Goal: Answer question/provide support: Share knowledge or assist other users

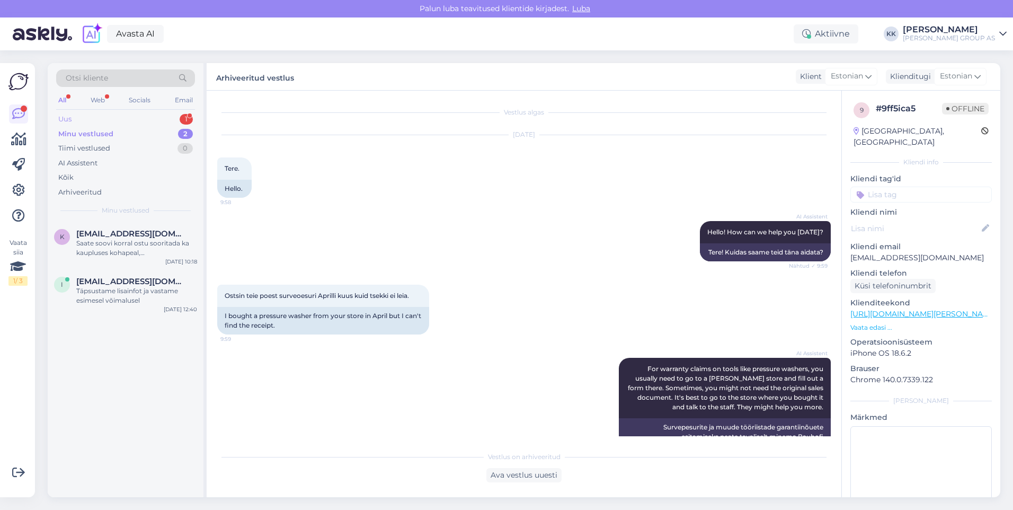
scroll to position [1170, 0]
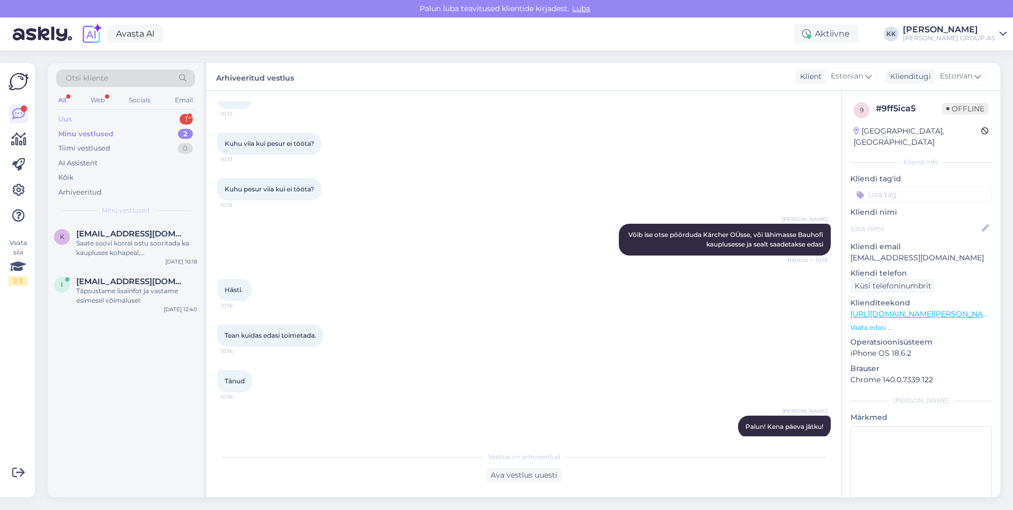
click at [90, 113] on div "Uus 1" at bounding box center [125, 119] width 139 height 15
click at [113, 243] on div "Hello, I am routing this question to the colleague who is responsible for this …" at bounding box center [136, 247] width 121 height 19
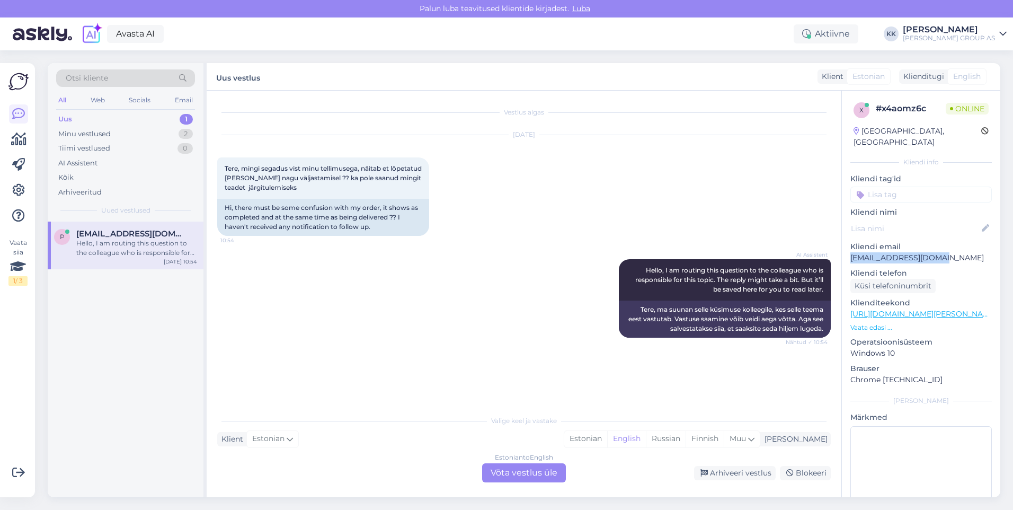
drag, startPoint x: 938, startPoint y: 244, endPoint x: 845, endPoint y: 252, distance: 93.1
click at [845, 252] on div "x # x4aomz6c Online [GEOGRAPHIC_DATA], [GEOGRAPHIC_DATA] info Kliendi tag'id Kl…" at bounding box center [921, 314] width 158 height 447
drag, startPoint x: 845, startPoint y: 252, endPoint x: 858, endPoint y: 250, distance: 13.0
copy p "[EMAIL_ADDRESS][DOMAIN_NAME]"
click at [607, 436] on div "Estonian" at bounding box center [585, 439] width 43 height 16
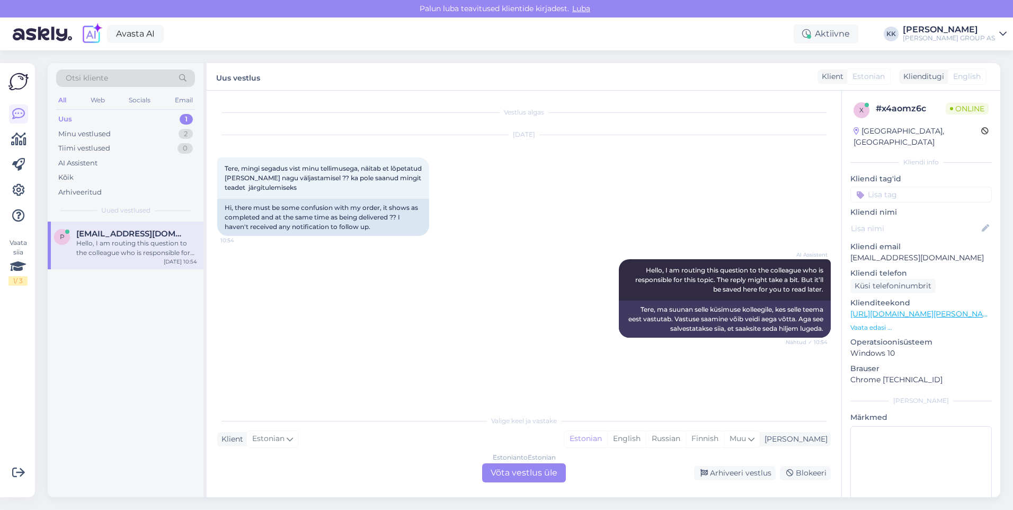
click at [520, 477] on div "Estonian to Estonian Võta vestlus üle" at bounding box center [524, 472] width 84 height 19
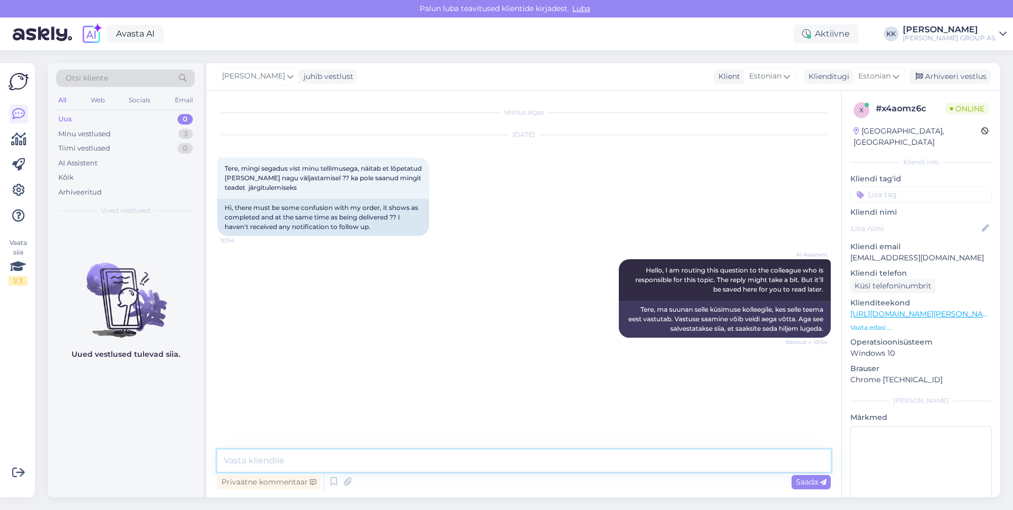
click at [243, 461] on textarea at bounding box center [524, 460] width 614 height 22
click at [230, 461] on textarea "palun lisage ka tellimuse number" at bounding box center [524, 460] width 614 height 22
click at [382, 458] on textarea "Palun lisage ka tellimuse number" at bounding box center [524, 460] width 614 height 22
type textarea "Palun lisage ka tellimuse number"
click at [803, 481] on span "Saada" at bounding box center [811, 482] width 31 height 10
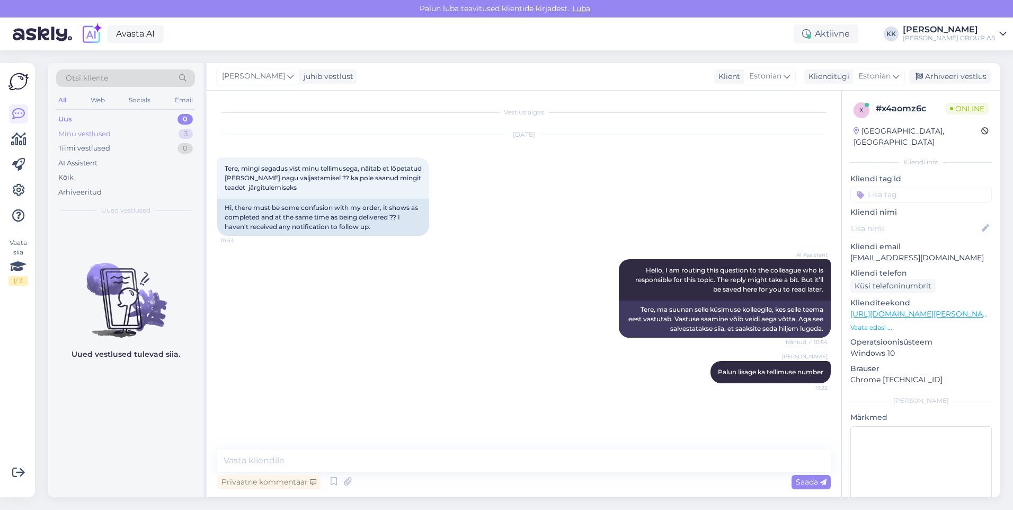
click at [92, 130] on div "Minu vestlused" at bounding box center [84, 134] width 52 height 11
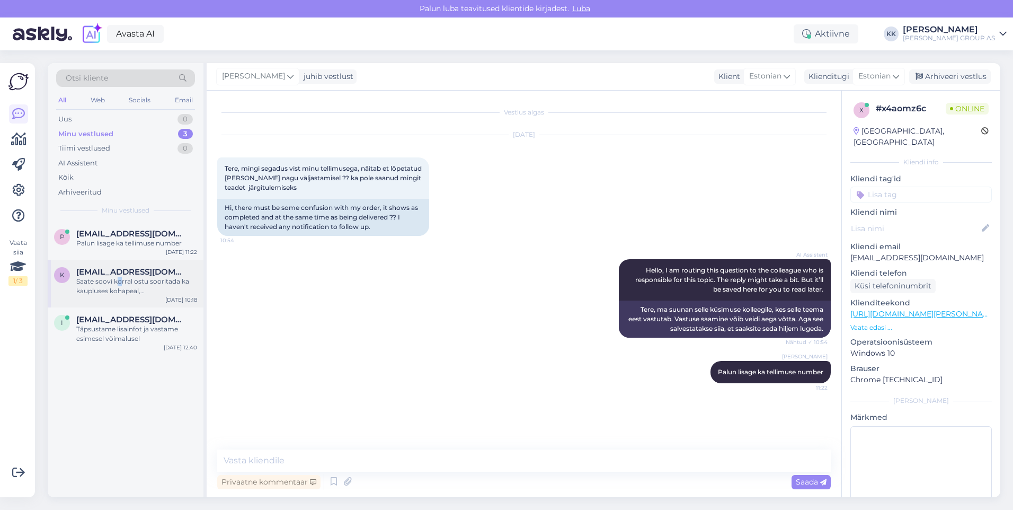
click at [119, 279] on div "Saate soovi korral ostu sooritada ka kaupluses kohapeal, [PERSON_NAME] hind on …" at bounding box center [136, 286] width 121 height 19
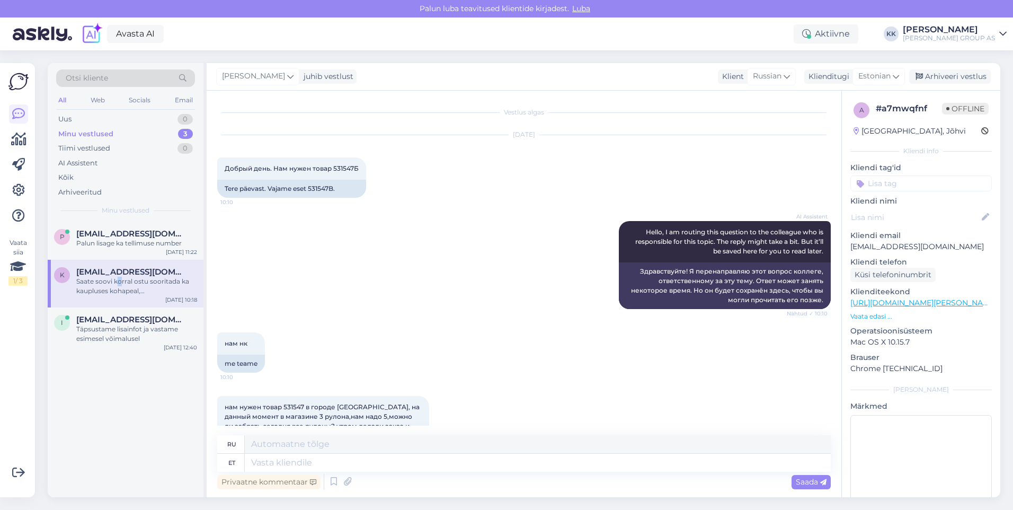
scroll to position [308, 0]
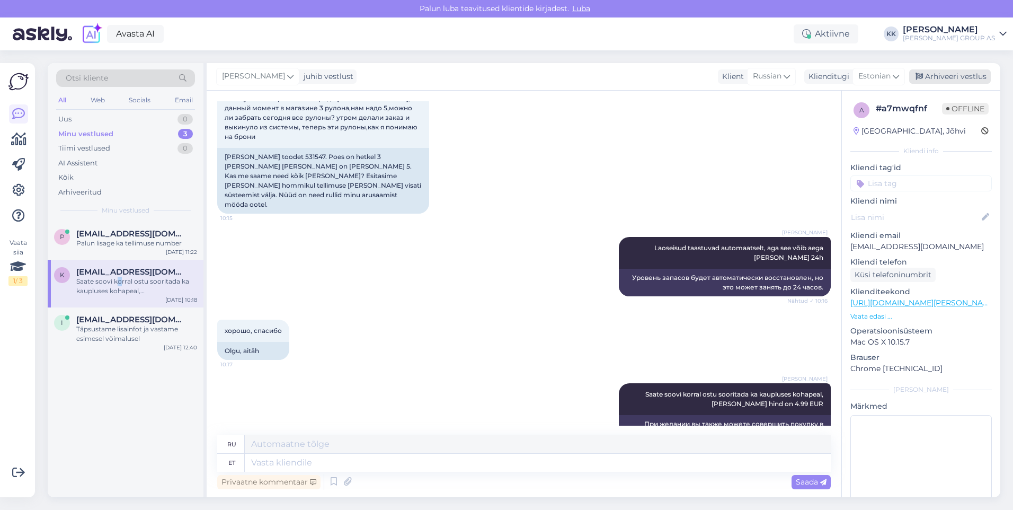
click at [944, 73] on div "Arhiveeri vestlus" at bounding box center [950, 76] width 82 height 14
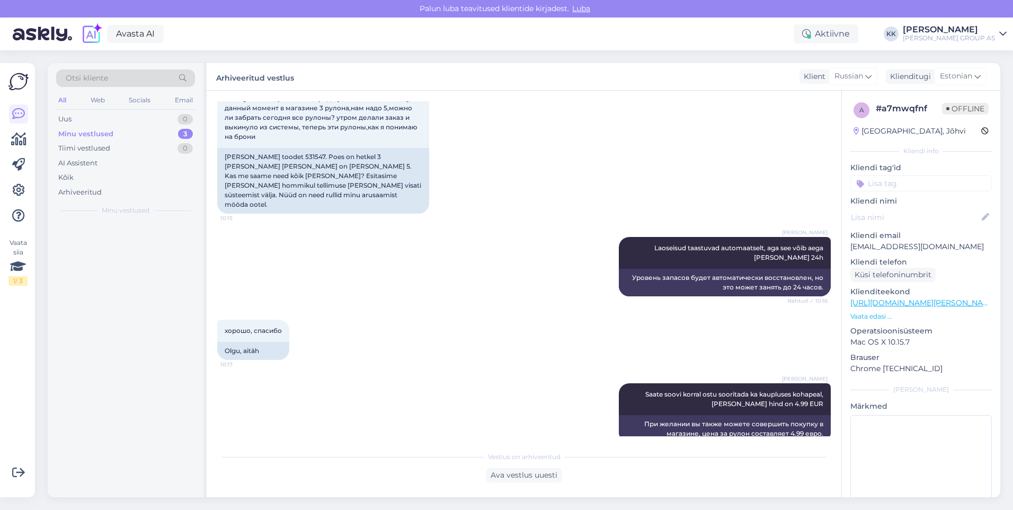
scroll to position [298, 0]
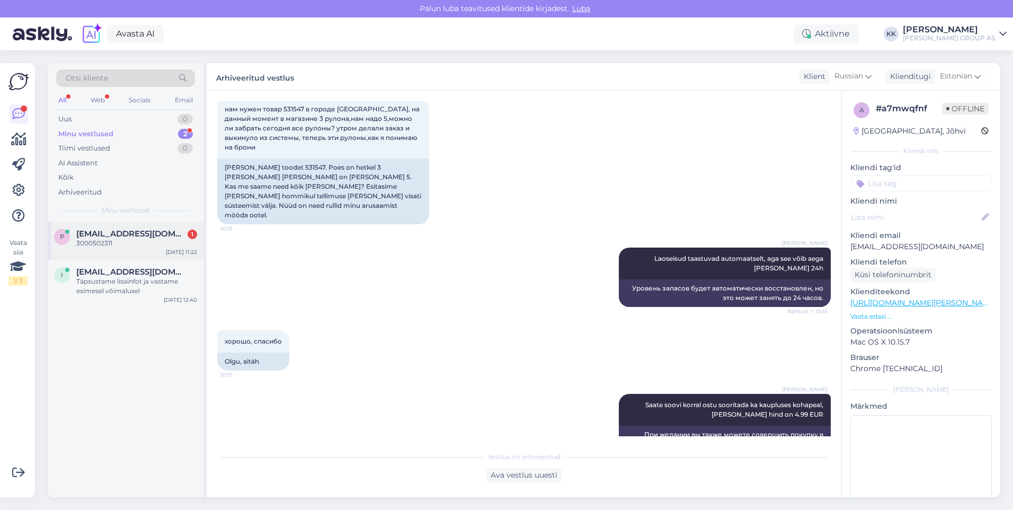
click at [110, 234] on span "[EMAIL_ADDRESS][DOMAIN_NAME]" at bounding box center [131, 234] width 110 height 10
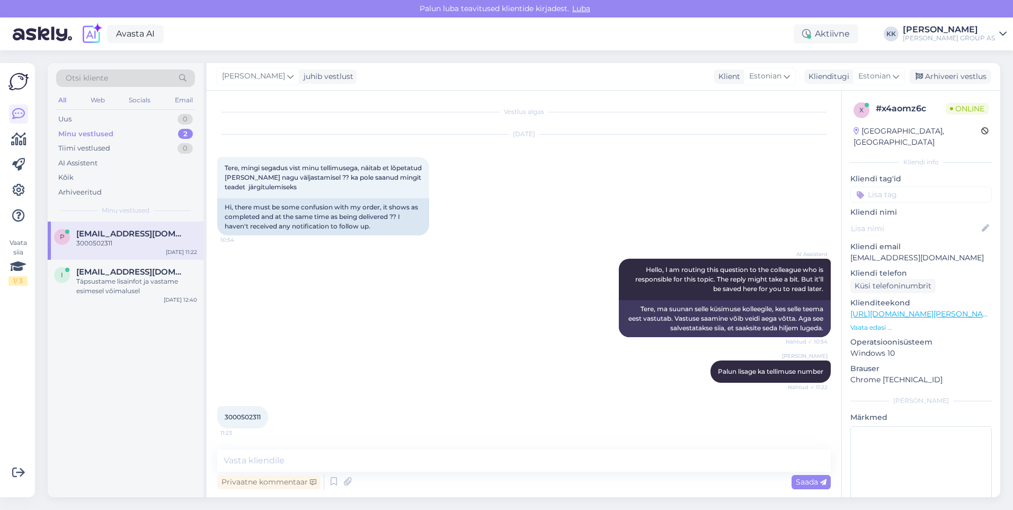
scroll to position [1, 0]
click at [268, 461] on textarea at bounding box center [524, 460] width 614 height 22
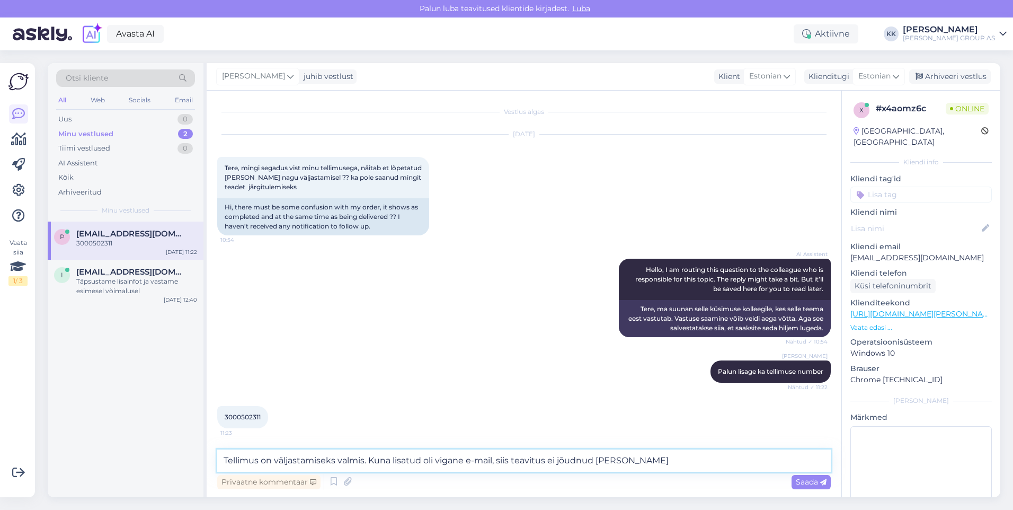
paste textarea "[EMAIL_ADDRESS][DOMAIN_NAME]"
type textarea "Tellimus on väljastamiseks valmis. Kuna lisatud oli vigane e-mail, siis teavitu…"
click at [802, 479] on span "Saada" at bounding box center [811, 482] width 31 height 10
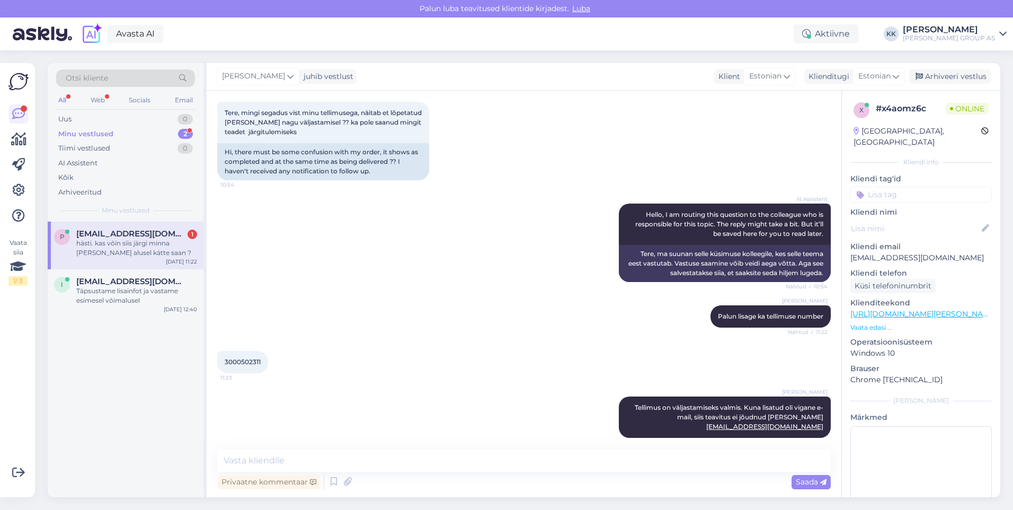
scroll to position [101, 0]
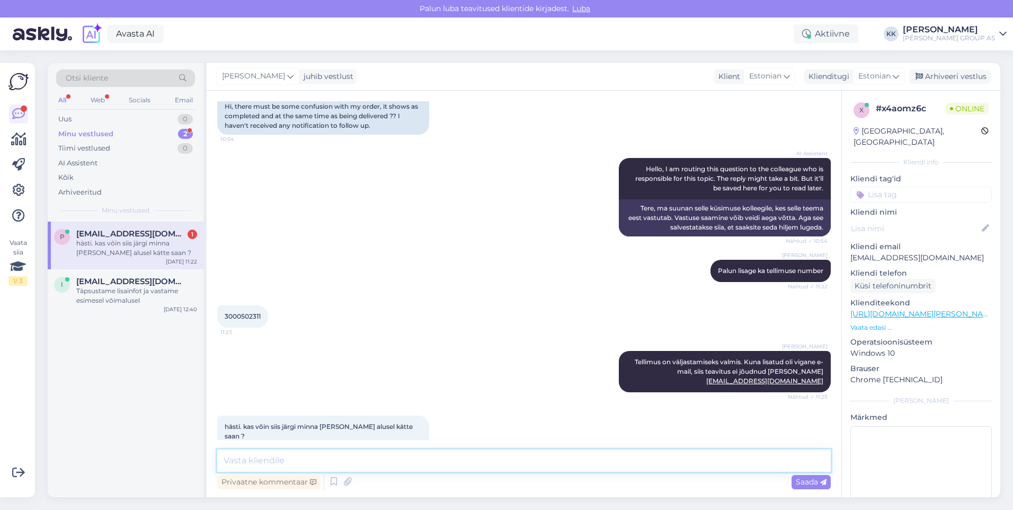
click at [244, 466] on textarea at bounding box center [524, 460] width 614 height 22
drag, startPoint x: 945, startPoint y: 245, endPoint x: 850, endPoint y: 249, distance: 95.5
click at [850, 249] on div "x # x4aomz6c Online [GEOGRAPHIC_DATA], [GEOGRAPHIC_DATA] info Kliendi tag'id Kl…" at bounding box center [921, 314] width 158 height 447
drag, startPoint x: 850, startPoint y: 249, endPoint x: 864, endPoint y: 249, distance: 13.8
copy p "[EMAIL_ADDRESS][DOMAIN_NAME]"
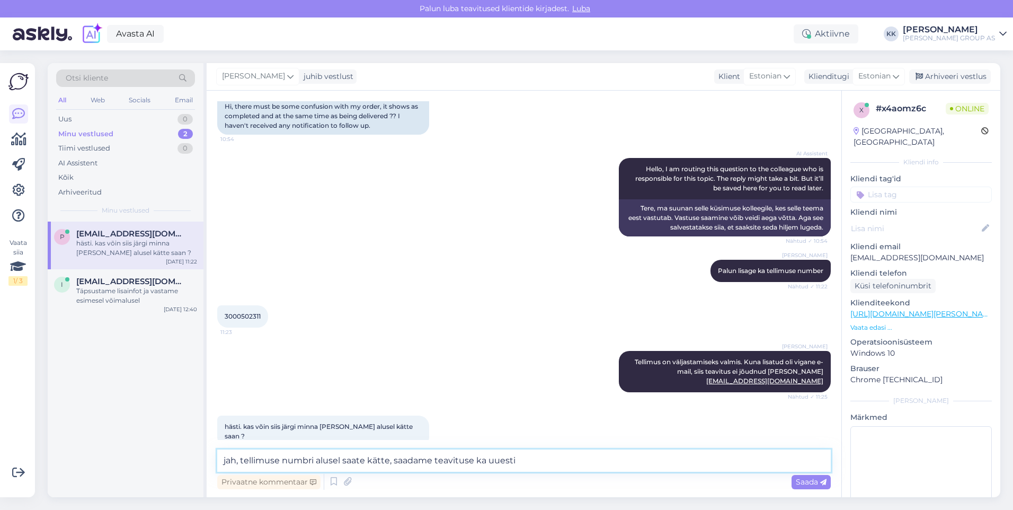
click at [534, 459] on textarea "jah, tellimuse numbri alusel saate kätte, saadame teavituse ka uuesti" at bounding box center [524, 460] width 614 height 22
paste textarea "[EMAIL_ADDRESS][DOMAIN_NAME]"
type textarea "jah, tellimuse numbri alusel saate kätte, saadame teavituse ka uuesti [EMAIL_AD…"
click at [799, 481] on span "Saada" at bounding box center [811, 482] width 31 height 10
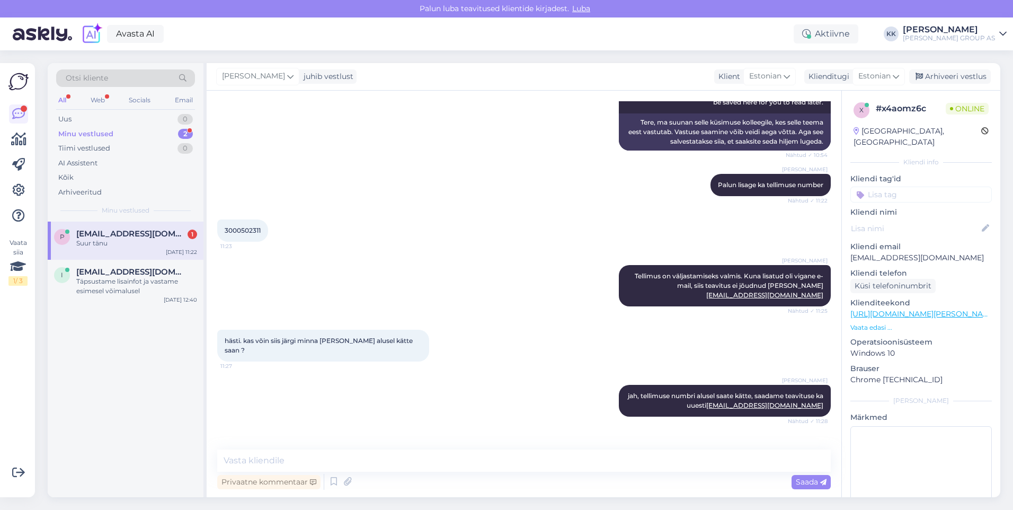
scroll to position [202, 0]
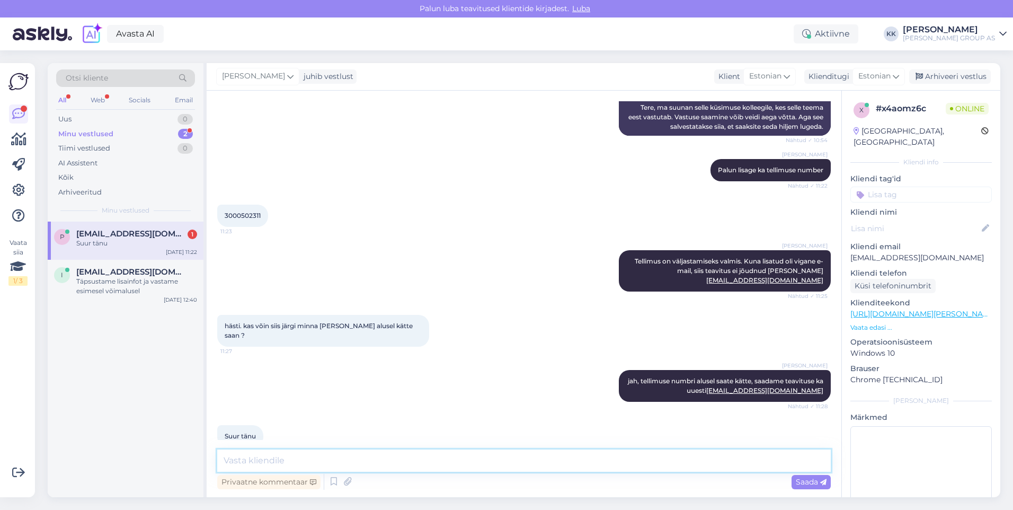
click at [264, 465] on textarea at bounding box center [524, 460] width 614 height 22
type textarea "Palun! Kena päeva jätku!"
click at [804, 479] on span "Saada" at bounding box center [811, 482] width 31 height 10
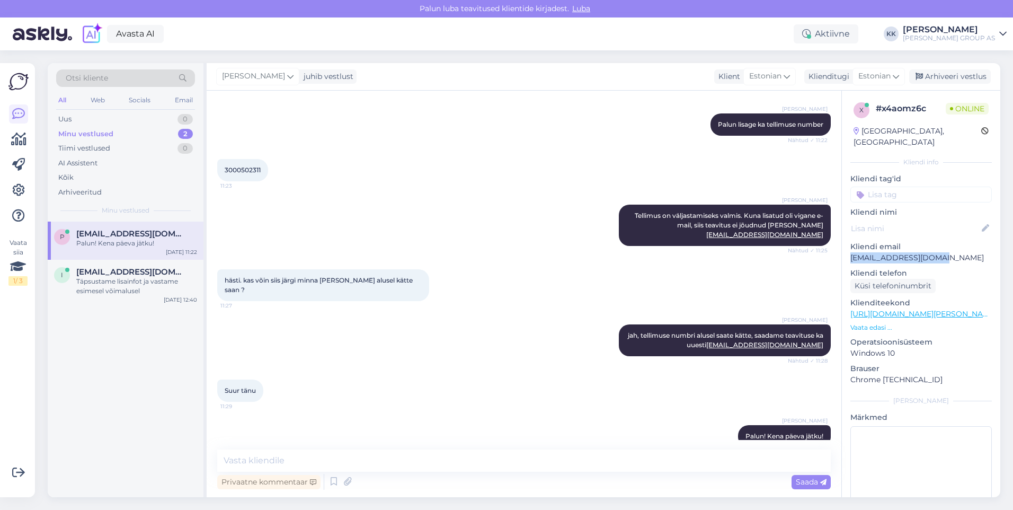
drag, startPoint x: 941, startPoint y: 247, endPoint x: 850, endPoint y: 249, distance: 90.6
click at [850, 249] on div "x # x4aomz6c Online [GEOGRAPHIC_DATA], [GEOGRAPHIC_DATA] info Kliendi tag'id Kl…" at bounding box center [921, 314] width 158 height 447
copy p "[EMAIL_ADDRESS][DOMAIN_NAME]"
click at [948, 75] on div "Arhiveeri vestlus" at bounding box center [950, 76] width 82 height 14
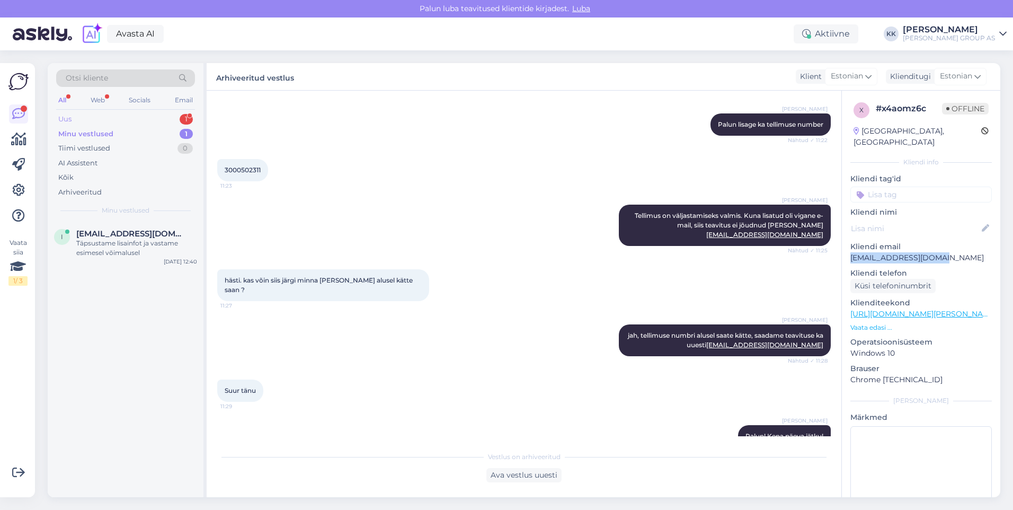
click at [81, 118] on div "Uus 1" at bounding box center [125, 119] width 139 height 15
click at [115, 242] on div "Hello, I am routing this question to the colleague who is responsible for this …" at bounding box center [136, 247] width 121 height 19
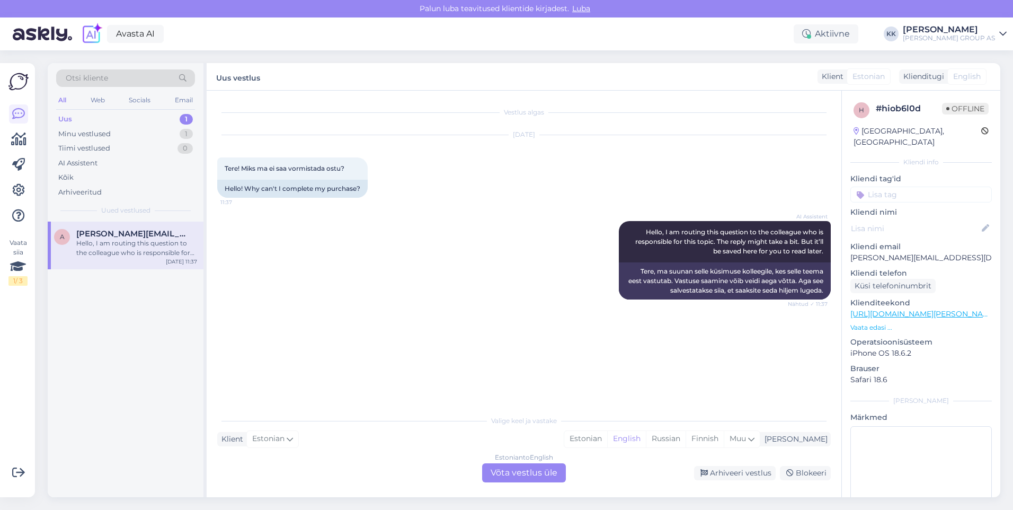
scroll to position [0, 0]
click at [607, 439] on div "Estonian" at bounding box center [585, 439] width 43 height 16
click at [516, 470] on div "Estonian to Estonian Võta vestlus üle" at bounding box center [524, 472] width 84 height 19
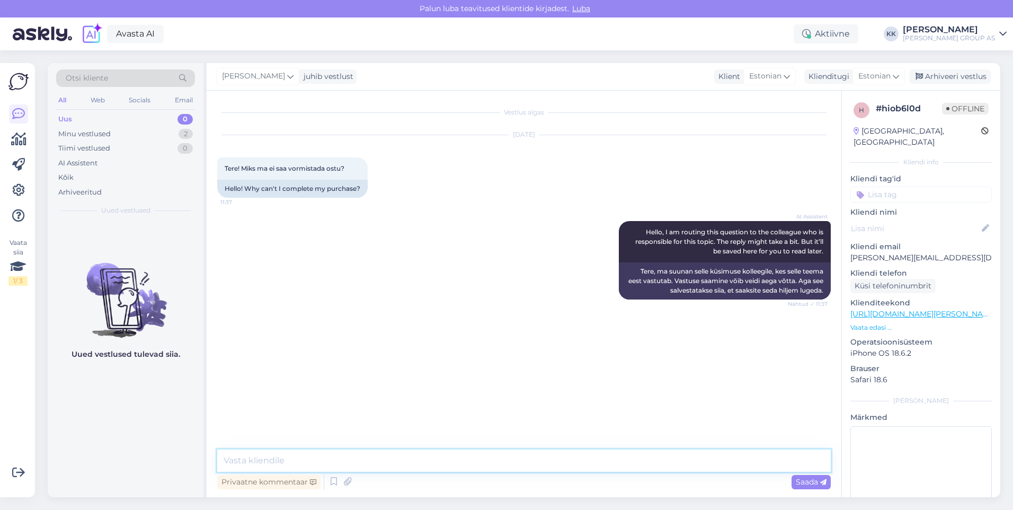
click at [285, 456] on textarea at bounding box center [524, 460] width 614 height 22
click at [448, 457] on textarea "Vabandame, kui ostu vormistamine ei õnnestunud. võimalusel kasutage" at bounding box center [524, 460] width 614 height 22
click at [537, 465] on textarea "Vabandame, kui ostu vormistamine ei õnnestunud. Võimalusel kasutage" at bounding box center [524, 460] width 614 height 22
type textarea "Vabandame, kui ostu vormistamine ei õnnestunud. Võimalusel kasutage teist braus…"
click at [801, 481] on span "Saada" at bounding box center [811, 482] width 31 height 10
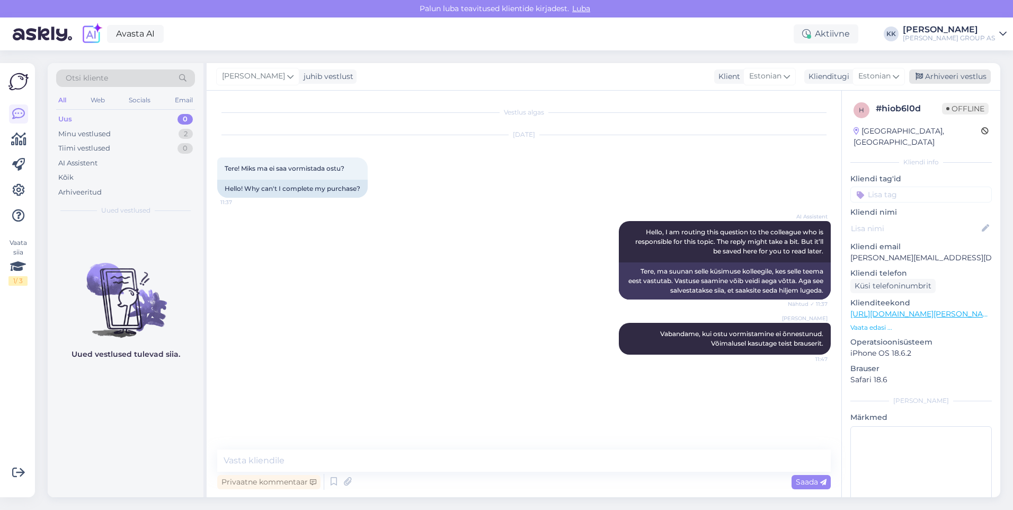
click at [942, 74] on div "Arhiveeri vestlus" at bounding box center [950, 76] width 82 height 14
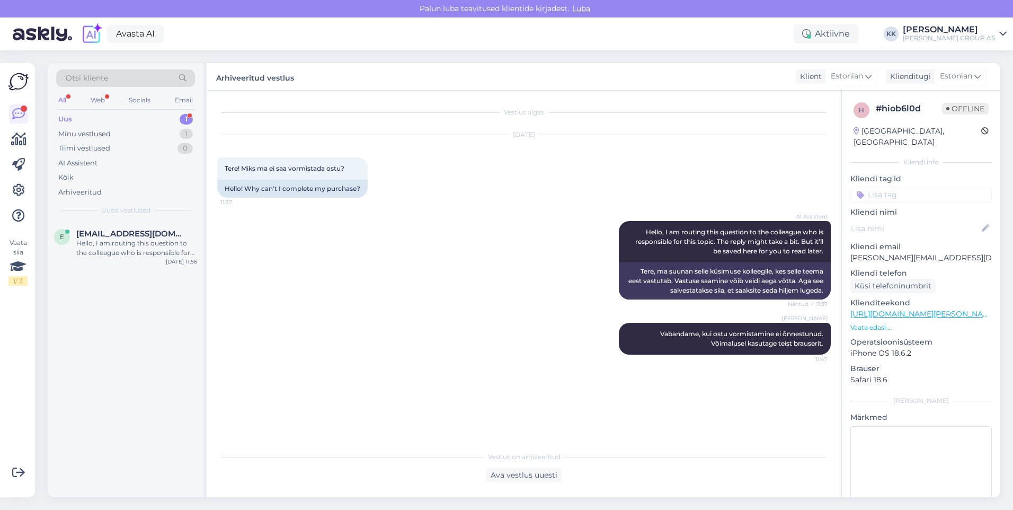
click at [94, 116] on div "Uus 1" at bounding box center [125, 119] width 139 height 15
click at [112, 237] on span "[EMAIL_ADDRESS][DOMAIN_NAME]" at bounding box center [131, 234] width 110 height 10
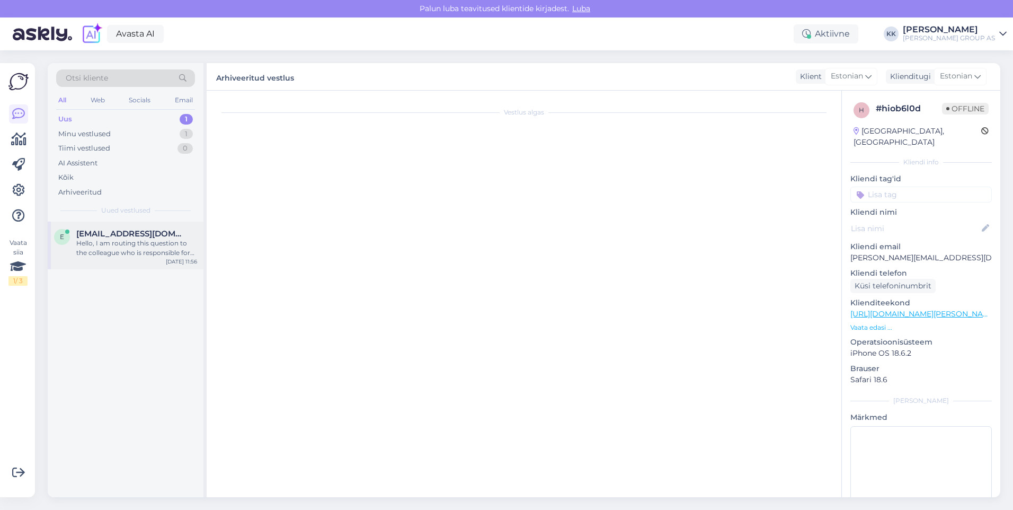
scroll to position [1545, 0]
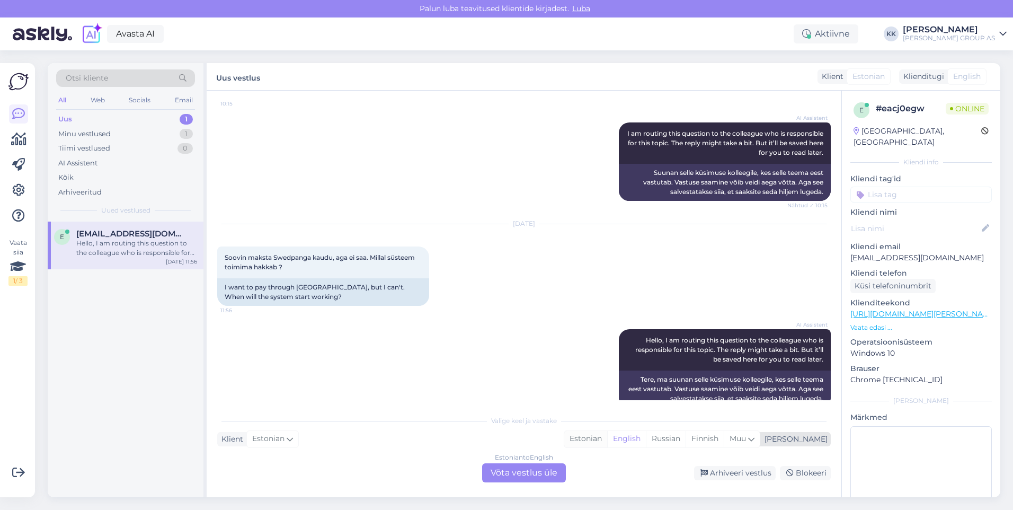
click at [607, 438] on div "Estonian" at bounding box center [585, 439] width 43 height 16
click at [507, 470] on div "Estonian to Estonian Võta vestlus üle" at bounding box center [524, 472] width 84 height 19
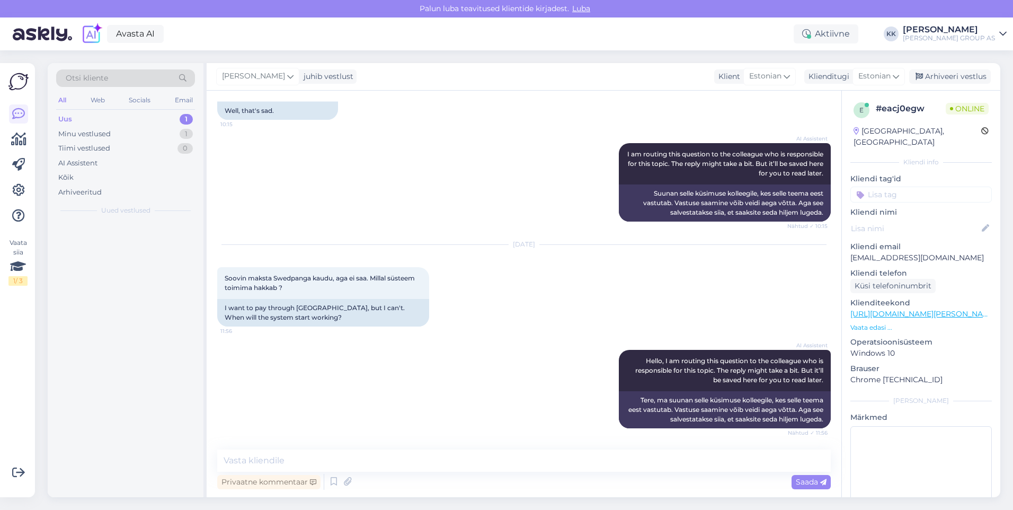
scroll to position [1506, 0]
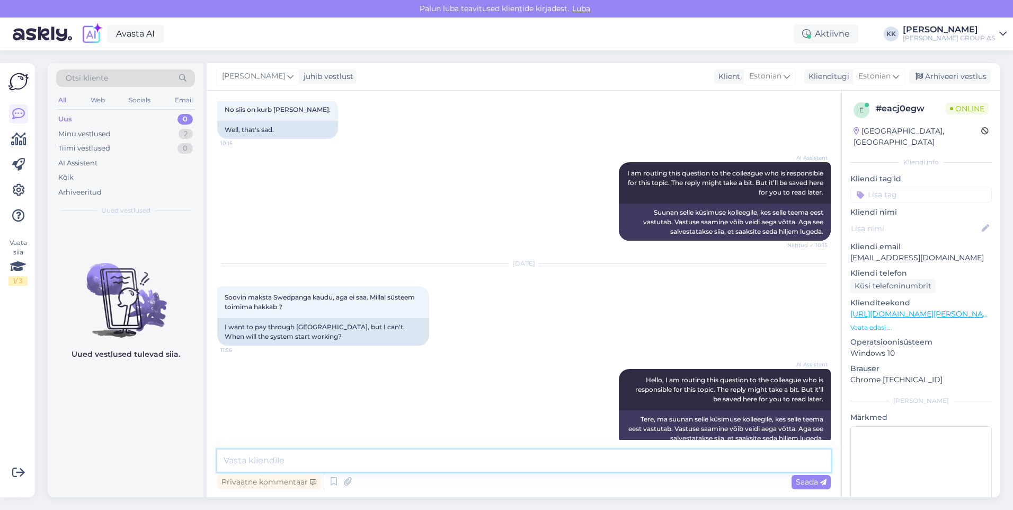
click at [267, 460] on textarea at bounding box center [524, 460] width 614 height 22
type textarea "Vabandame, kui esineb tehnilisi probleeme. Võimalusel kasutage teist brauserit."
click at [803, 477] on span "Saada" at bounding box center [811, 482] width 31 height 10
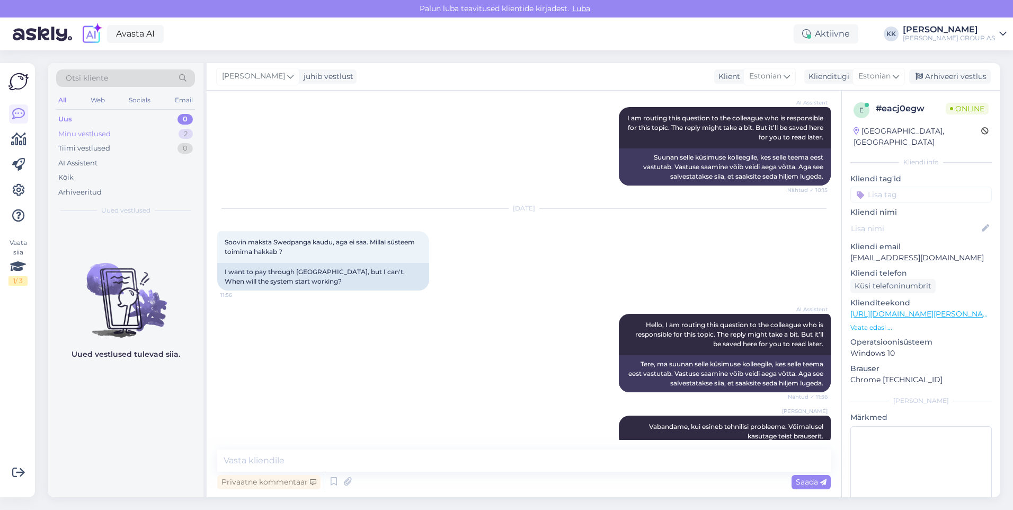
click at [86, 130] on div "Minu vestlused" at bounding box center [84, 134] width 52 height 11
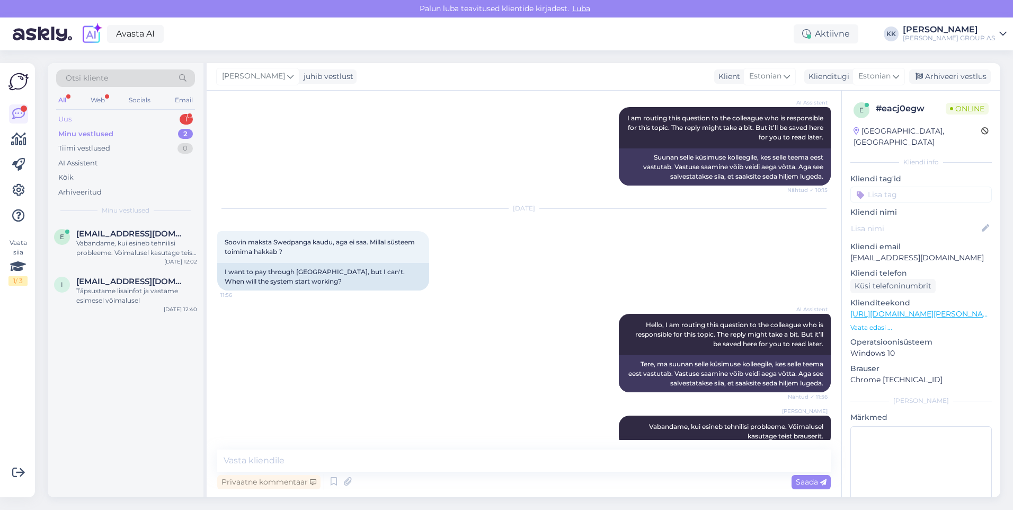
click at [81, 117] on div "Uus 1" at bounding box center [125, 119] width 139 height 15
click at [103, 244] on div "I am routing this question to the colleague who is responsible for this topic. …" at bounding box center [136, 247] width 121 height 19
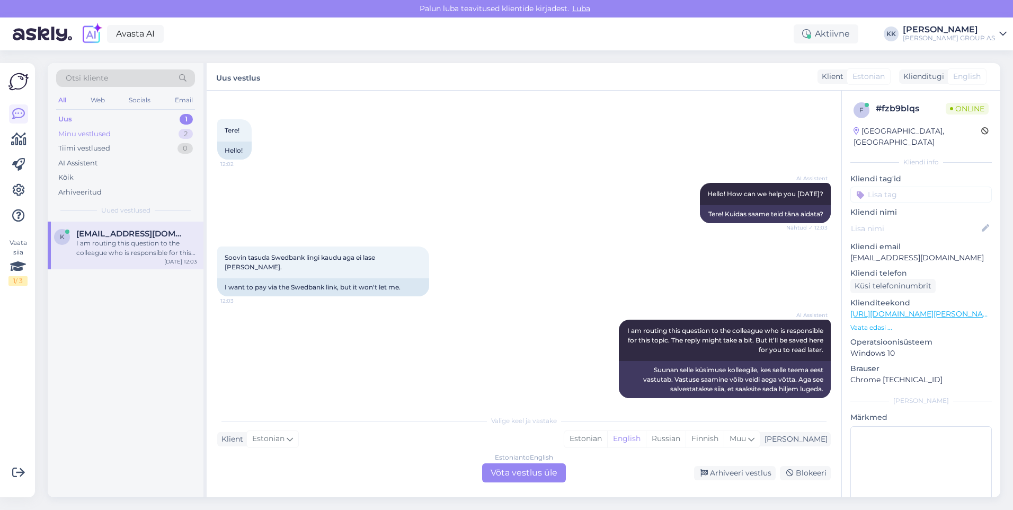
click at [87, 130] on div "Minu vestlused" at bounding box center [84, 134] width 52 height 11
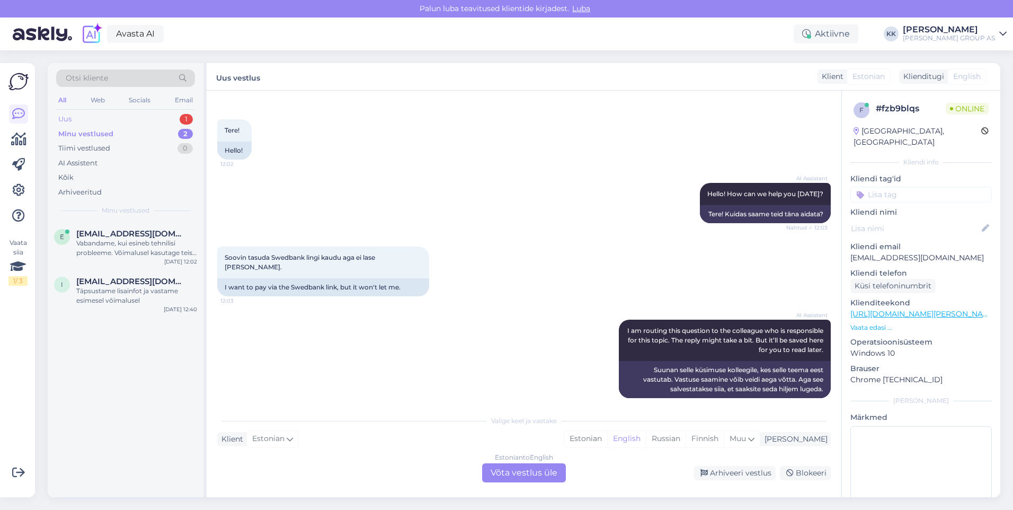
click at [87, 117] on div "Uus 1" at bounding box center [125, 119] width 139 height 15
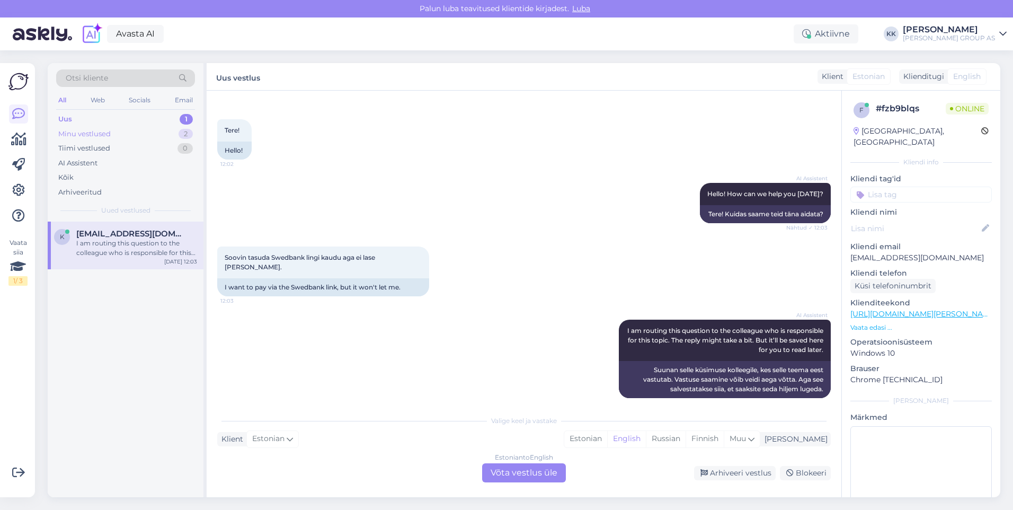
click at [90, 127] on div "Minu vestlused 2" at bounding box center [125, 134] width 139 height 15
click at [102, 228] on div "e [EMAIL_ADDRESS][DOMAIN_NAME] Vabandame, kui esineb tehnilisi probleeme. Võima…" at bounding box center [126, 246] width 156 height 48
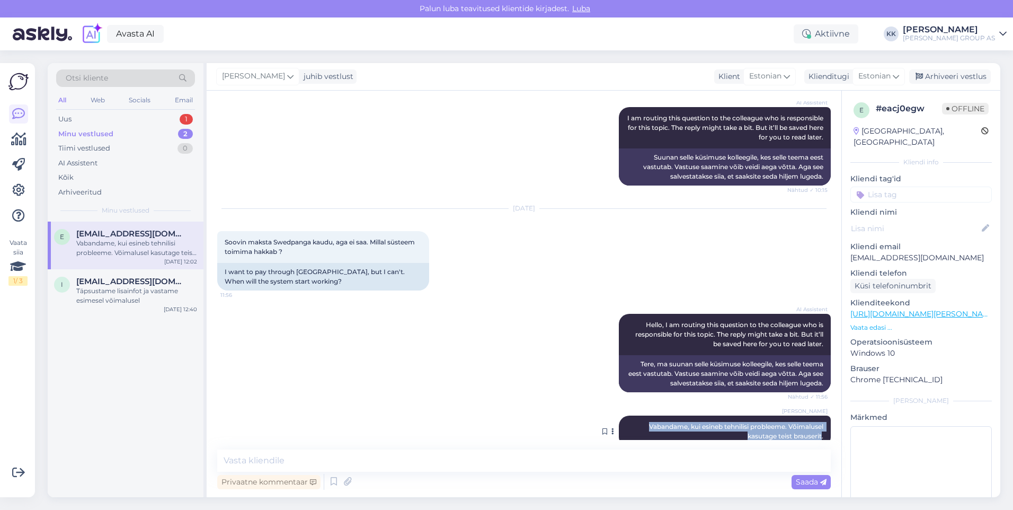
drag, startPoint x: 795, startPoint y: 414, endPoint x: 626, endPoint y: 400, distance: 170.2
click at [626, 415] on div "[PERSON_NAME], kui esineb tehnilisi probleeme. Võimalusel kasutage teist brause…" at bounding box center [725, 431] width 212 height 32
drag, startPoint x: 626, startPoint y: 400, endPoint x: 657, endPoint y: 408, distance: 31.7
copy span "Vabandame, kui esineb tehnilisi probleeme. Võimalusel kasutage teist brauserit"
click at [77, 117] on div "Uus 1" at bounding box center [125, 119] width 139 height 15
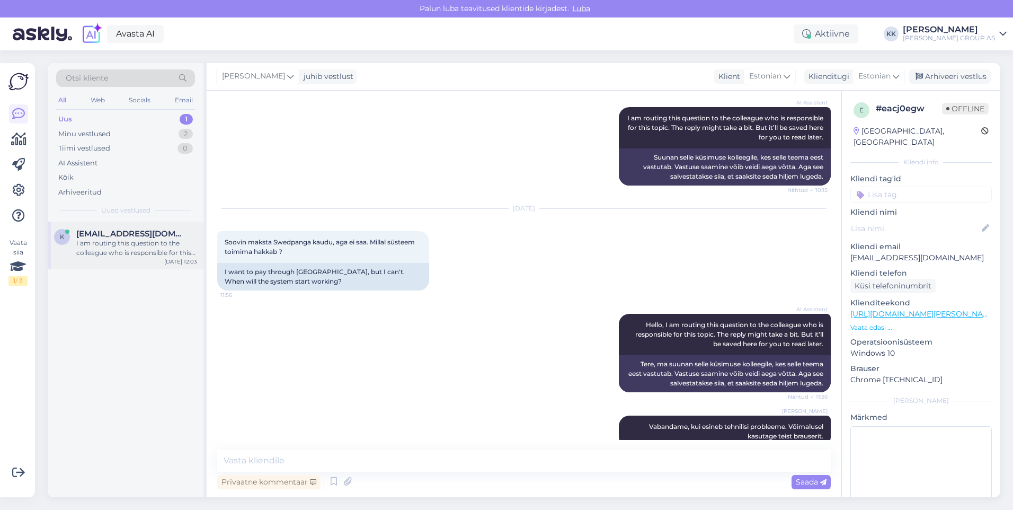
click at [108, 242] on div "I am routing this question to the colleague who is responsible for this topic. …" at bounding box center [136, 247] width 121 height 19
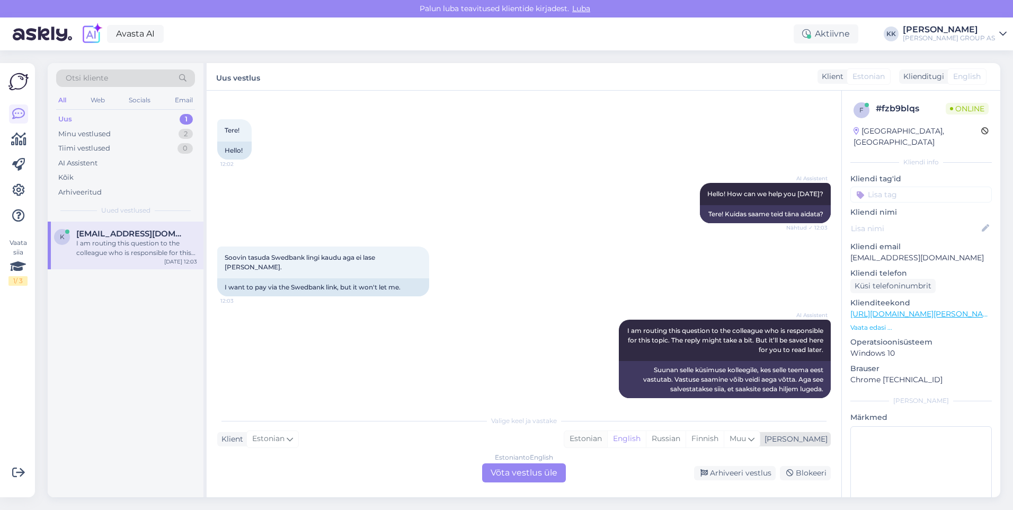
click at [607, 436] on div "Estonian" at bounding box center [585, 439] width 43 height 16
click at [529, 465] on div "Estonian to Estonian Võta vestlus üle" at bounding box center [524, 472] width 84 height 19
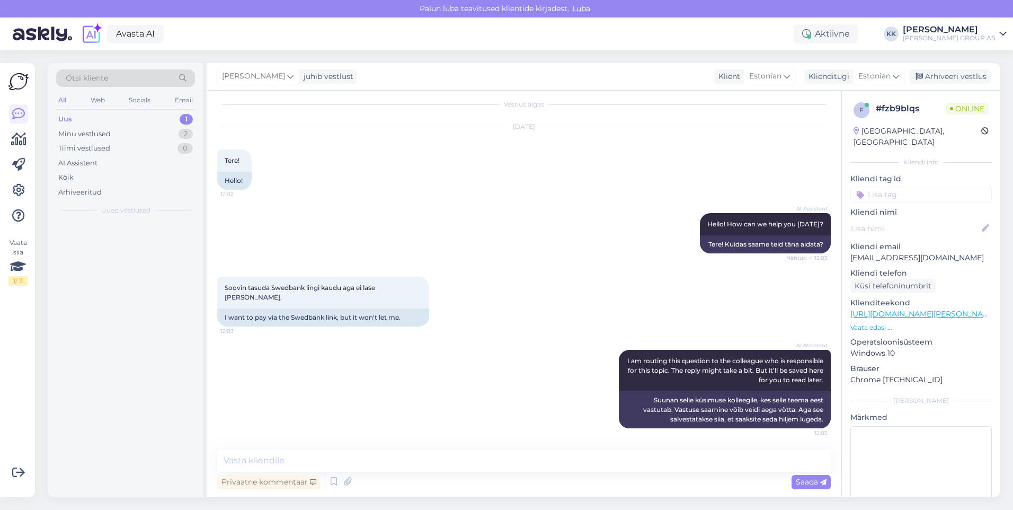
scroll to position [0, 0]
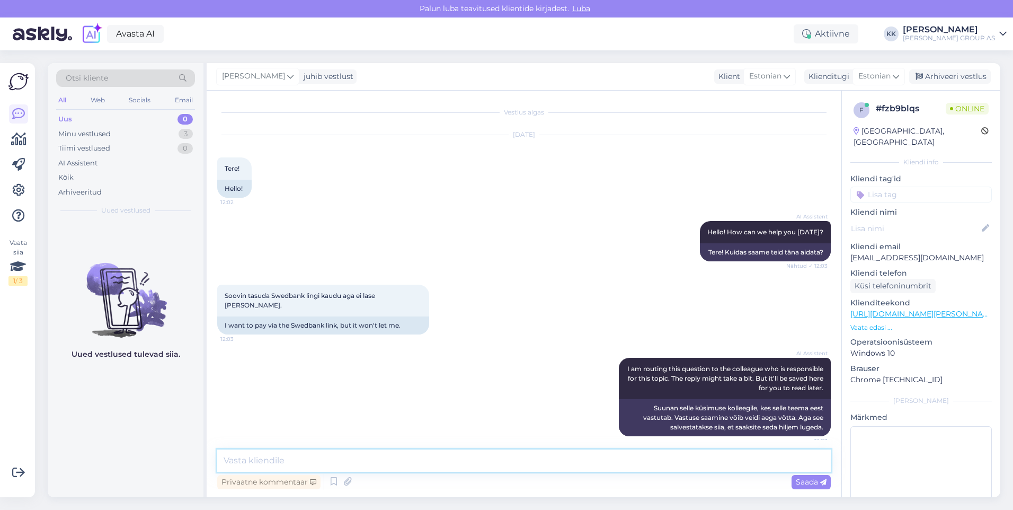
click at [242, 463] on textarea at bounding box center [524, 460] width 614 height 22
paste textarea "Vabandame, kui esineb tehnilisi probleeme. Võimalusel kasutage teist brauserit"
type textarea "Vabandame, kui esineb tehnilisi probleeme. Võimalusel kasutage teist brauserit"
click at [807, 479] on span "Saada" at bounding box center [811, 482] width 31 height 10
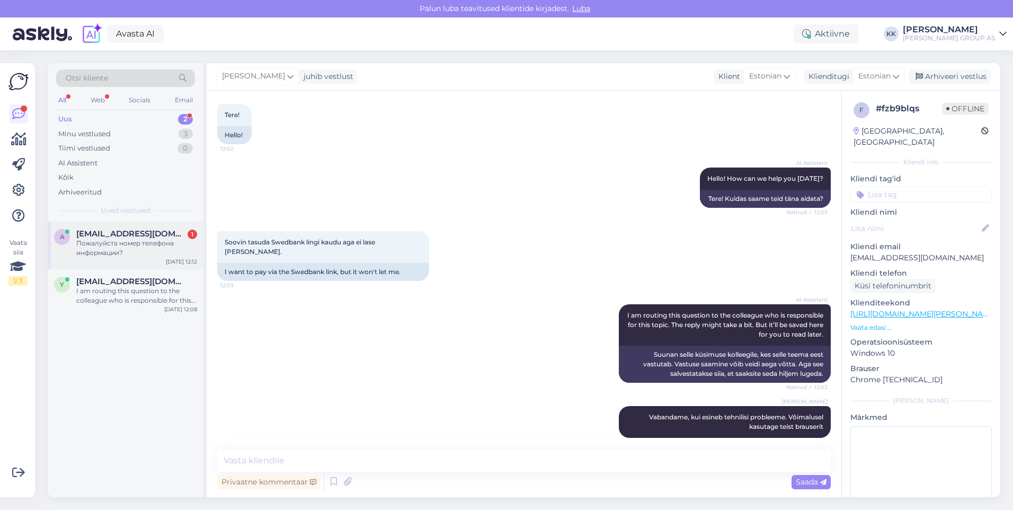
click at [105, 241] on div "Пожалуйста номер телефона информации?" at bounding box center [136, 247] width 121 height 19
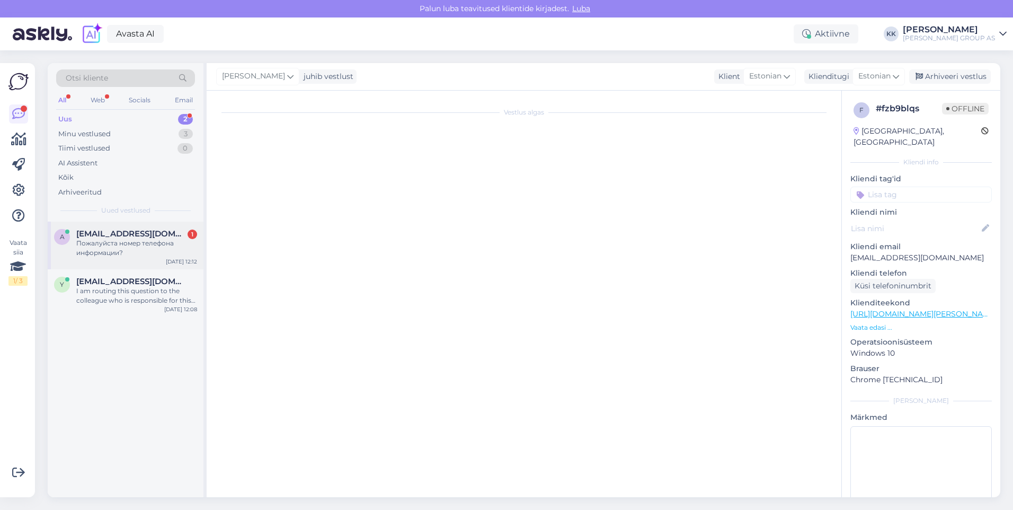
scroll to position [1396, 0]
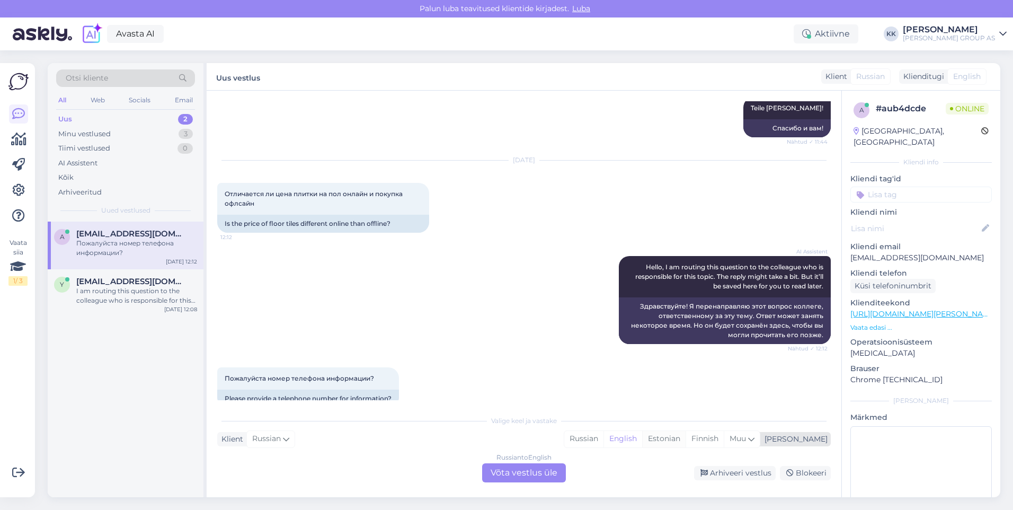
click at [686, 438] on div "Estonian" at bounding box center [663, 439] width 43 height 16
click at [525, 471] on div "Russian to Estonian Võta vestlus üle" at bounding box center [524, 472] width 84 height 19
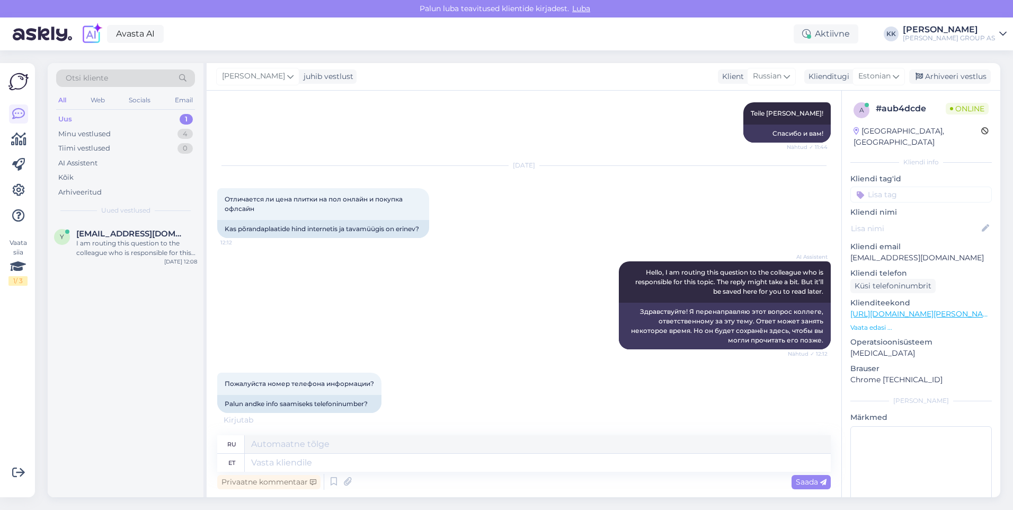
scroll to position [1391, 0]
click at [267, 460] on textarea at bounding box center [538, 463] width 586 height 18
type textarea "E-poe"
type textarea "Интернет-магазин"
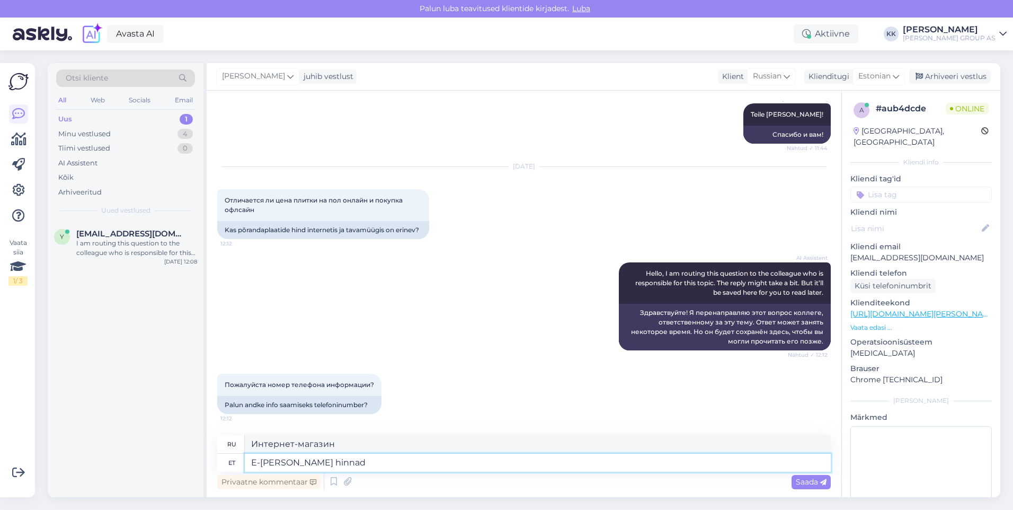
scroll to position [1380, 0]
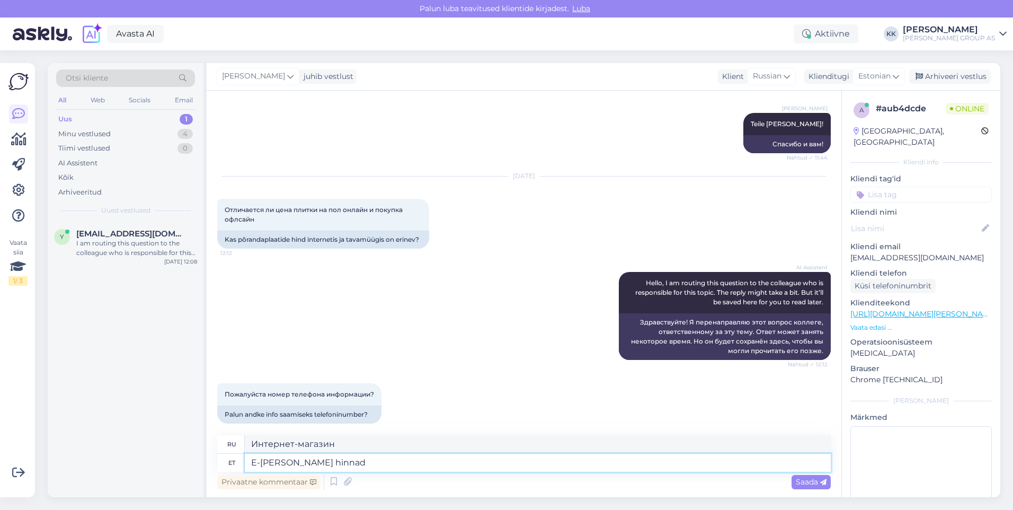
type textarea "E-[PERSON_NAME] hinnad v"
type textarea "Цены в интернет-магазине"
type textarea "E-[PERSON_NAME] hinnad võiva"
type textarea "Цены в интернет-магазине или"
type textarea "E-[PERSON_NAME] hinnad võivad"
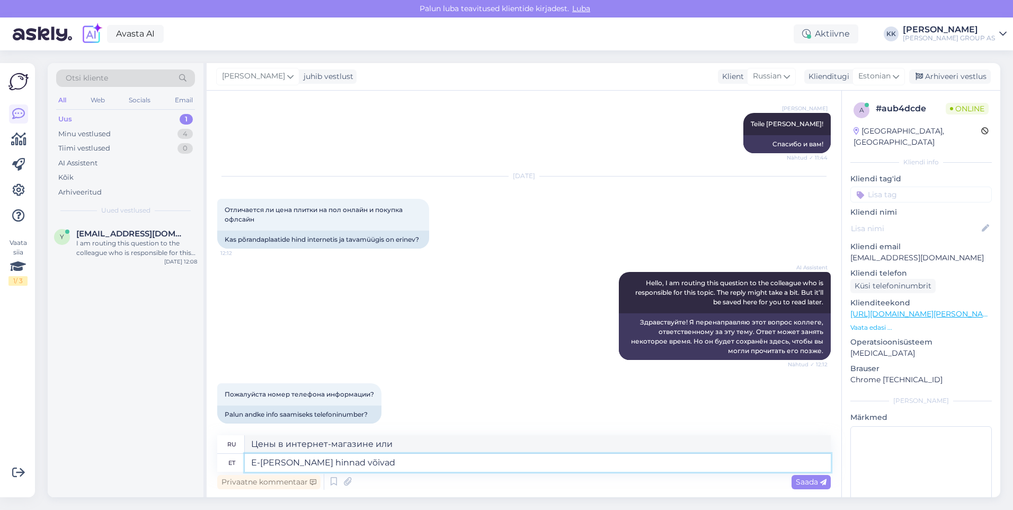
type textarea "Цены в интернет-магазине могут"
type textarea "E-[PERSON_NAME] hinnad võivad erineda"
type textarea "Цены в интернет-магазине могут отличаться."
type textarea "E-[PERSON_NAME] hinnad võivad erineda kaupluse"
type textarea "Цены в интернет-магазине могут отличаться от цен в обычных магазинах."
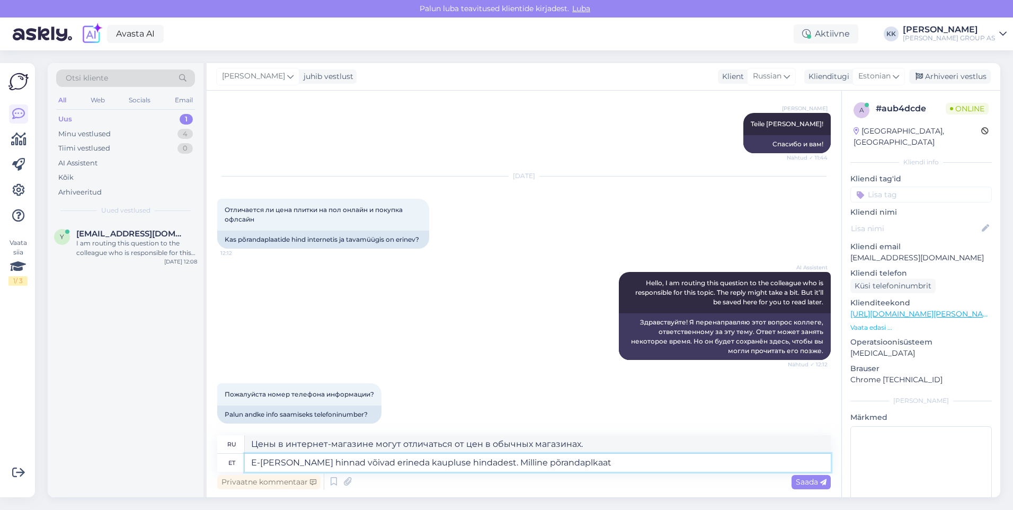
type textarea "E-[PERSON_NAME] hinnad võivad erineda kaupluse hindadest. Milline põrandaplkaat"
type textarea "Цены в интернет-магазине могут отличаться от цен в обычных магазинах. Какой вид…"
type textarea "E-[PERSON_NAME] hinnad võivad erineda kaupluse hindadest. Milline põrandaplaat"
type textarea "Цены в интернет-магазине могут отличаться от цен в магазине. Какая напольная пл…"
type textarea "E-[PERSON_NAME] hinnad võivad erineda kaupluse hindadest. Milline põrandaplaat …"
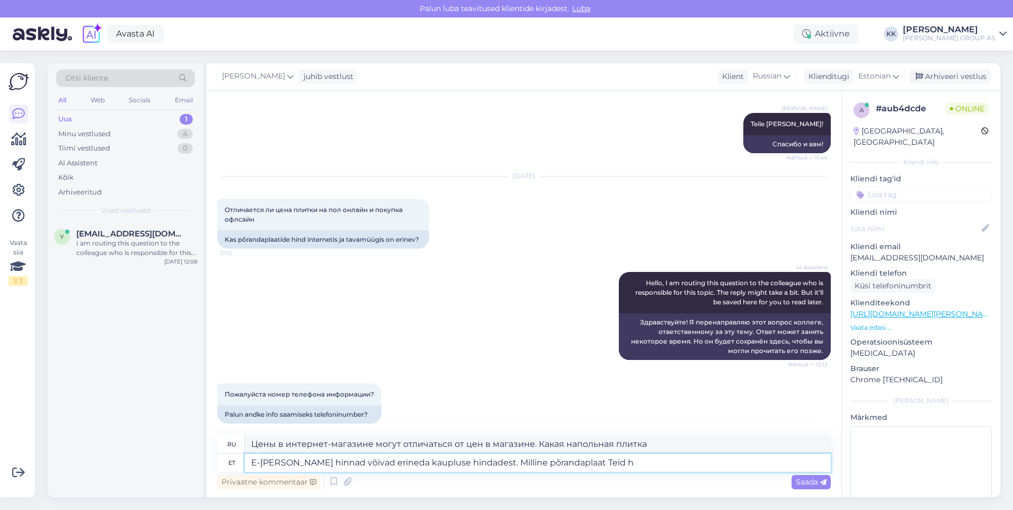
type textarea "Цены в интернет-магазине могут отличаться от цен в обычных магазинах. Какую нап…"
type textarea "E-[PERSON_NAME] hinnad võivad erineda kaupluse hindadest. Milline põrandaplaat …"
type textarea "Цены в интернет-магазине могут отличаться от цен в обычных магазинах. Какая нап…"
type textarea "E-[PERSON_NAME] hinnad võivad erineda kaupluse hindadest. Milline põrandaplaat …"
click at [800, 481] on span "Saada" at bounding box center [811, 482] width 31 height 10
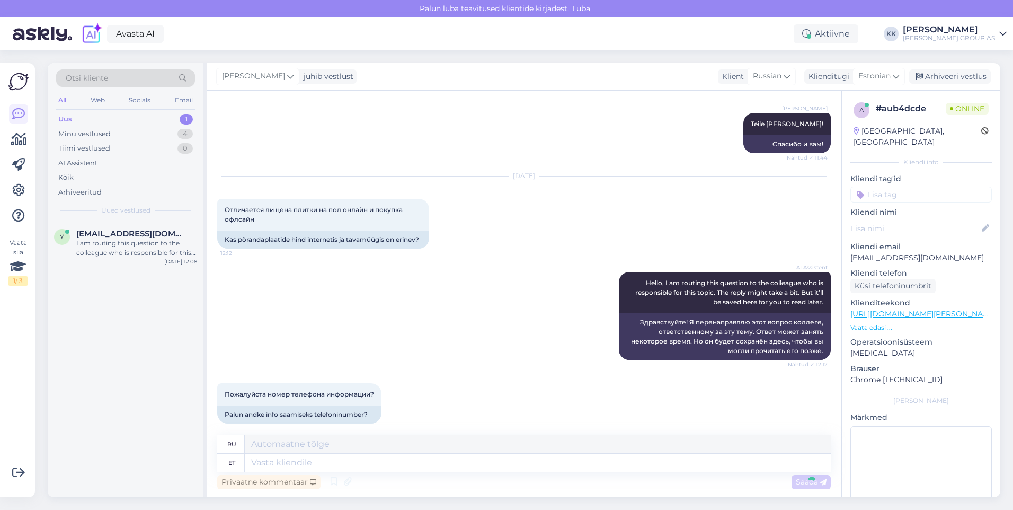
scroll to position [1472, 0]
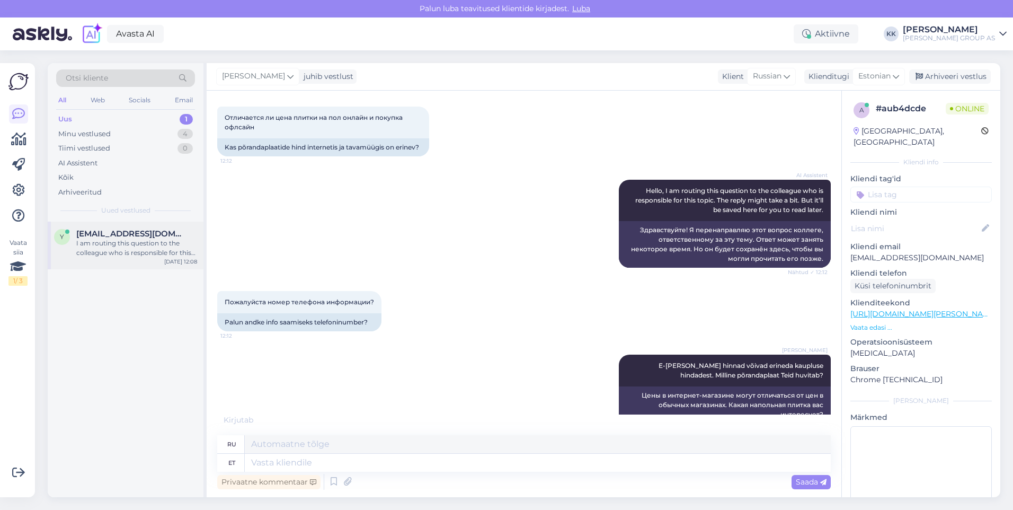
click at [116, 242] on div "I am routing this question to the colleague who is responsible for this topic. …" at bounding box center [136, 247] width 121 height 19
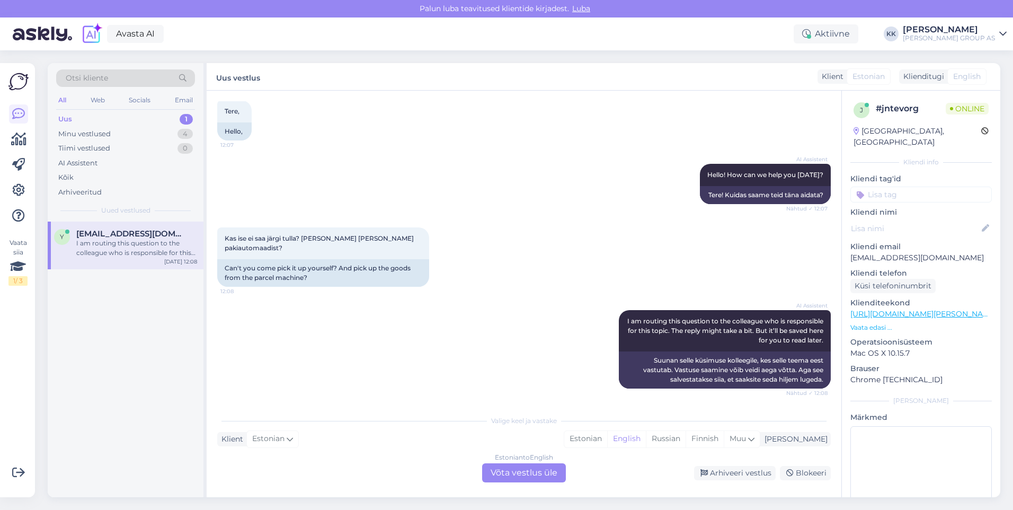
scroll to position [193, 0]
click at [607, 434] on div "Estonian" at bounding box center [585, 439] width 43 height 16
click at [518, 472] on div "Estonian to Estonian Võta vestlus üle" at bounding box center [524, 472] width 84 height 19
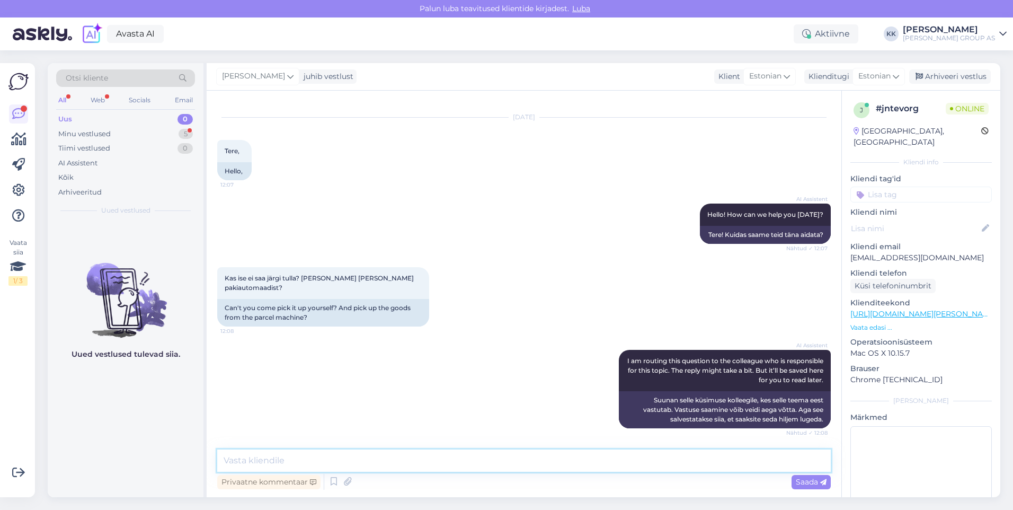
click at [266, 461] on textarea at bounding box center [524, 460] width 614 height 22
type textarea "[PERSON_NAME] Teid huvitab täpsemalt?"
click at [806, 481] on span "Saada" at bounding box center [811, 482] width 31 height 10
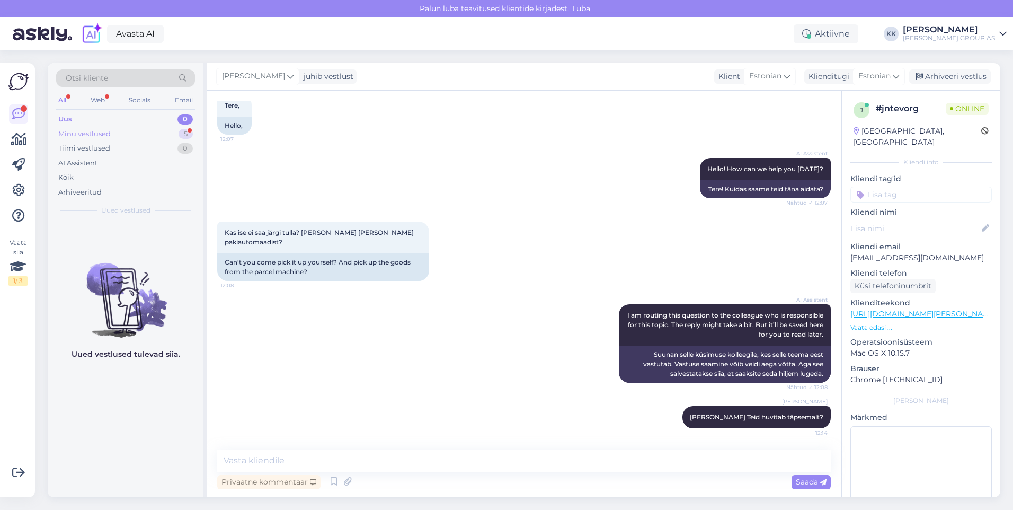
click at [84, 130] on div "Minu vestlused" at bounding box center [84, 134] width 52 height 11
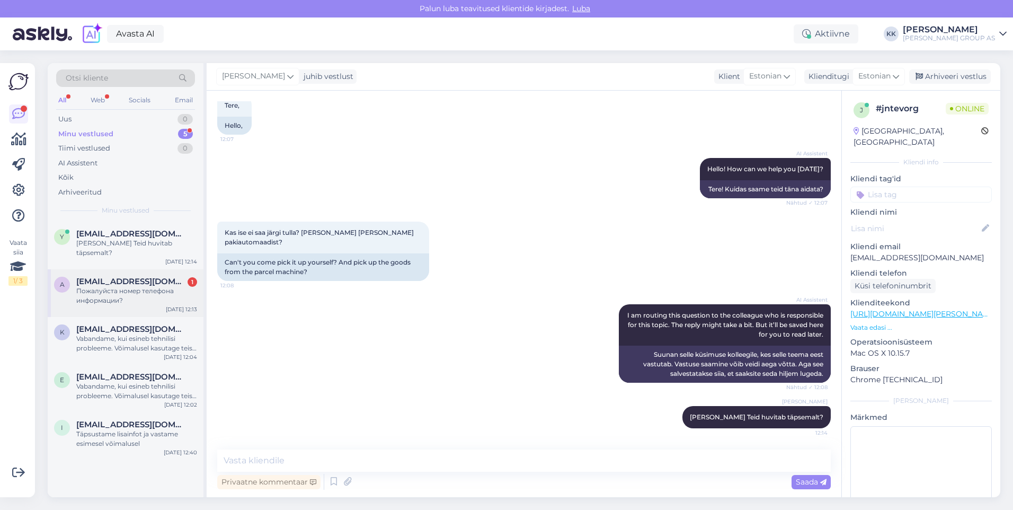
click at [107, 286] on div "Пожалуйста номер телефона информации?" at bounding box center [136, 295] width 121 height 19
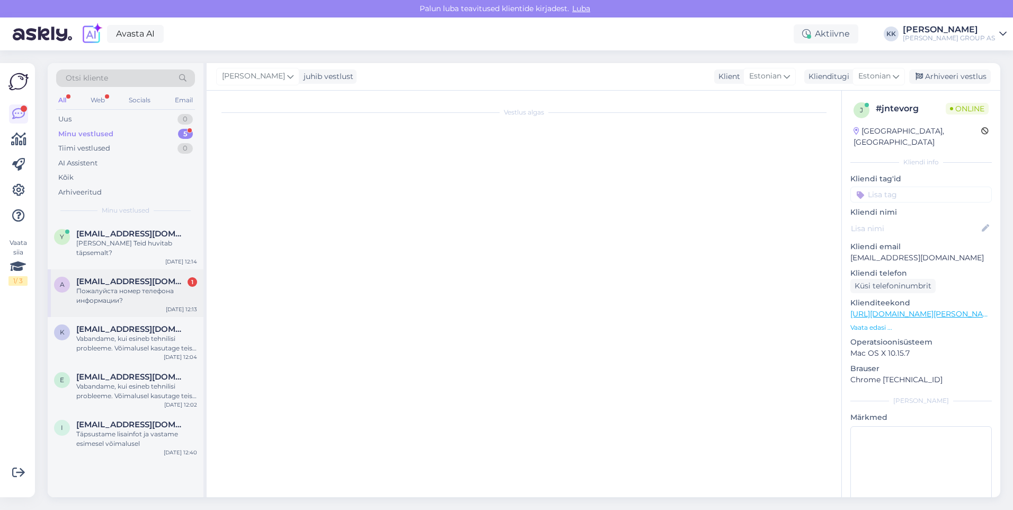
scroll to position [1536, 0]
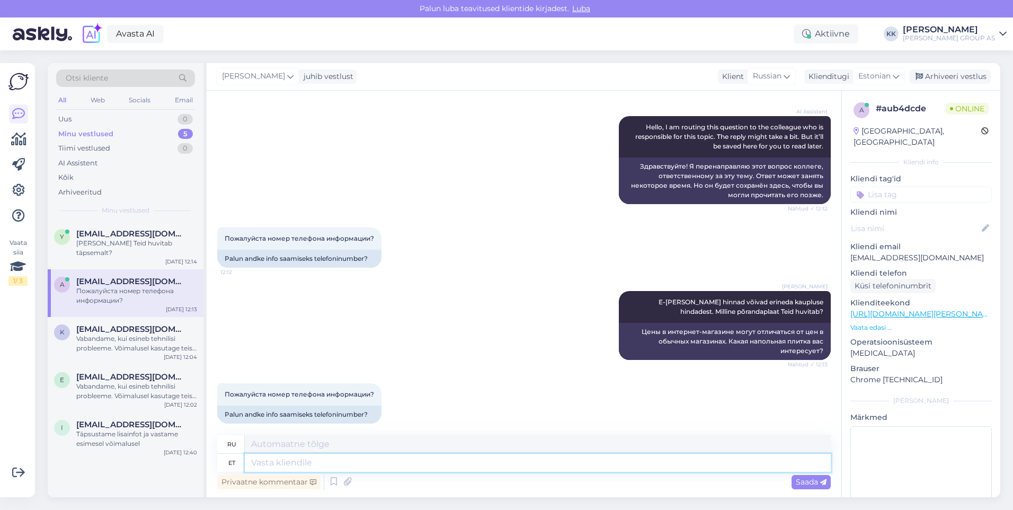
click at [260, 462] on textarea at bounding box center [538, 463] width 586 height 18
type textarea "6061999"
click at [804, 481] on span "Saada" at bounding box center [811, 482] width 31 height 10
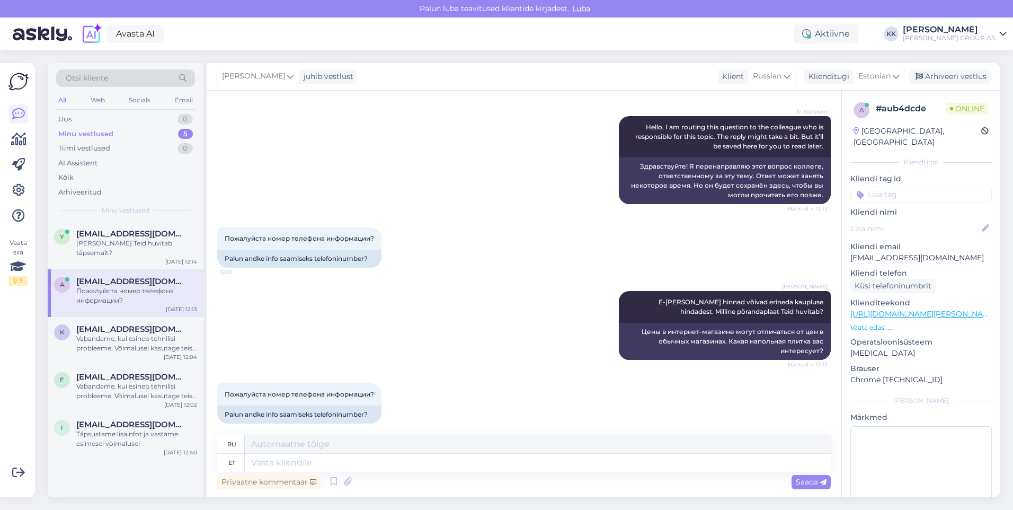
scroll to position [1599, 0]
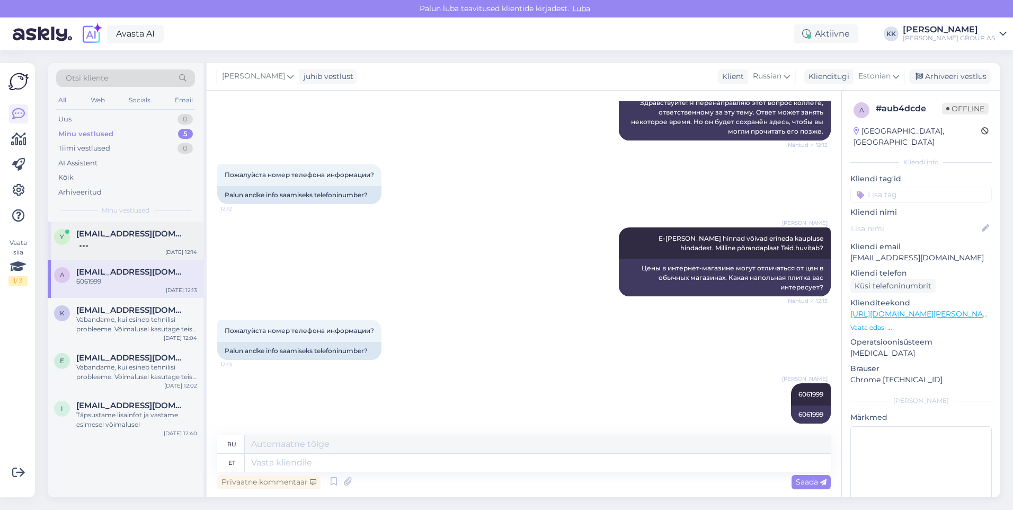
click at [106, 237] on span "[EMAIL_ADDRESS][DOMAIN_NAME]" at bounding box center [131, 234] width 110 height 10
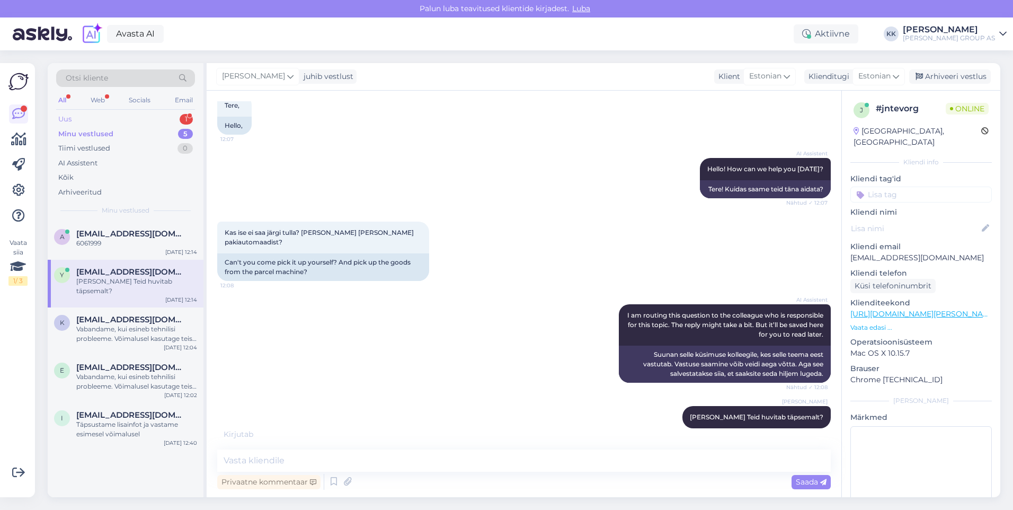
click at [83, 114] on div "Uus 1" at bounding box center [125, 119] width 139 height 15
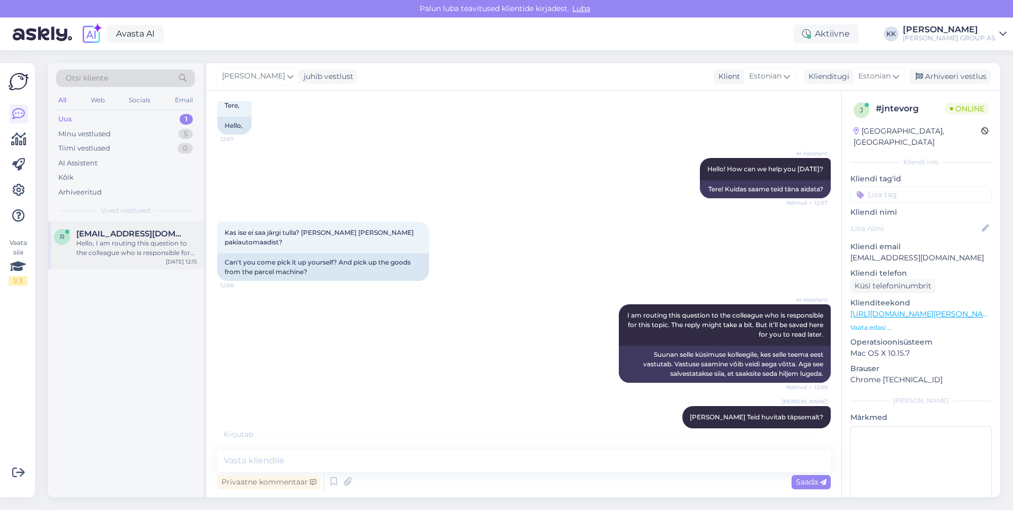
click at [134, 244] on div "Hello, I am routing this question to the colleague who is responsible for this …" at bounding box center [136, 247] width 121 height 19
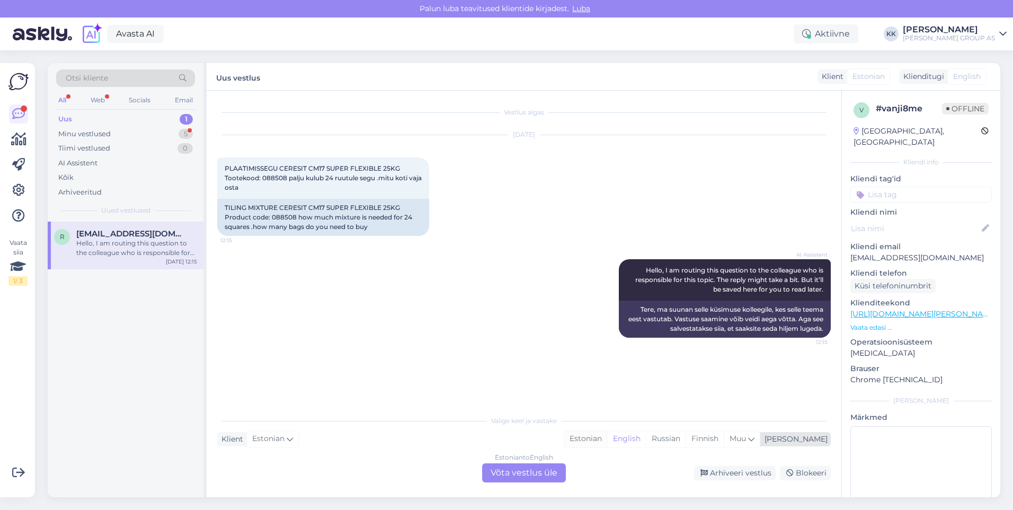
click at [607, 436] on div "Estonian" at bounding box center [585, 439] width 43 height 16
click at [509, 472] on div "Estonian to Estonian Võta vestlus üle" at bounding box center [524, 472] width 84 height 19
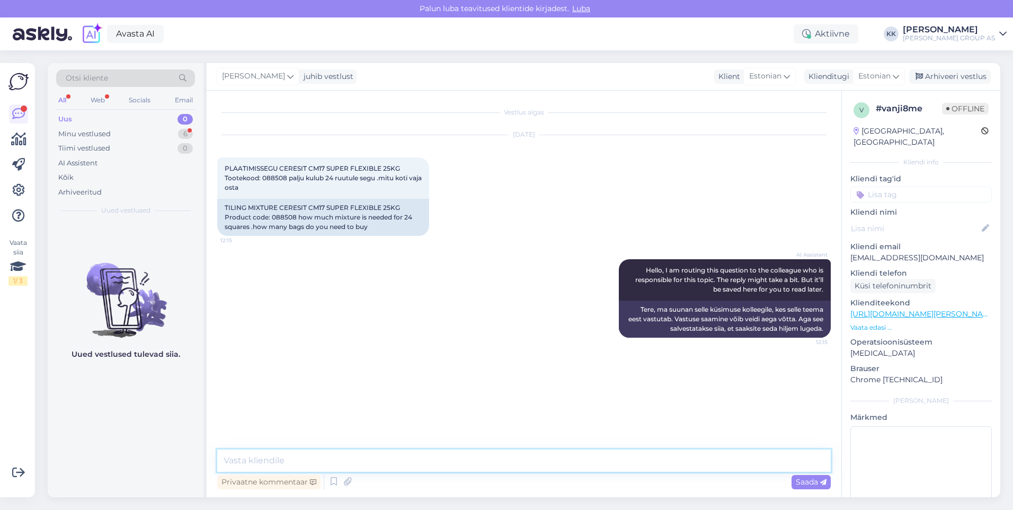
click at [263, 456] on textarea at bounding box center [524, 460] width 614 height 22
paste textarea "PLAATIMISSEGU Ceresit CM 17 Super Flexible 25 kg kattevus sõltub paigalduse pak…"
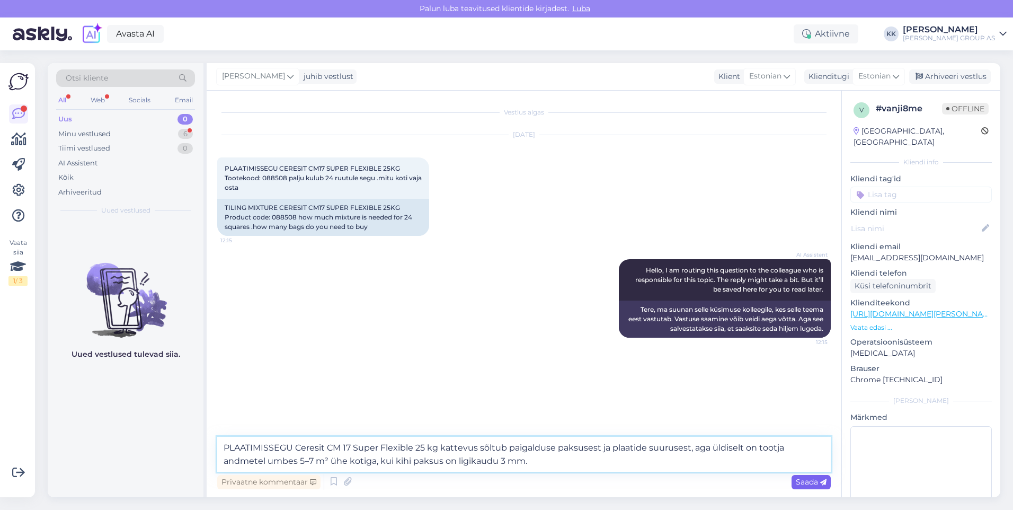
type textarea "PLAATIMISSEGU Ceresit CM 17 Super Flexible 25 kg kattevus sõltub paigalduse pak…"
click at [809, 482] on span "Saada" at bounding box center [811, 482] width 31 height 10
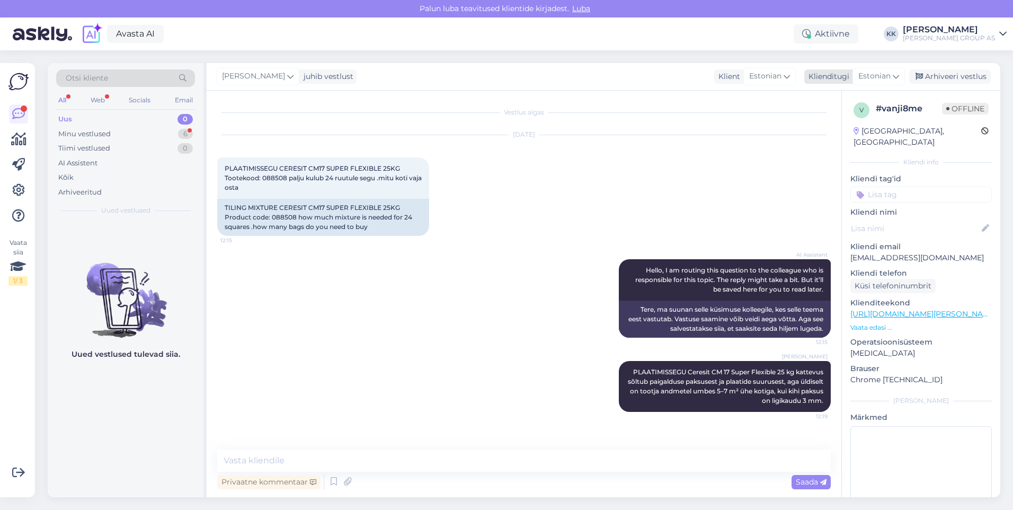
drag, startPoint x: 945, startPoint y: 77, endPoint x: 934, endPoint y: 76, distance: 11.1
click at [945, 76] on div "Arhiveeri vestlus" at bounding box center [950, 76] width 82 height 14
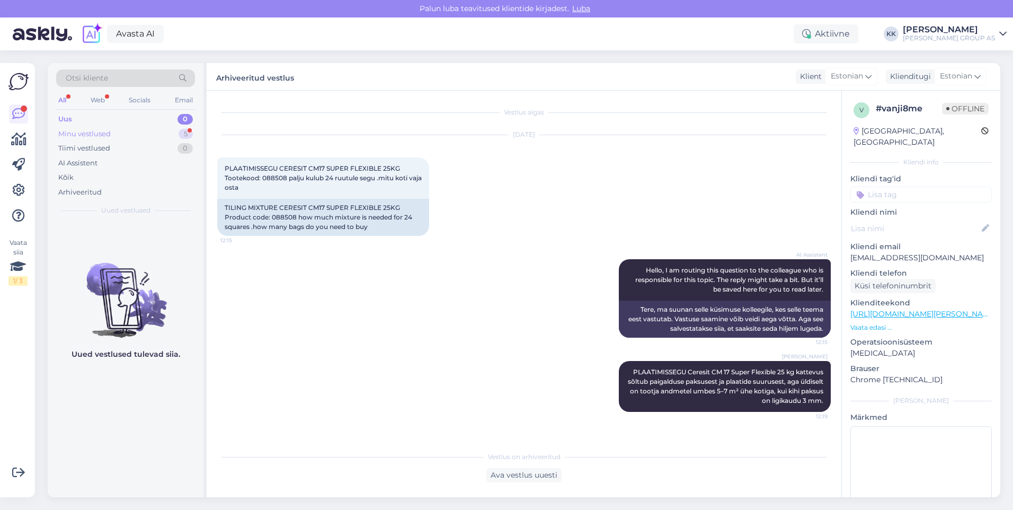
click at [85, 133] on div "Minu vestlused" at bounding box center [84, 134] width 52 height 11
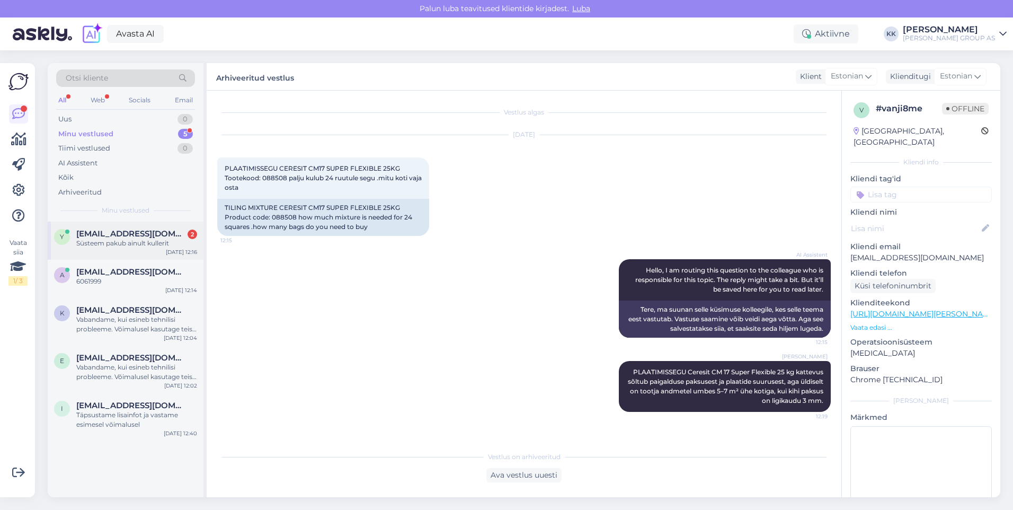
click at [105, 239] on div "Süsteem pakub ainult kullerit" at bounding box center [136, 243] width 121 height 10
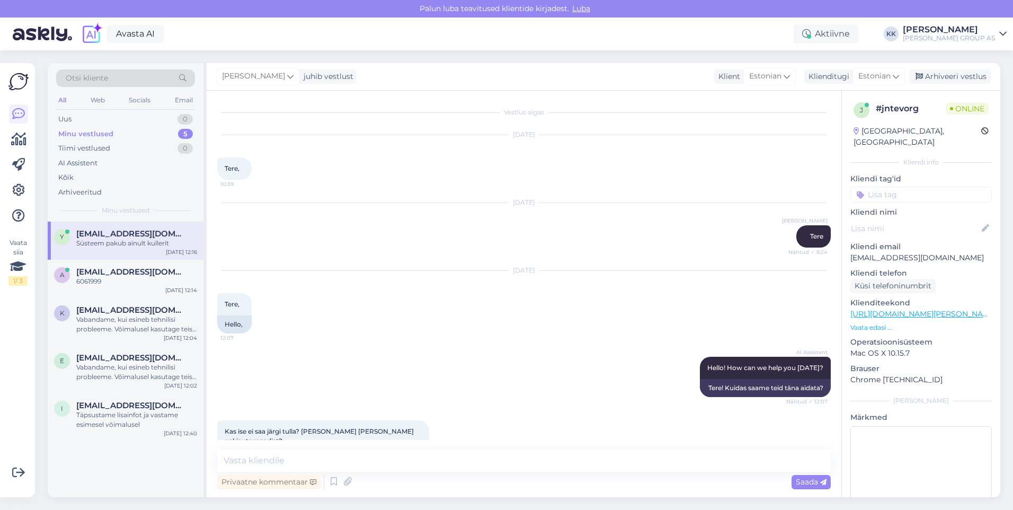
scroll to position [299, 0]
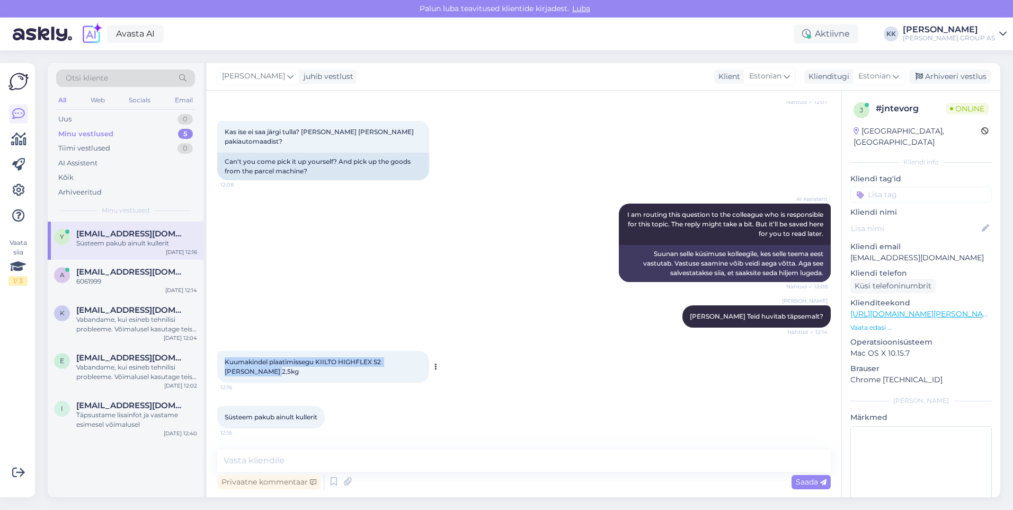
drag, startPoint x: 240, startPoint y: 372, endPoint x: 218, endPoint y: 357, distance: 25.6
click at [218, 357] on div "Kuumakindel plaatimissegu KIILTO HIGHFLEX S2 [PERSON_NAME] 2,5kg 12:16" at bounding box center [323, 367] width 212 height 32
drag, startPoint x: 218, startPoint y: 357, endPoint x: 267, endPoint y: 360, distance: 48.9
copy span "Kuumakindel plaatimissegu KIILTO HIGHFLEX S2 [PERSON_NAME] 2,5kg"
drag, startPoint x: 412, startPoint y: 409, endPoint x: 343, endPoint y: 447, distance: 78.5
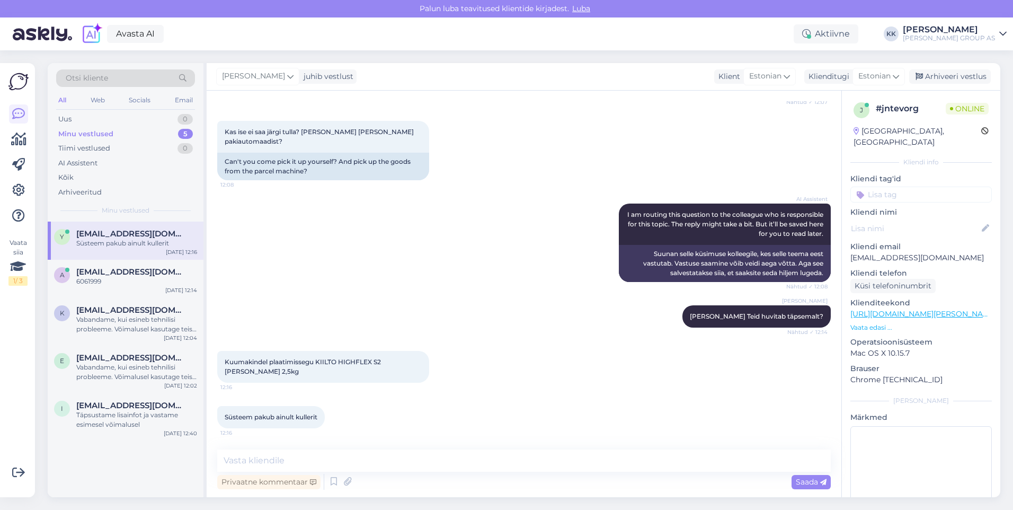
click at [413, 409] on div "Süsteem pakub ainult kullerit 12:16" at bounding box center [524, 417] width 614 height 46
click at [255, 463] on textarea at bounding box center [524, 460] width 614 height 22
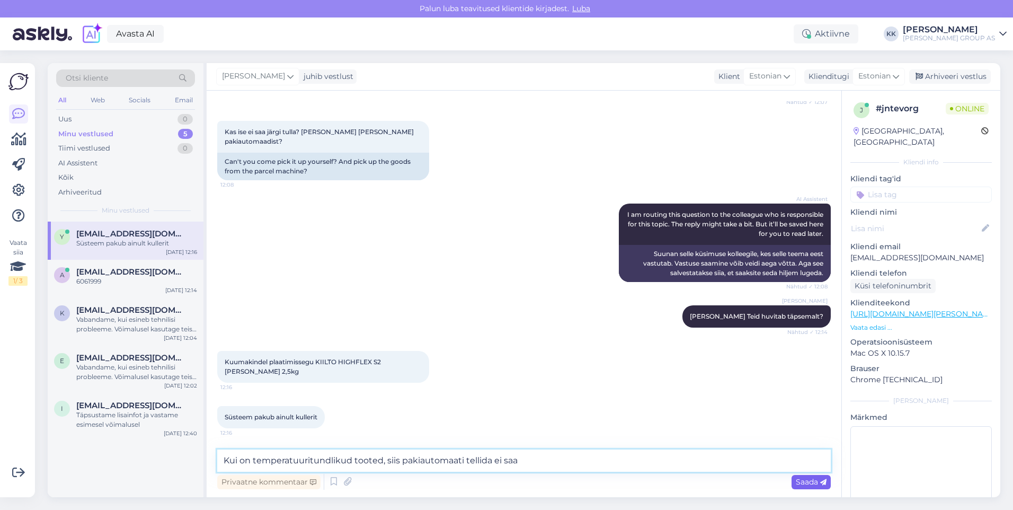
type textarea "Kui on temperatuuritundlikud tooted, siis pakiautomaati tellida ei saa"
click at [805, 479] on span "Saada" at bounding box center [811, 482] width 31 height 10
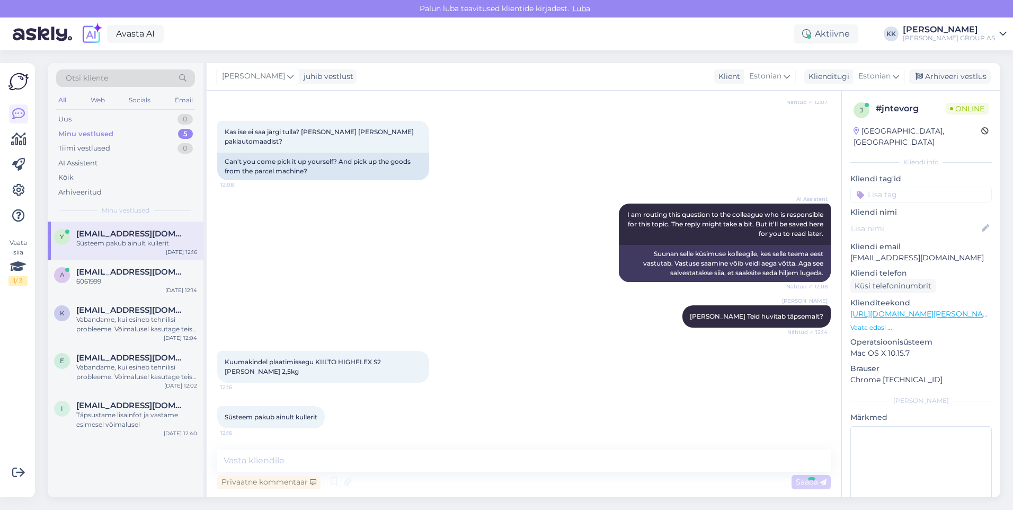
scroll to position [355, 0]
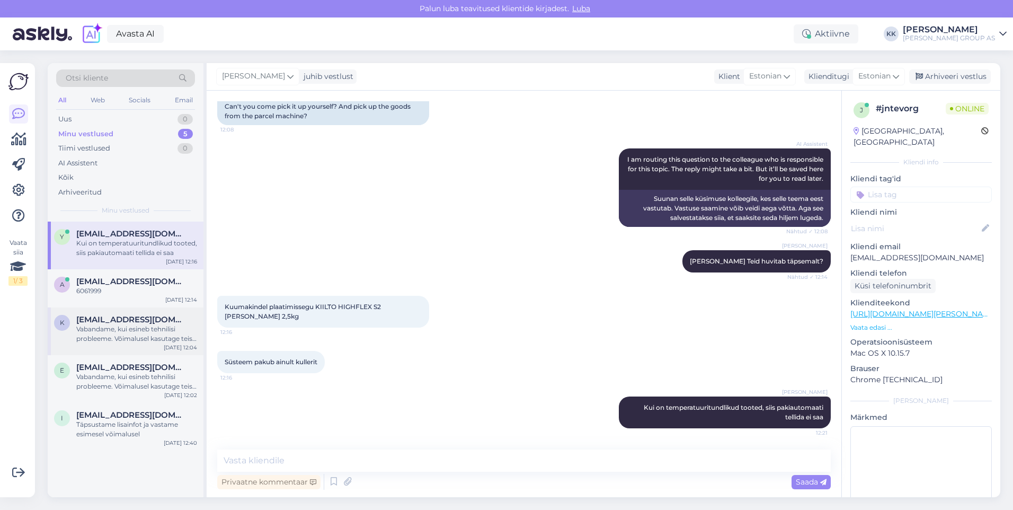
click at [108, 323] on span "[EMAIL_ADDRESS][DOMAIN_NAME]" at bounding box center [131, 320] width 110 height 10
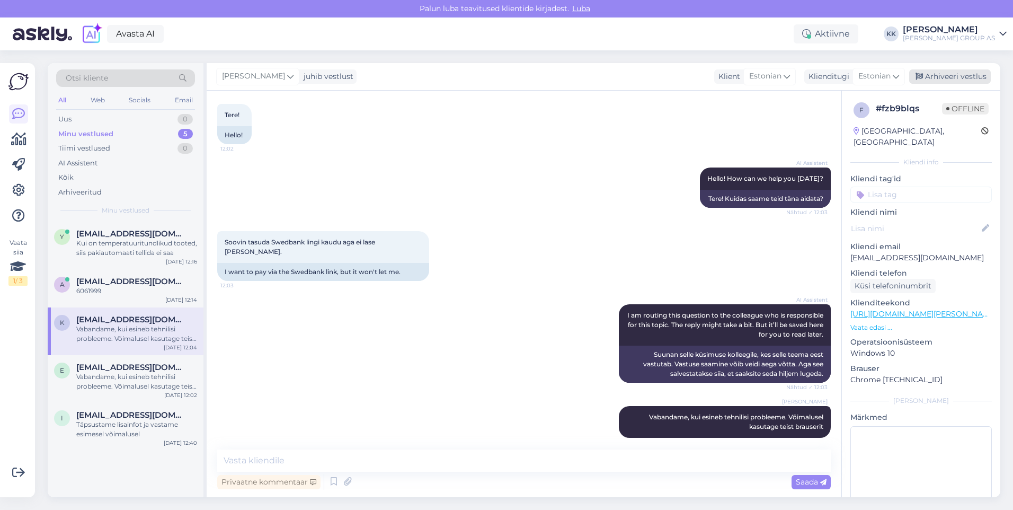
click at [953, 77] on div "Arhiveeri vestlus" at bounding box center [950, 76] width 82 height 14
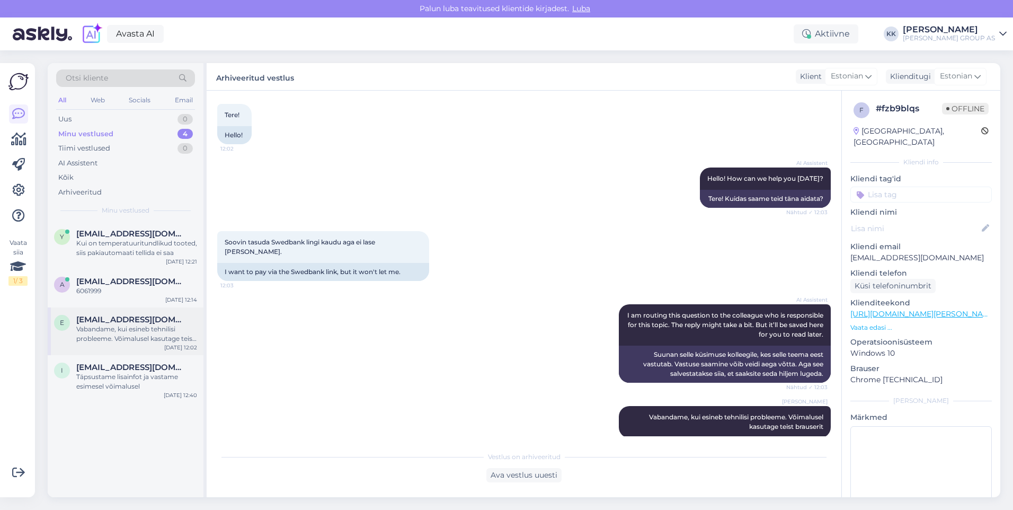
click at [122, 330] on div "Vabandame, kui esineb tehnilisi probleeme. Võimalusel kasutage teist brauserit." at bounding box center [136, 333] width 121 height 19
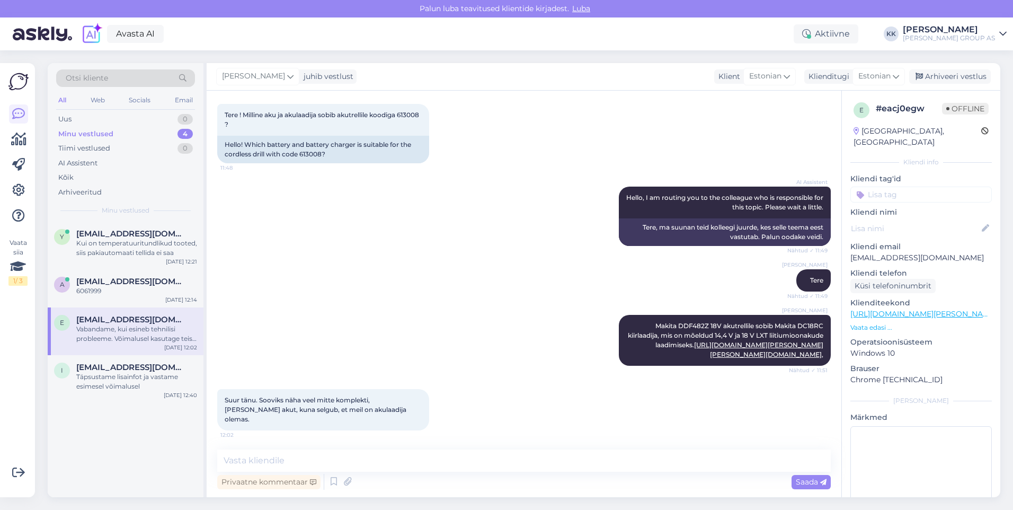
scroll to position [1561, 0]
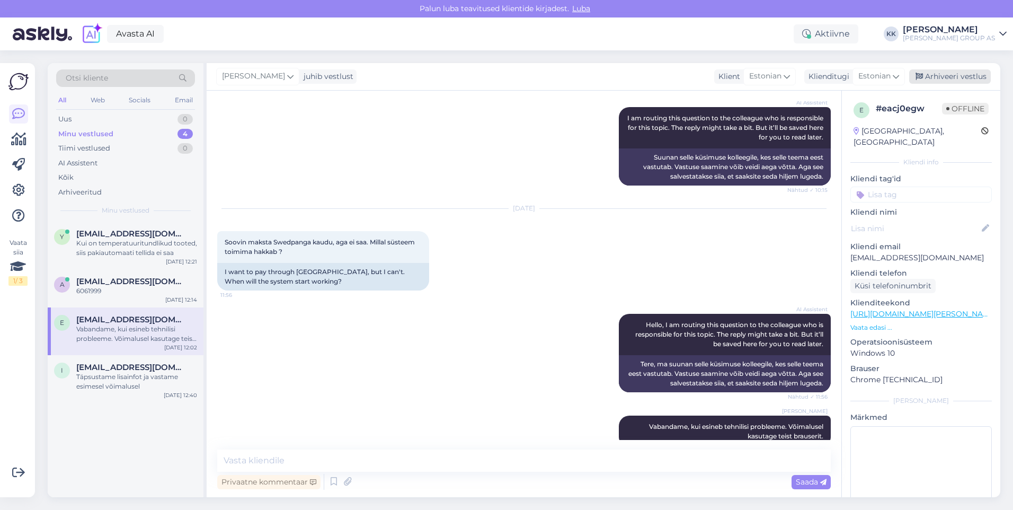
click at [945, 77] on div "Arhiveeri vestlus" at bounding box center [950, 76] width 82 height 14
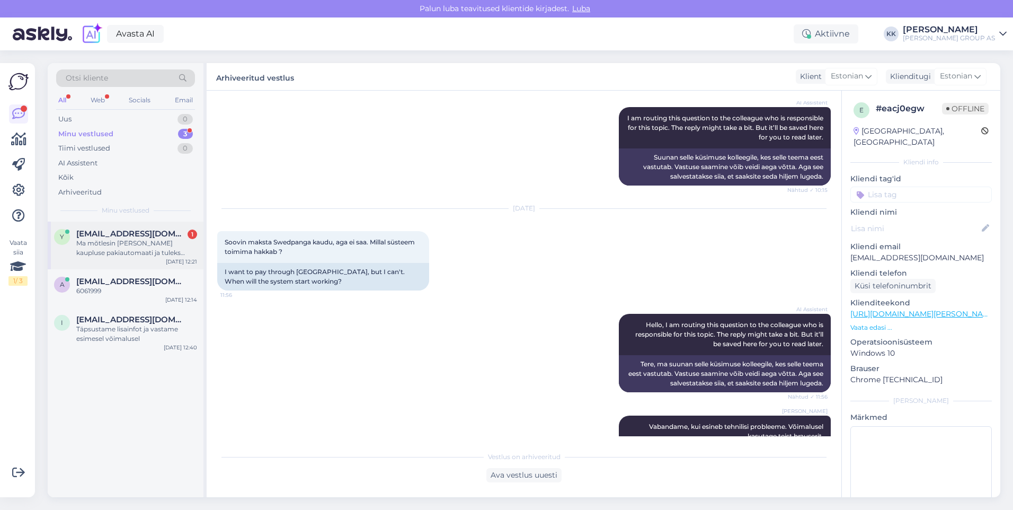
click at [118, 240] on div "Ma mõtlesin [PERSON_NAME] kaupluse pakiautomaati ja tuleks [PERSON_NAME] järele." at bounding box center [136, 247] width 121 height 19
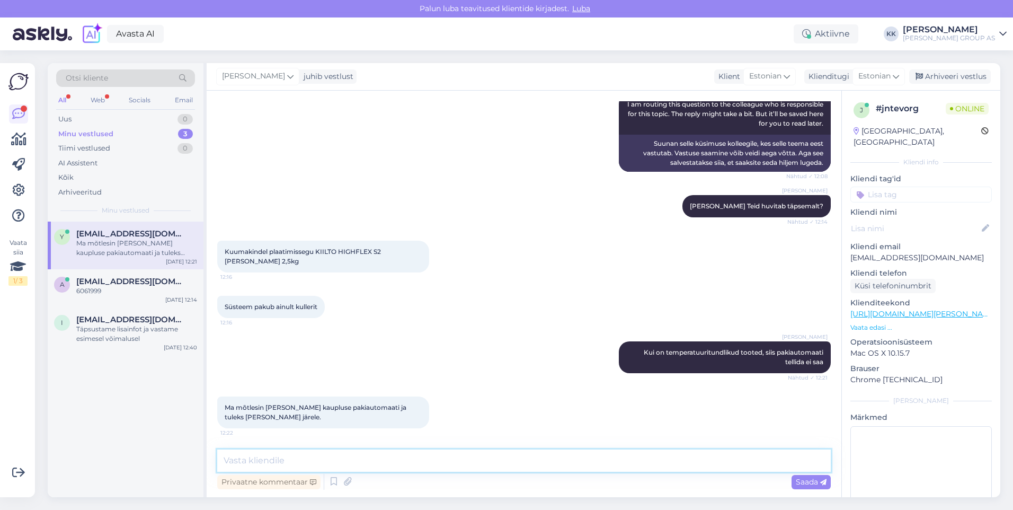
click at [238, 459] on textarea at bounding box center [524, 460] width 614 height 22
click at [341, 461] on textarea "Siis peate valima kaupluse ka kirjutage oma soovist [EMAIL_ADDRESS][PERSON_NAME…" at bounding box center [524, 460] width 614 height 22
click at [787, 460] on textarea "Siis peate valima kaupluse ja kirjutage oma soovist [EMAIL_ADDRESS][PERSON_NAME…" at bounding box center [524, 460] width 614 height 22
type textarea "Siis peate valima kaupluse ja kirjutage oma soovist [EMAIL_ADDRESS][PERSON_NAME…"
click at [803, 482] on span "Saada" at bounding box center [811, 482] width 31 height 10
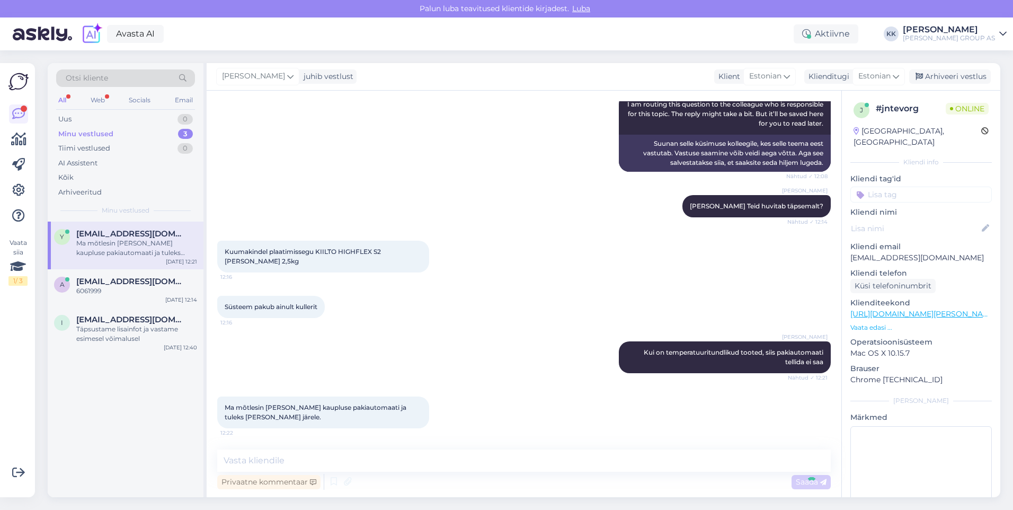
scroll to position [474, 0]
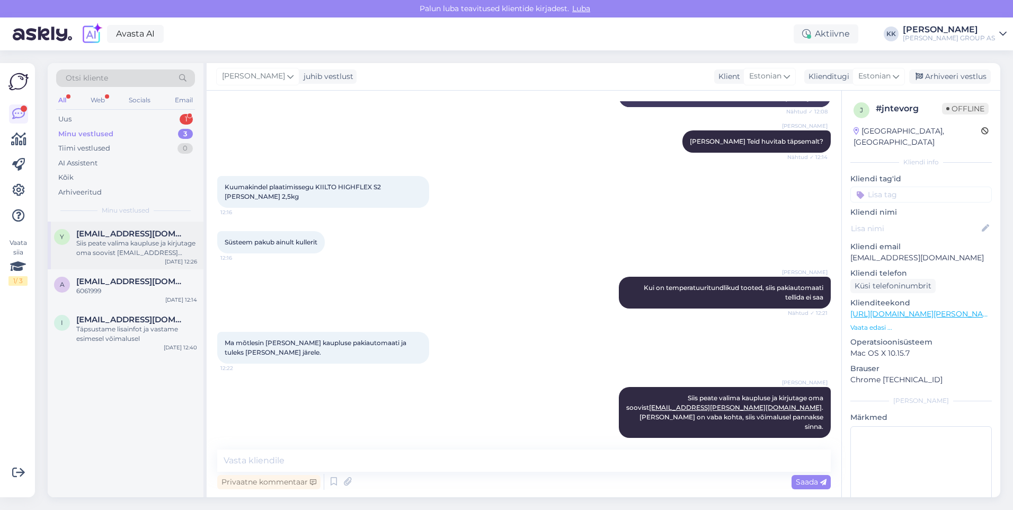
click at [111, 243] on div "Siis peate valima kaupluse ja kirjutage oma soovist [EMAIL_ADDRESS][PERSON_NAME…" at bounding box center [136, 247] width 121 height 19
click at [949, 74] on div "Arhiveeri vestlus" at bounding box center [950, 76] width 82 height 14
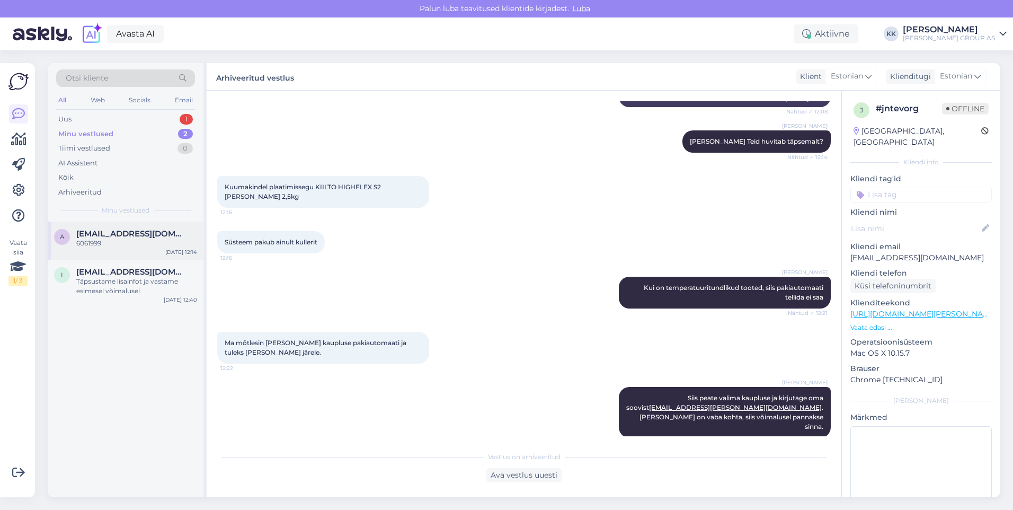
click at [123, 236] on span "[EMAIL_ADDRESS][DOMAIN_NAME]" at bounding box center [131, 234] width 110 height 10
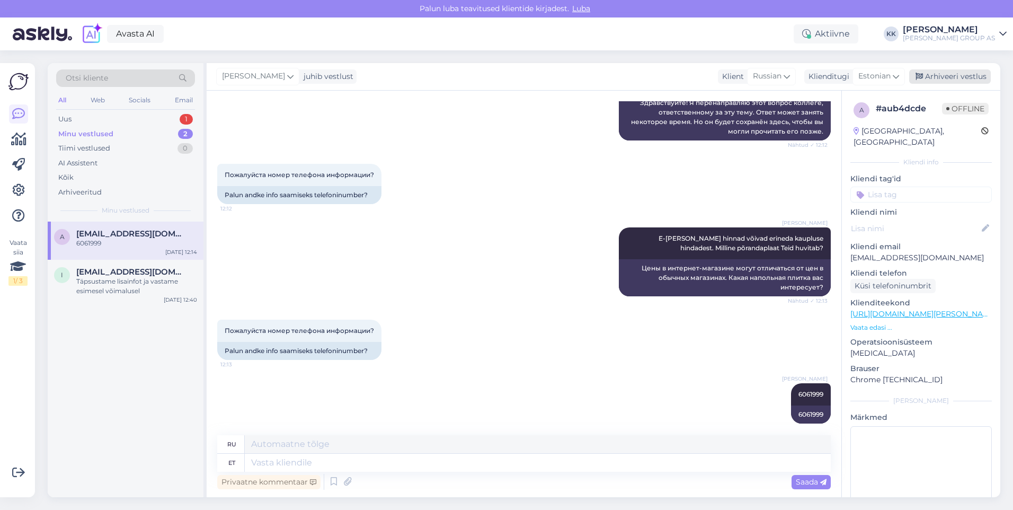
click at [958, 74] on div "Arhiveeri vestlus" at bounding box center [950, 76] width 82 height 14
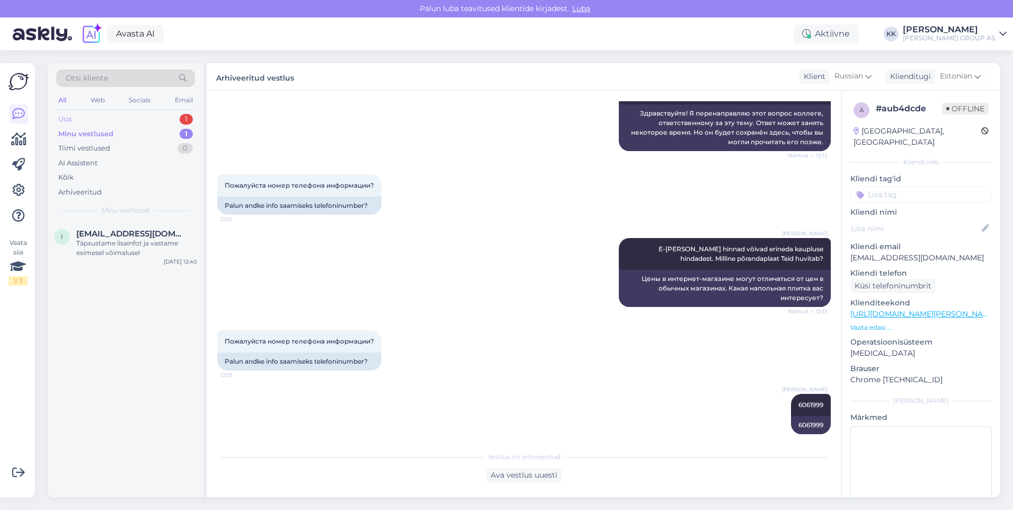
click at [85, 114] on div "Uus 1" at bounding box center [125, 119] width 139 height 15
click at [120, 240] on div "Hello, I am routing this question to the colleague who is responsible for this …" at bounding box center [136, 247] width 121 height 19
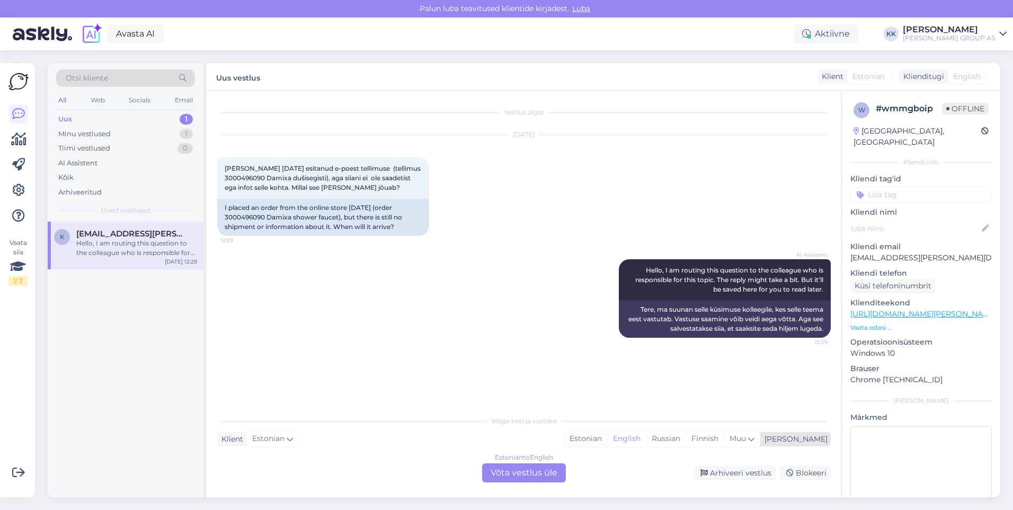
click at [607, 438] on div "Estonian" at bounding box center [585, 439] width 43 height 16
click at [525, 469] on div "Estonian to Estonian Võta vestlus üle" at bounding box center [524, 472] width 84 height 19
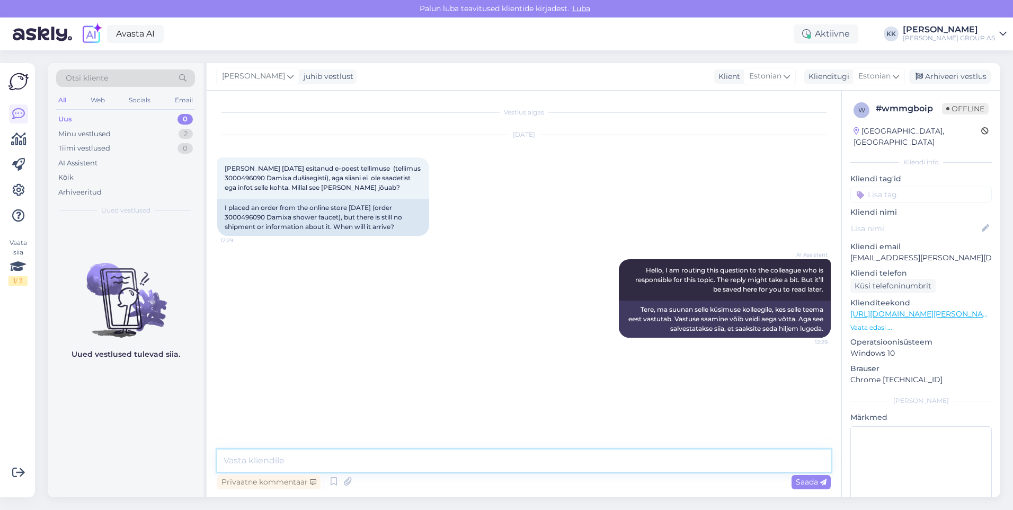
click at [262, 462] on textarea at bounding box center [524, 460] width 614 height 22
type textarea "Vabandame tekkinud viivituse pärast. Hetkeseisuga on toode veel tarnijalt saabu…"
click at [808, 481] on span "Saada" at bounding box center [811, 482] width 31 height 10
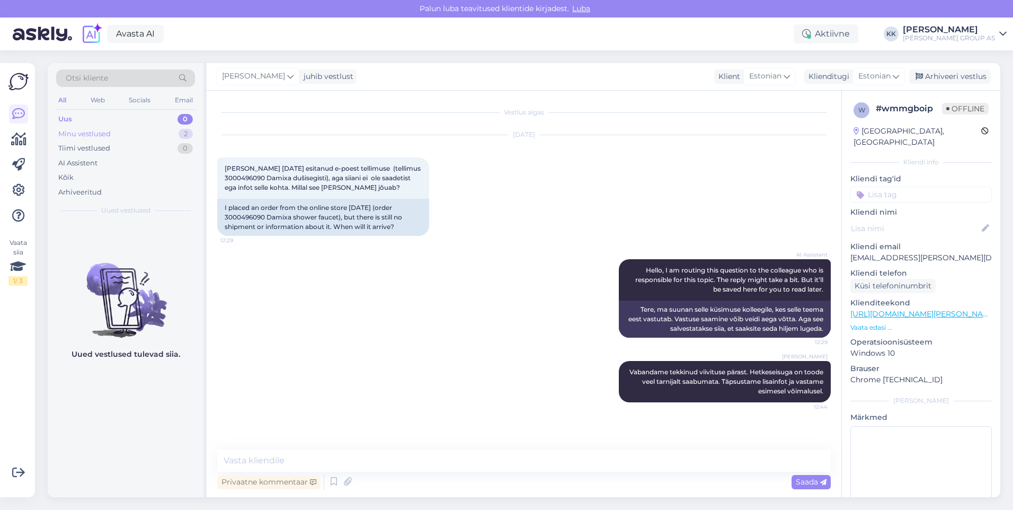
click at [91, 131] on div "Minu vestlused" at bounding box center [84, 134] width 52 height 11
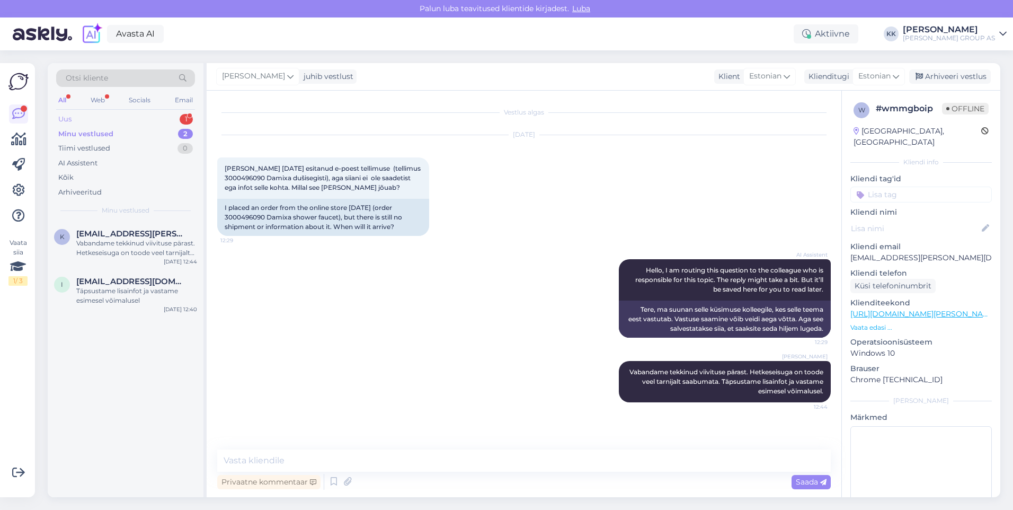
click at [78, 116] on div "Uus 1" at bounding box center [125, 119] width 139 height 15
click at [120, 240] on div "Hello, I am routing this question to the colleague who is responsible for this …" at bounding box center [136, 247] width 121 height 19
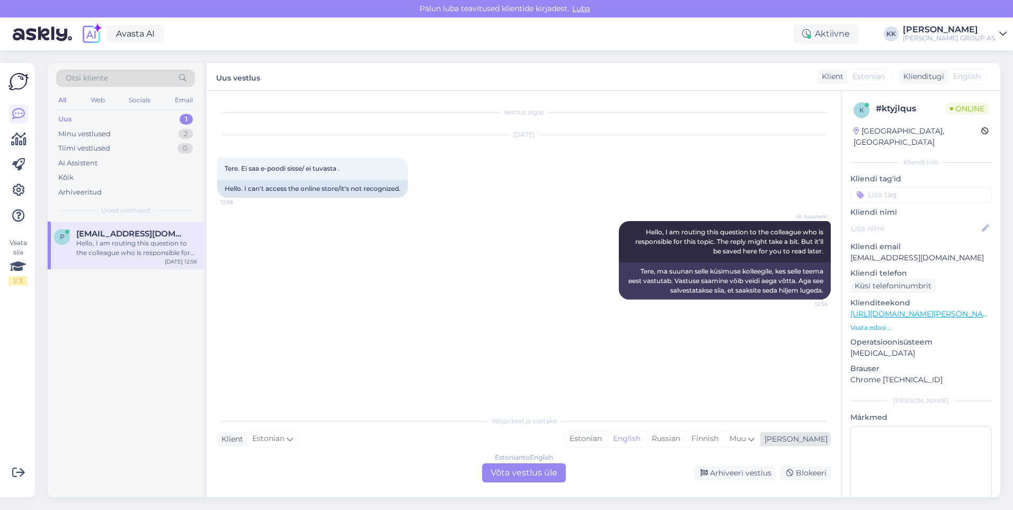
click at [607, 437] on div "Estonian" at bounding box center [585, 439] width 43 height 16
click at [527, 471] on div "Estonian to Estonian Võta vestlus üle" at bounding box center [524, 472] width 84 height 19
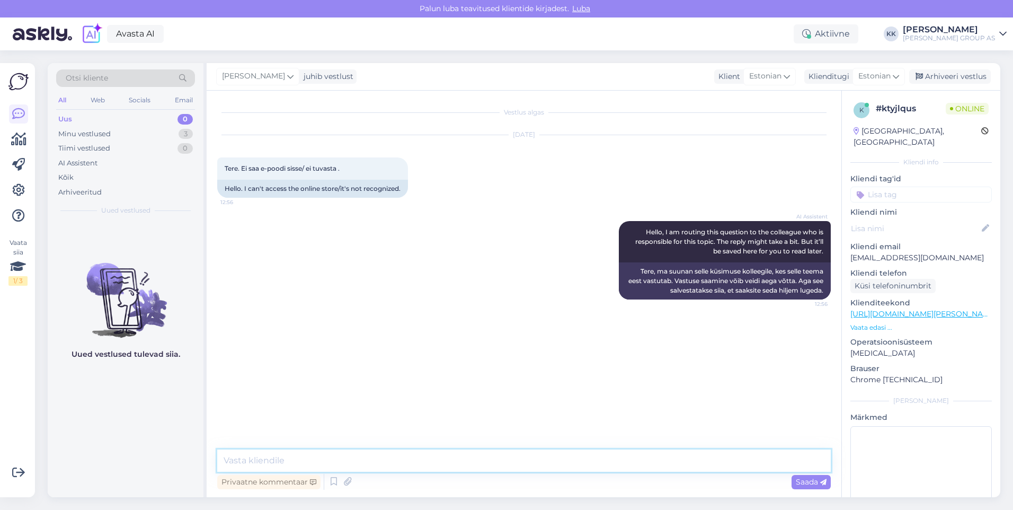
click at [276, 464] on textarea at bounding box center [524, 460] width 614 height 22
type textarea "Vabandame, kui esineb tehnilisi probleeme. Võimalusel proovige sisse logida tei…"
click at [805, 480] on span "Saada" at bounding box center [811, 482] width 31 height 10
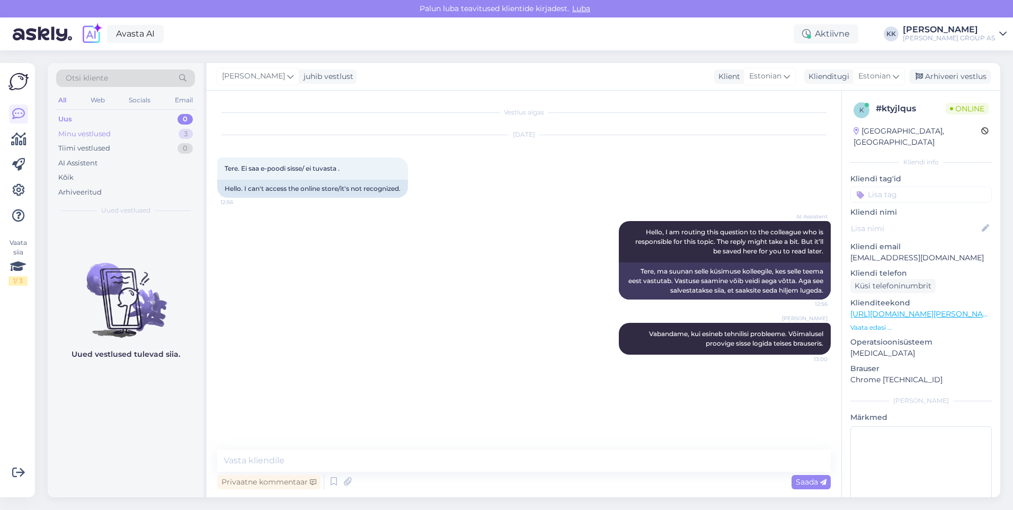
click at [93, 132] on div "Minu vestlused" at bounding box center [84, 134] width 52 height 11
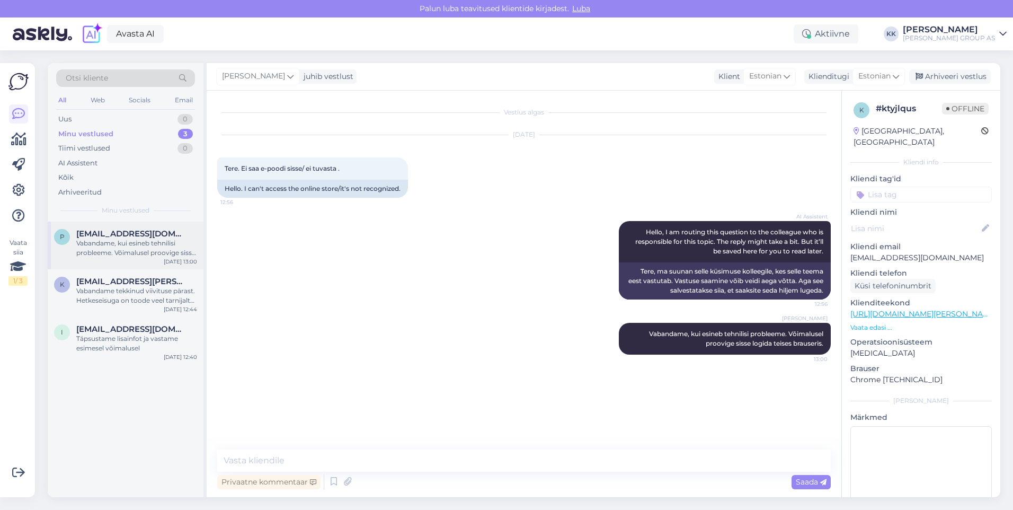
click at [100, 245] on div "Vabandame, kui esineb tehnilisi probleeme. Võimalusel proovige sisse logida tei…" at bounding box center [136, 247] width 121 height 19
click at [948, 75] on div "Arhiveeri vestlus" at bounding box center [950, 76] width 82 height 14
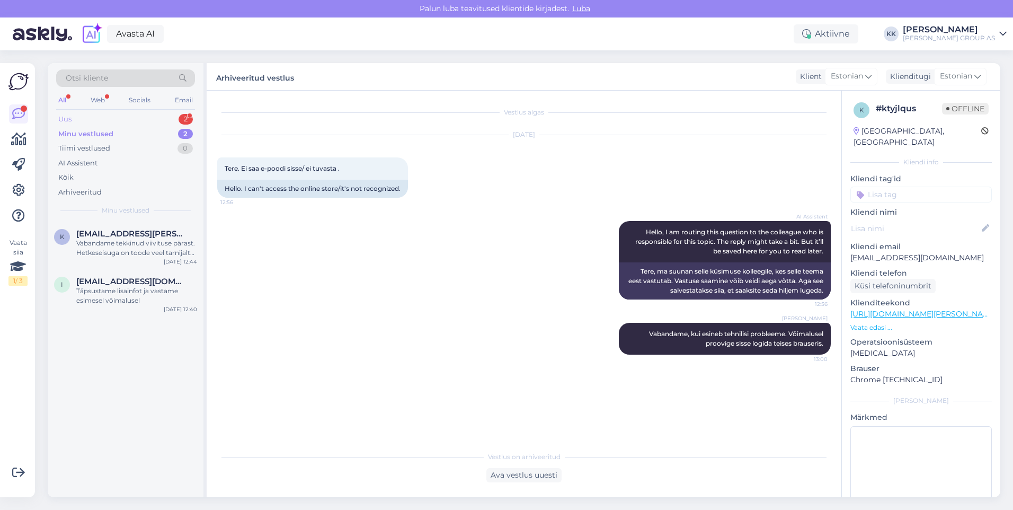
click at [91, 114] on div "Uus 2" at bounding box center [125, 119] width 139 height 15
click at [133, 239] on div "Tehke siis kas või arve, et saaks käsitsi maksta" at bounding box center [136, 247] width 121 height 19
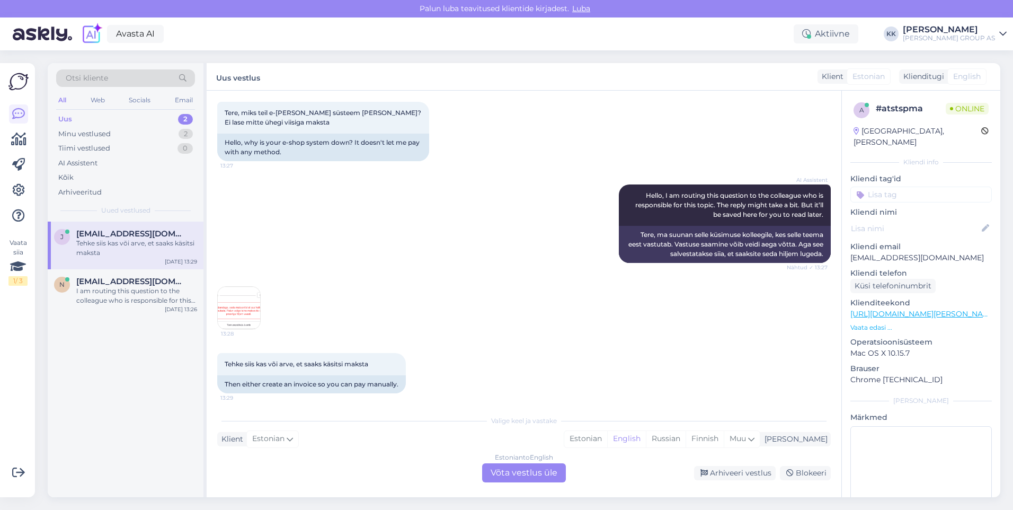
scroll to position [651, 0]
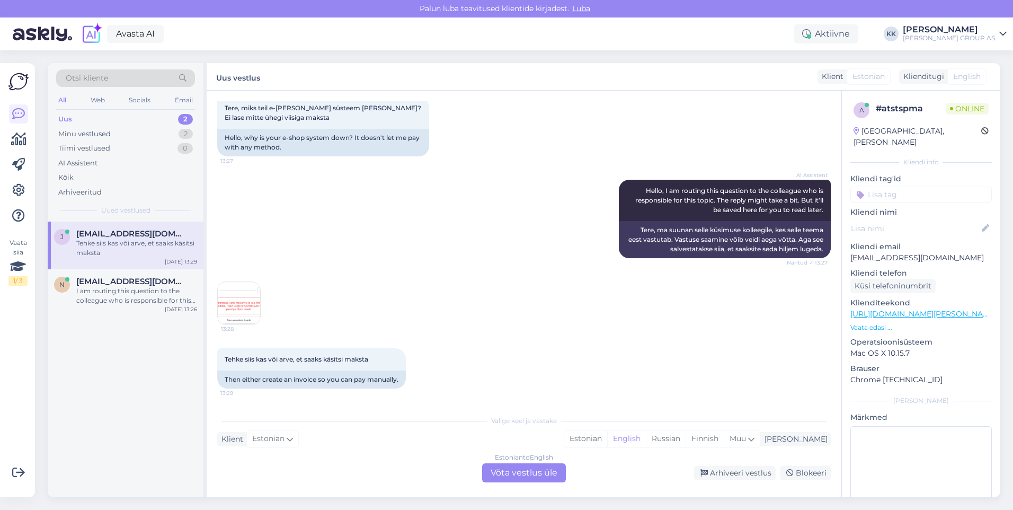
click at [240, 304] on img at bounding box center [239, 303] width 42 height 42
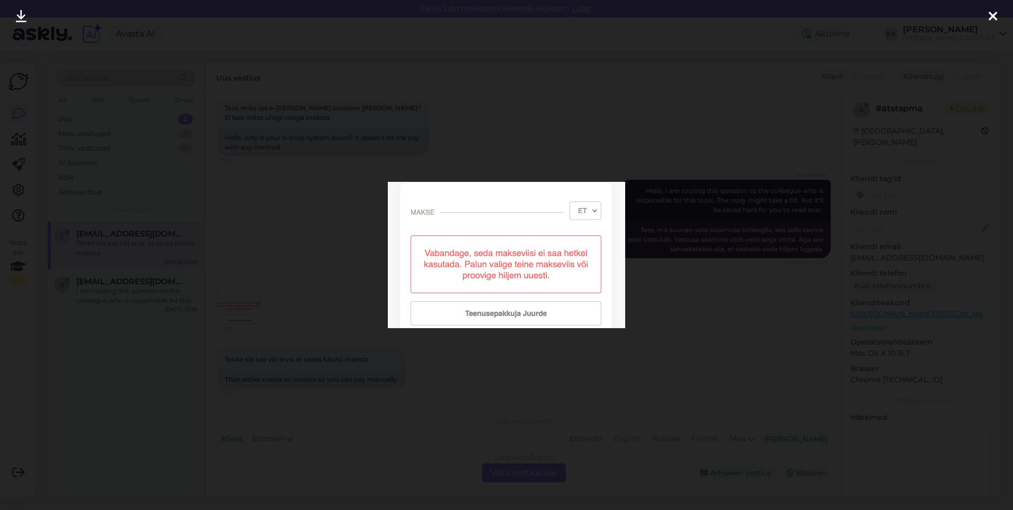
click at [997, 14] on icon at bounding box center [993, 17] width 8 height 14
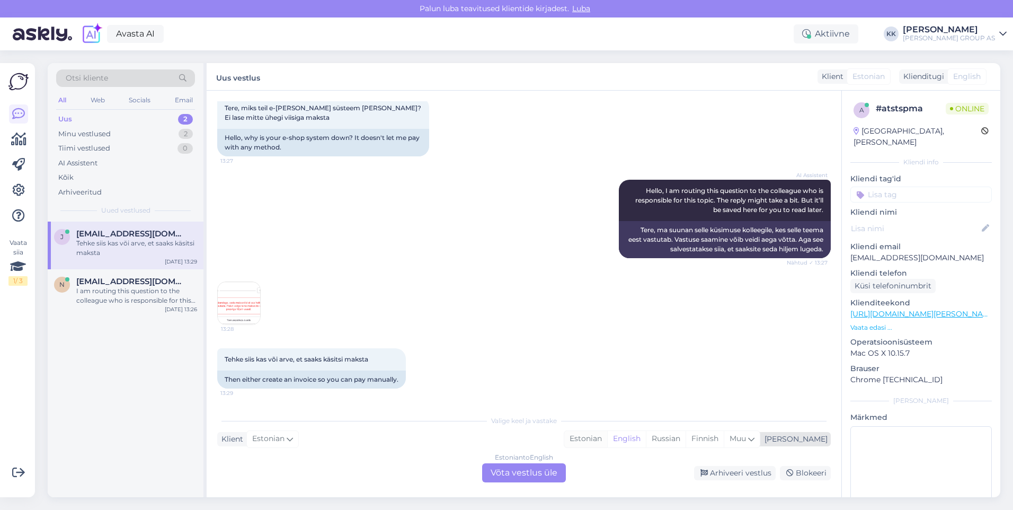
click at [607, 436] on div "Estonian" at bounding box center [585, 439] width 43 height 16
click at [517, 472] on div "Estonian to Estonian Võta vestlus üle" at bounding box center [524, 472] width 84 height 19
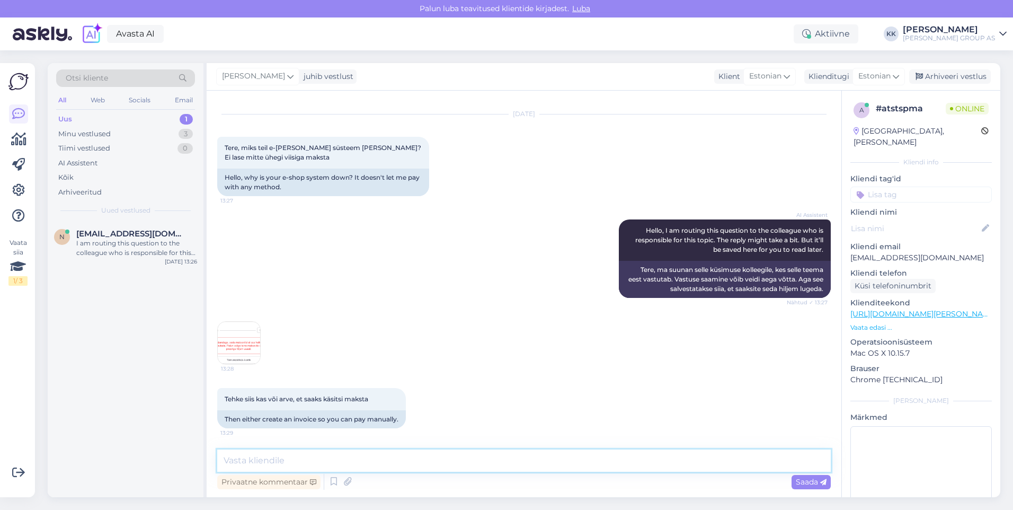
click at [254, 462] on textarea at bounding box center [524, 460] width 614 height 22
type textarea "Vabandame tehniliste probleemide pärast. Võimalusel proovige ostu sooritada [PE…"
click at [804, 479] on span "Saada" at bounding box center [811, 482] width 31 height 10
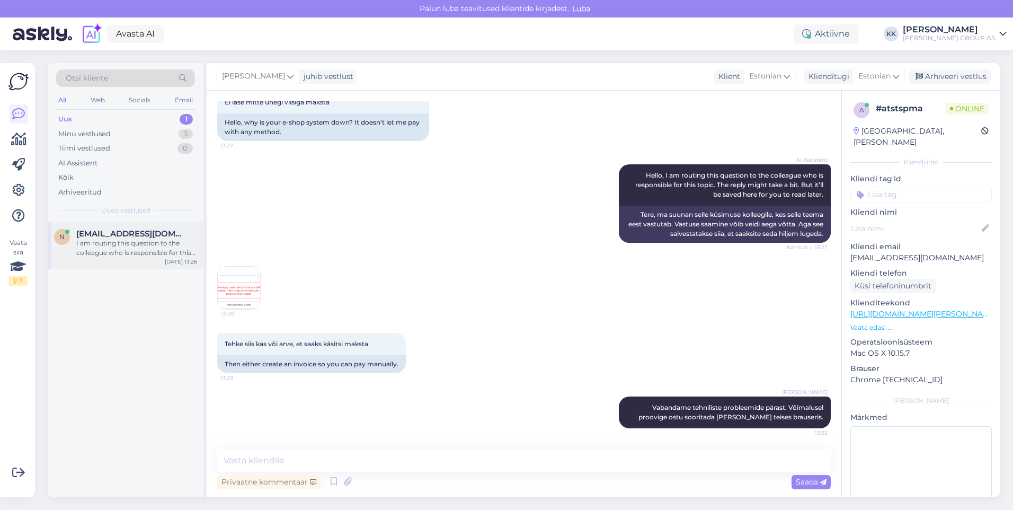
click at [118, 247] on div "I am routing this question to the colleague who is responsible for this topic. …" at bounding box center [136, 247] width 121 height 19
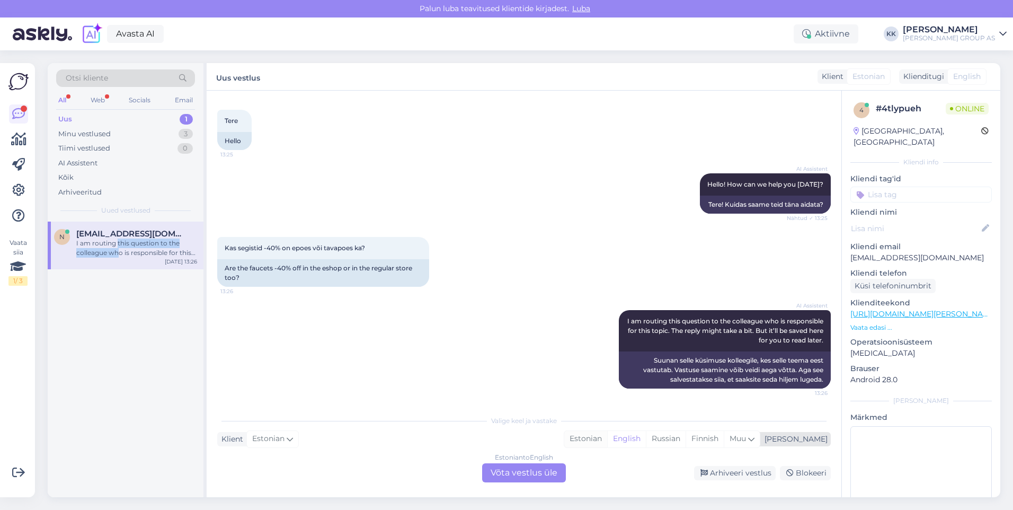
click at [607, 436] on div "Estonian" at bounding box center [585, 439] width 43 height 16
click at [509, 468] on div "Estonian to Estonian Võta vestlus üle" at bounding box center [524, 472] width 84 height 19
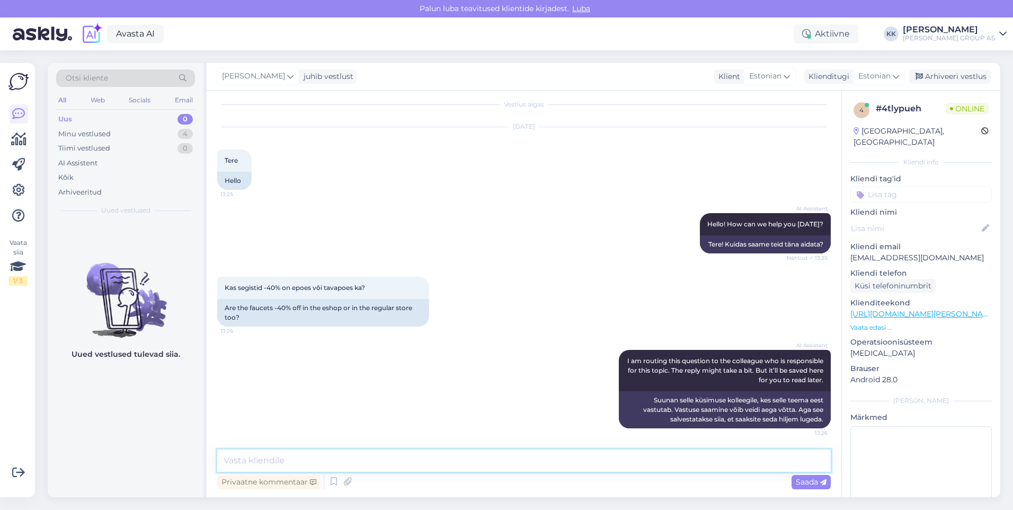
click at [273, 466] on textarea at bounding box center [524, 460] width 614 height 22
type textarea "See on e-[PERSON_NAME] kampaania"
click at [808, 483] on span "Saada" at bounding box center [811, 482] width 31 height 10
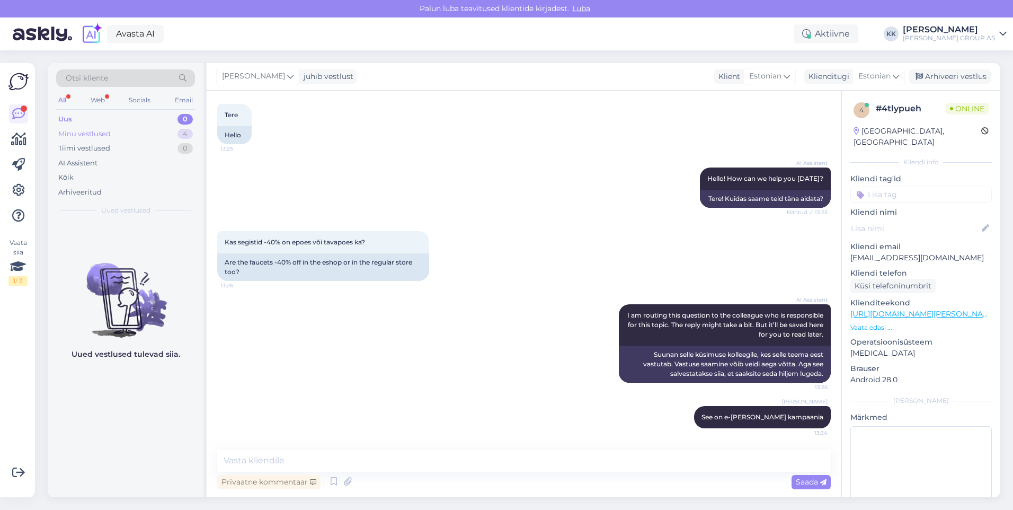
click at [81, 131] on div "Minu vestlused" at bounding box center [84, 134] width 52 height 11
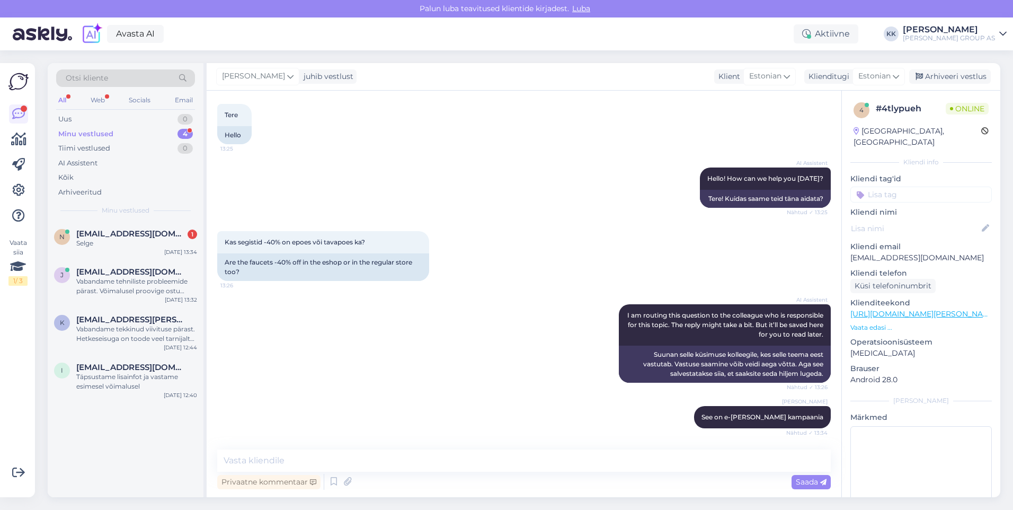
scroll to position [99, 0]
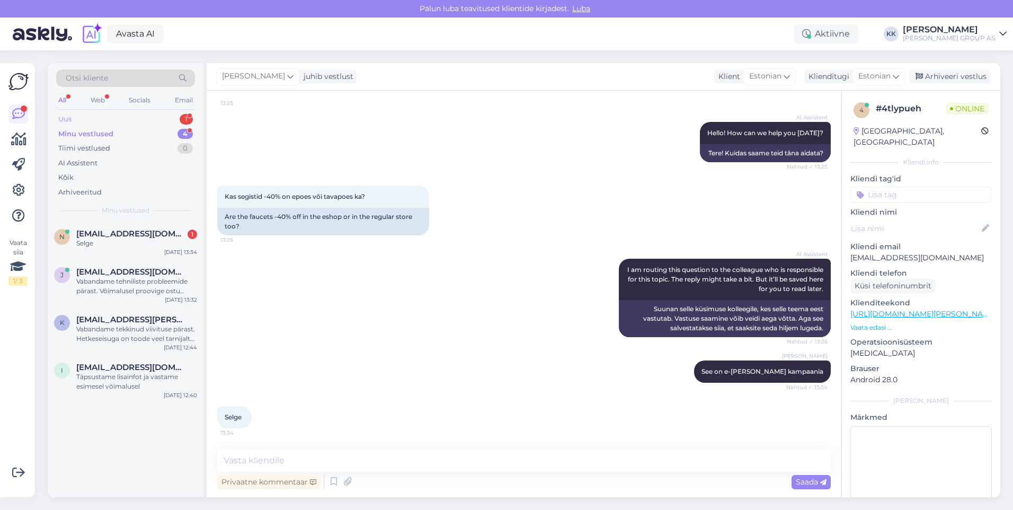
click at [77, 115] on div "Uus 1" at bounding box center [125, 119] width 139 height 15
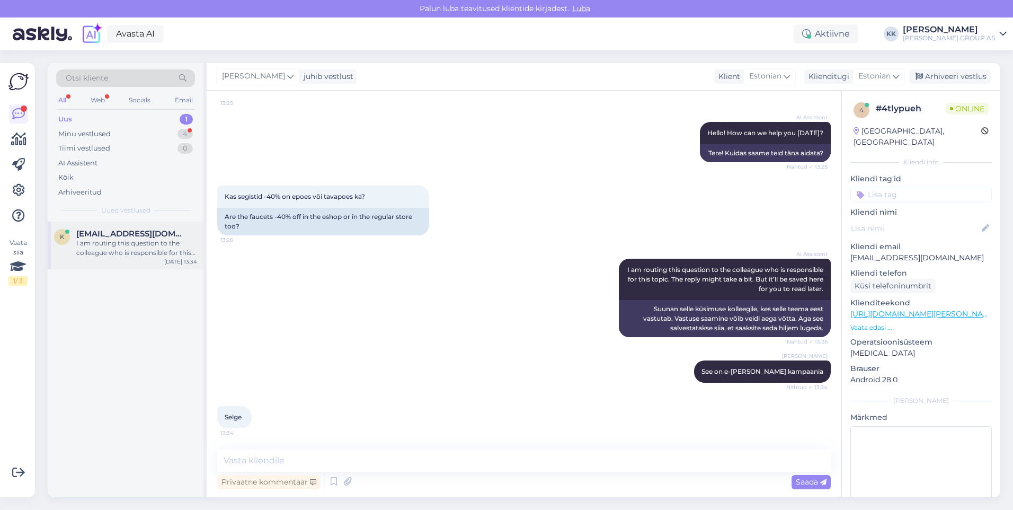
click at [112, 236] on span "[EMAIL_ADDRESS][DOMAIN_NAME]" at bounding box center [131, 234] width 110 height 10
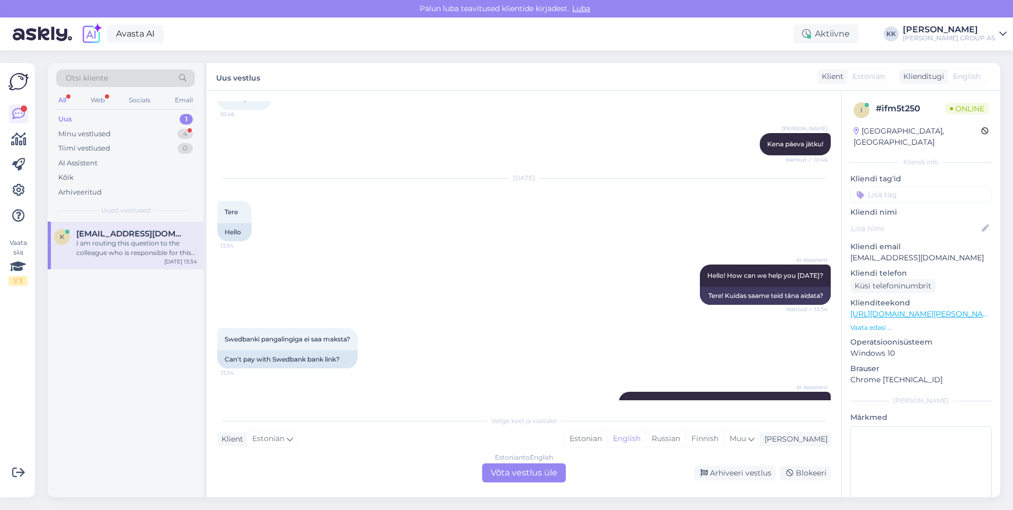
scroll to position [1288, 0]
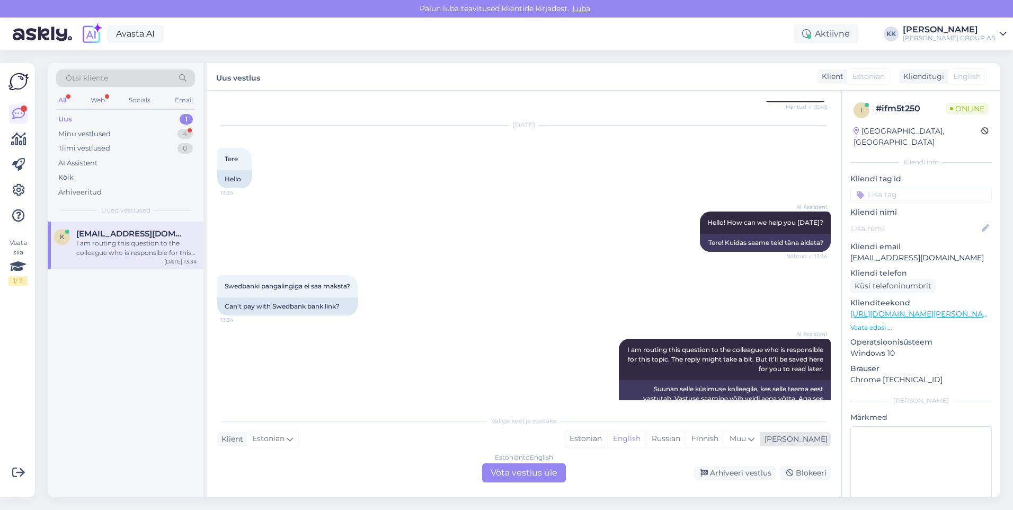
click at [607, 432] on div "Estonian" at bounding box center [585, 439] width 43 height 16
click at [526, 470] on div "Estonian to Estonian Võta vestlus üle" at bounding box center [524, 472] width 84 height 19
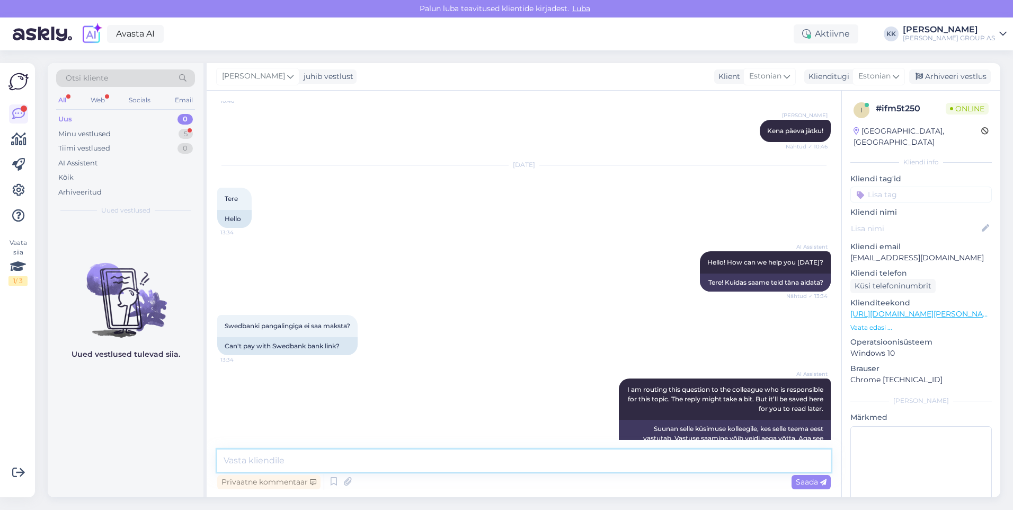
click at [246, 466] on textarea at bounding box center [524, 460] width 614 height 22
type textarea "Vabandame tehniliste probleemide pärast!"
click at [801, 477] on span "Saada" at bounding box center [811, 482] width 31 height 10
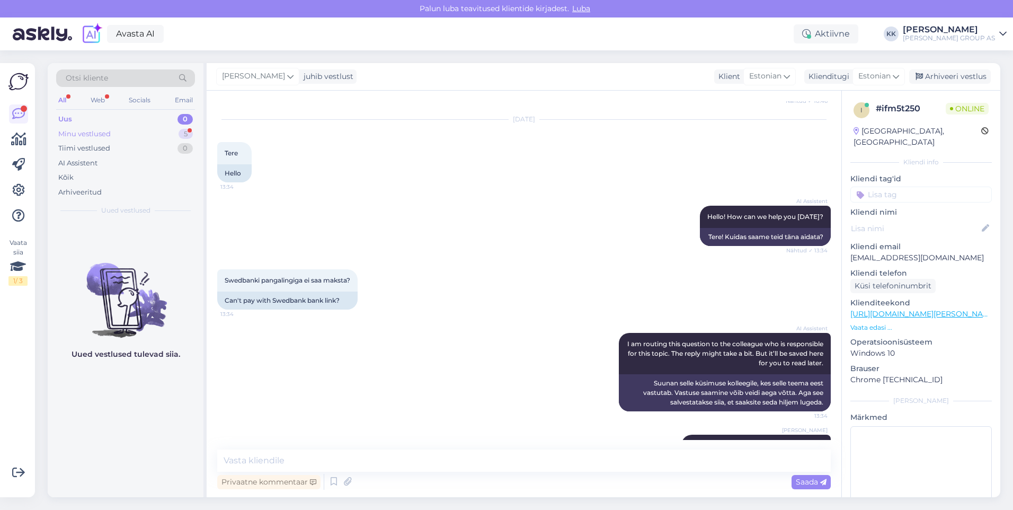
click at [87, 130] on div "Minu vestlused" at bounding box center [84, 134] width 52 height 11
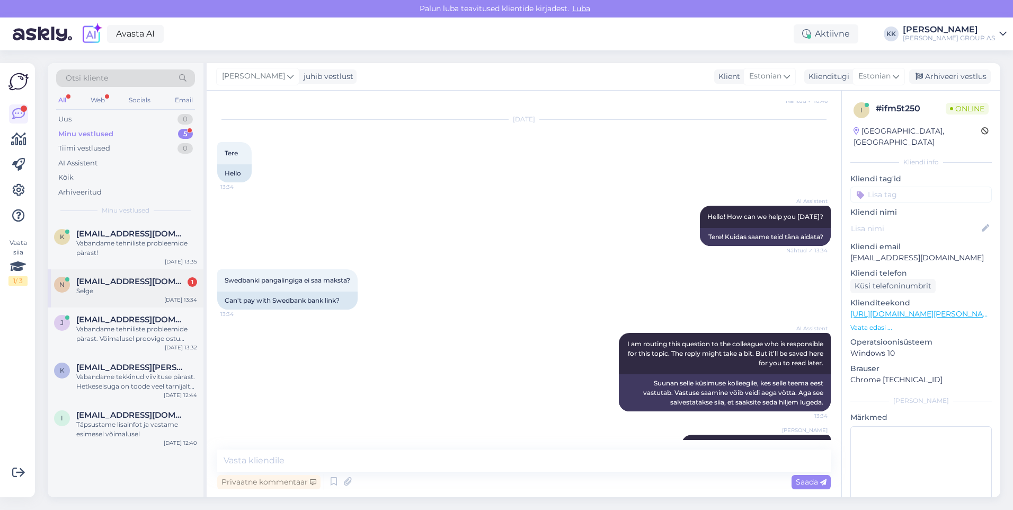
click at [116, 281] on span "[EMAIL_ADDRESS][DOMAIN_NAME]" at bounding box center [131, 282] width 110 height 10
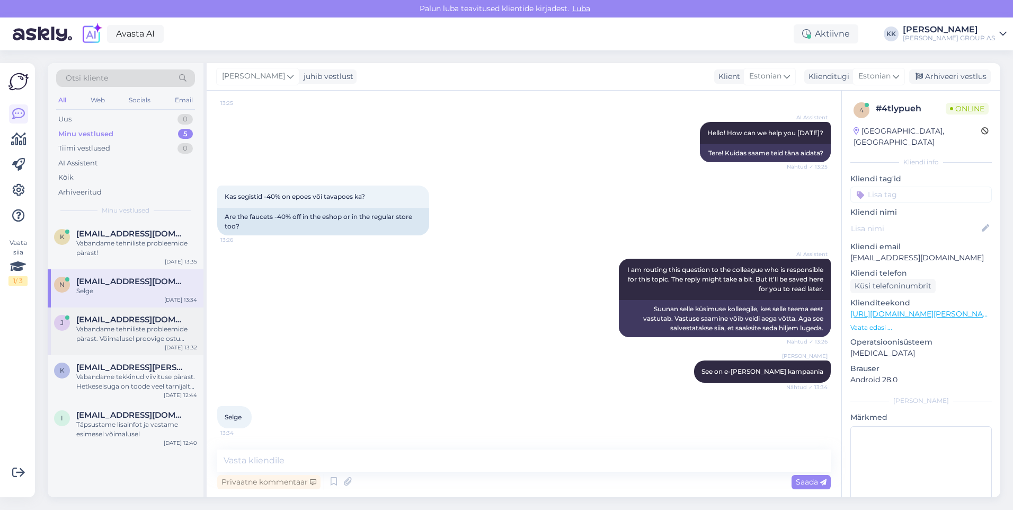
click at [143, 328] on div "Vabandame tehniliste probleemide pärast. Võimalusel proovige ostu sooritada [PE…" at bounding box center [136, 333] width 121 height 19
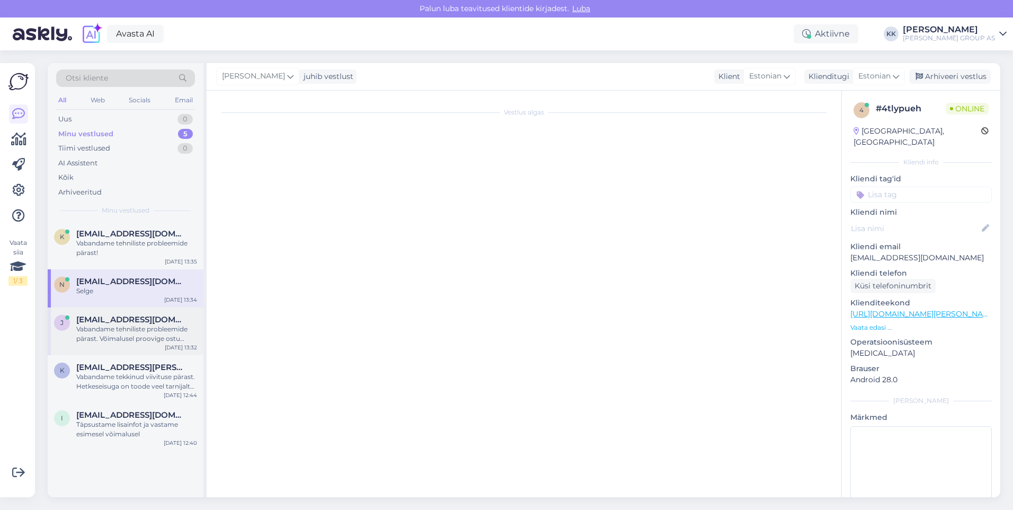
scroll to position [666, 0]
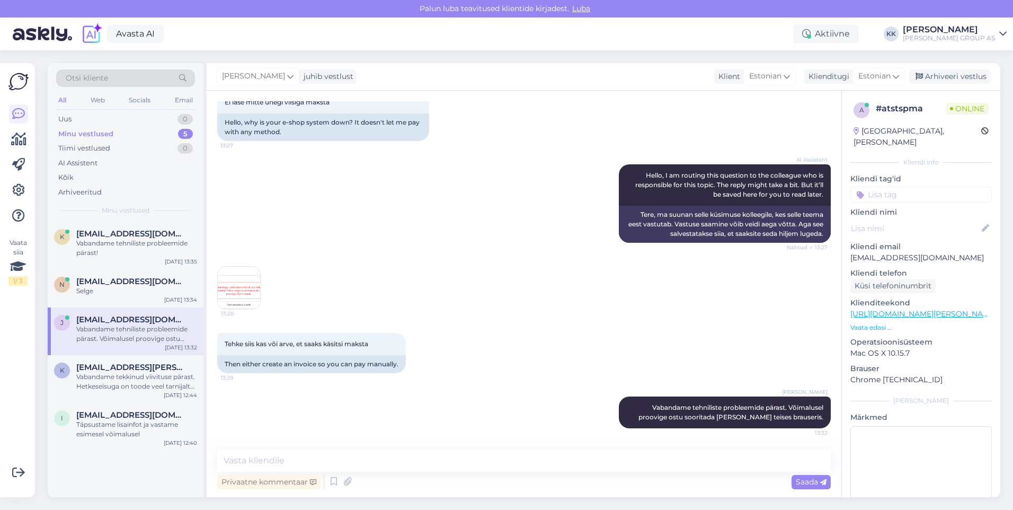
click at [238, 289] on img at bounding box center [239, 288] width 42 height 42
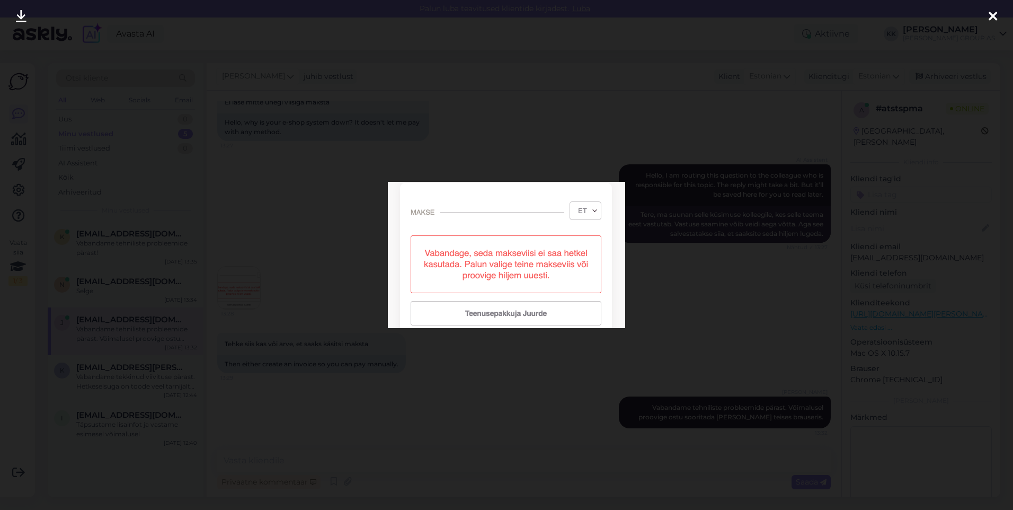
click at [996, 13] on icon at bounding box center [993, 17] width 8 height 14
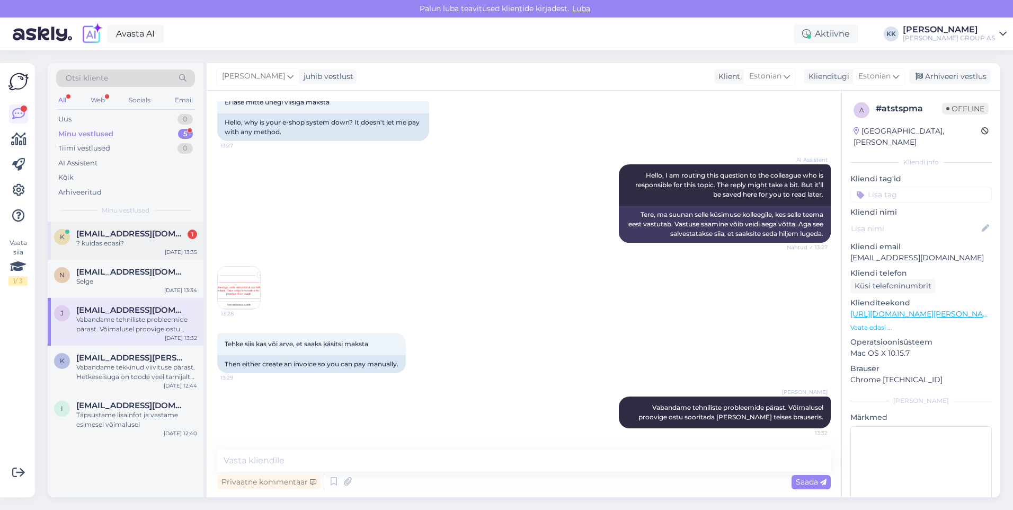
click at [111, 237] on span "[EMAIL_ADDRESS][DOMAIN_NAME]" at bounding box center [131, 234] width 110 height 10
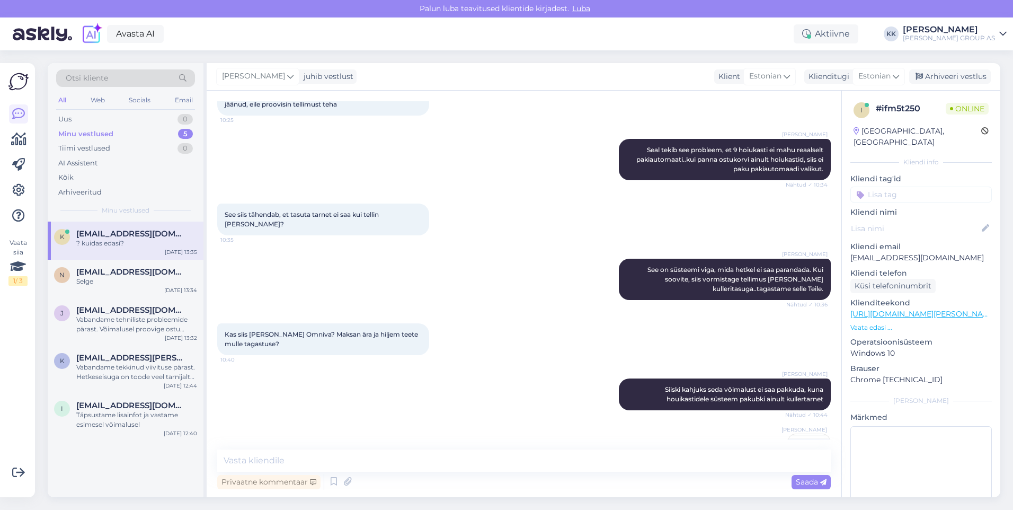
scroll to position [1339, 0]
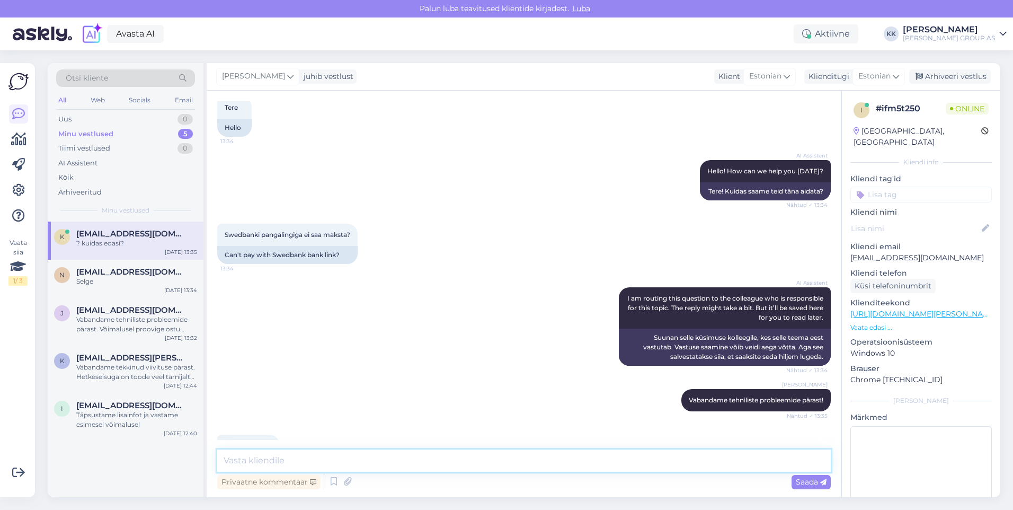
click at [263, 462] on textarea at bounding box center [524, 460] width 614 height 22
type textarea "Proovige ostu sooritada teises brauseris."
click at [806, 479] on span "Saada" at bounding box center [811, 482] width 31 height 10
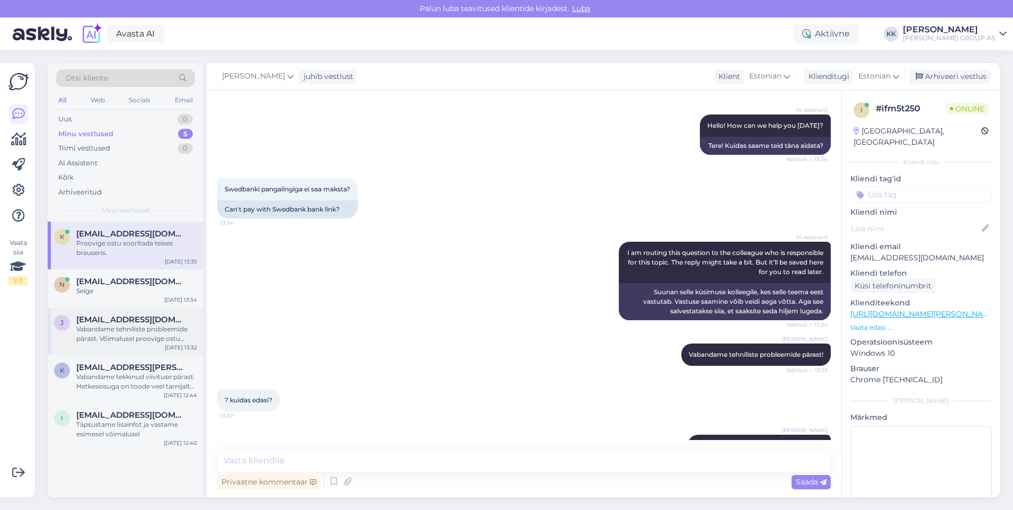
click at [118, 329] on div "Vabandame tehniliste probleemide pärast. Võimalusel proovige ostu sooritada [PE…" at bounding box center [136, 333] width 121 height 19
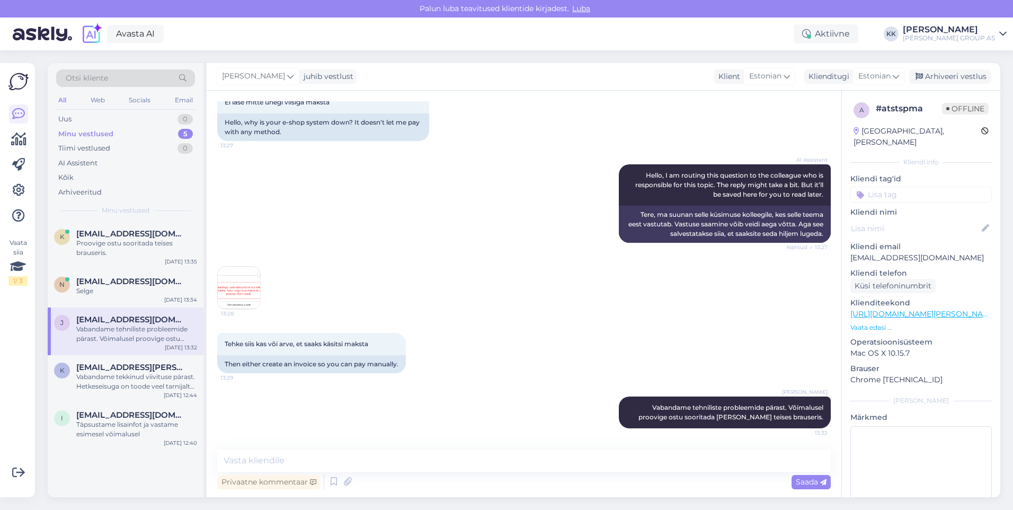
click at [234, 283] on img at bounding box center [239, 288] width 42 height 42
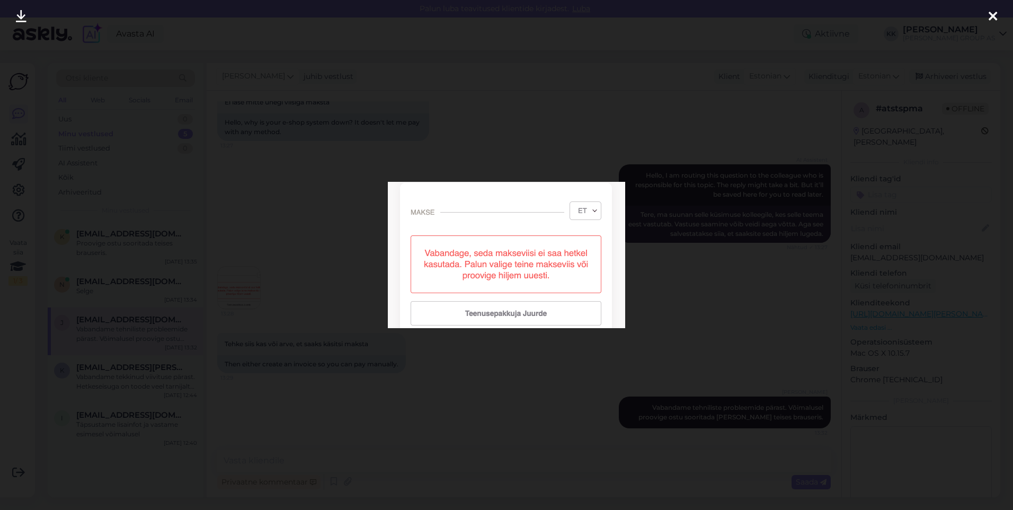
click at [995, 14] on icon at bounding box center [993, 17] width 8 height 14
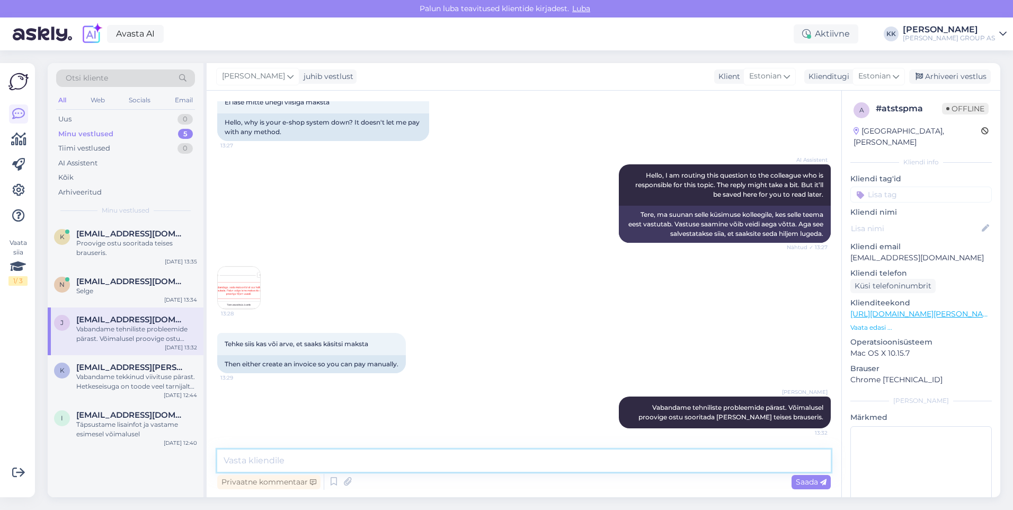
click at [245, 463] on textarea at bounding box center [524, 460] width 614 height 22
click at [954, 76] on div "Arhiveeri vestlus" at bounding box center [950, 76] width 82 height 14
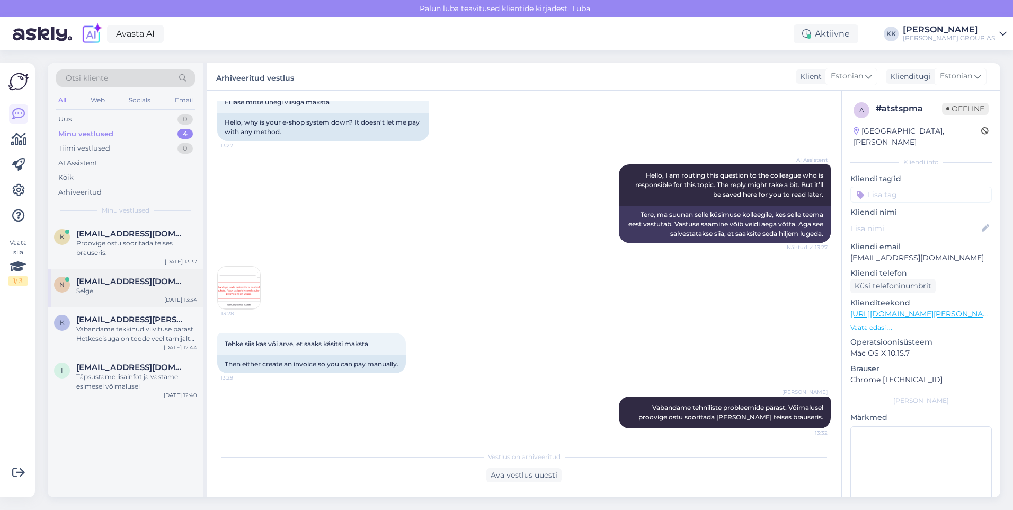
click at [103, 285] on span "[EMAIL_ADDRESS][DOMAIN_NAME]" at bounding box center [131, 282] width 110 height 10
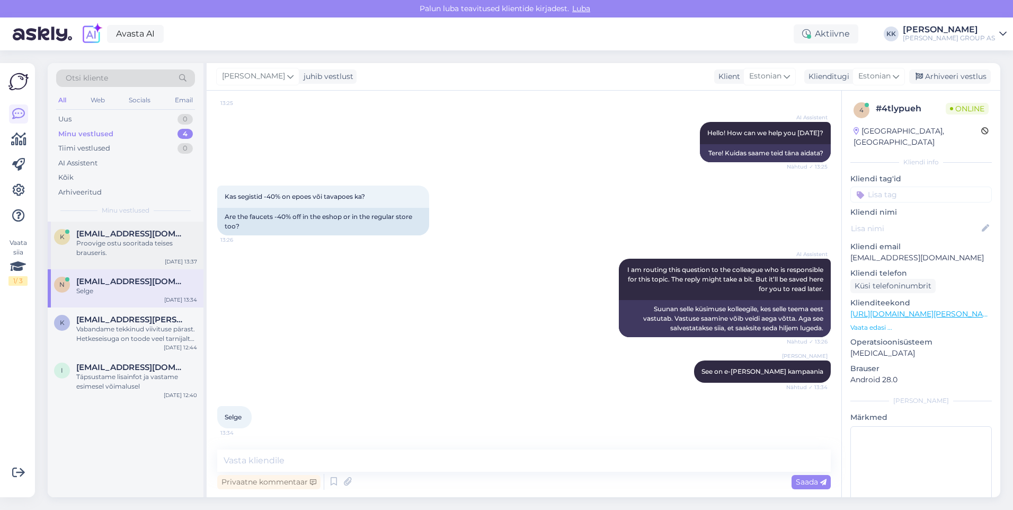
click at [93, 233] on span "[EMAIL_ADDRESS][DOMAIN_NAME]" at bounding box center [131, 234] width 110 height 10
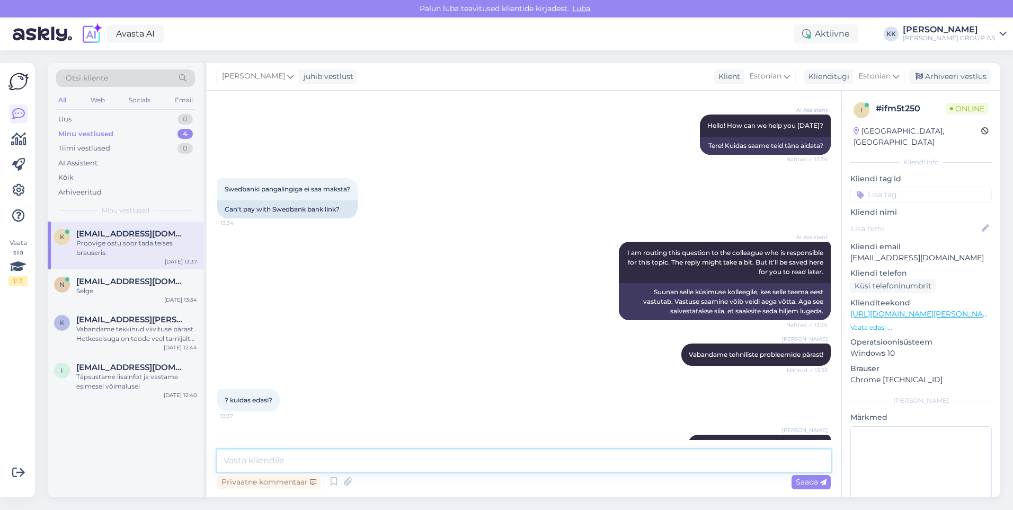
click at [259, 462] on textarea at bounding box center [524, 460] width 614 height 22
type textarea "Kahjuks on tegemist Swedbanki enda rikkega. Vabandame tekkinud ebameeldivuste p…"
drag, startPoint x: 804, startPoint y: 477, endPoint x: 490, endPoint y: 324, distance: 348.9
click at [801, 475] on div "Saada" at bounding box center [811, 482] width 39 height 14
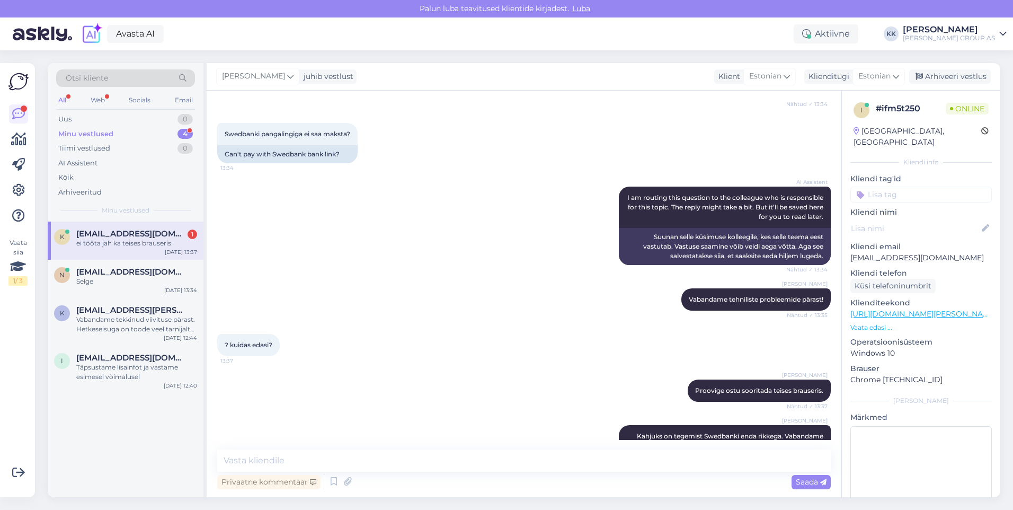
scroll to position [1485, 0]
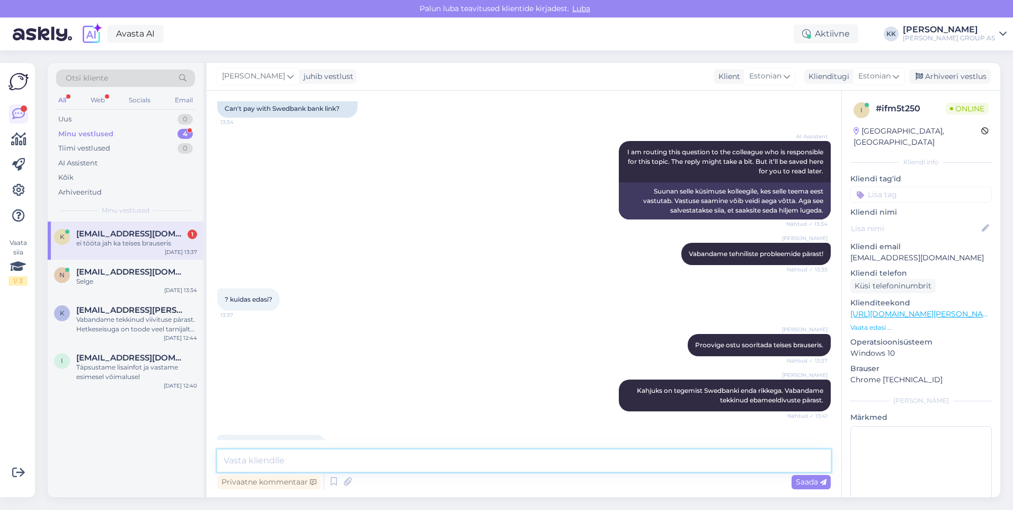
click at [233, 463] on textarea at bounding box center [524, 460] width 614 height 22
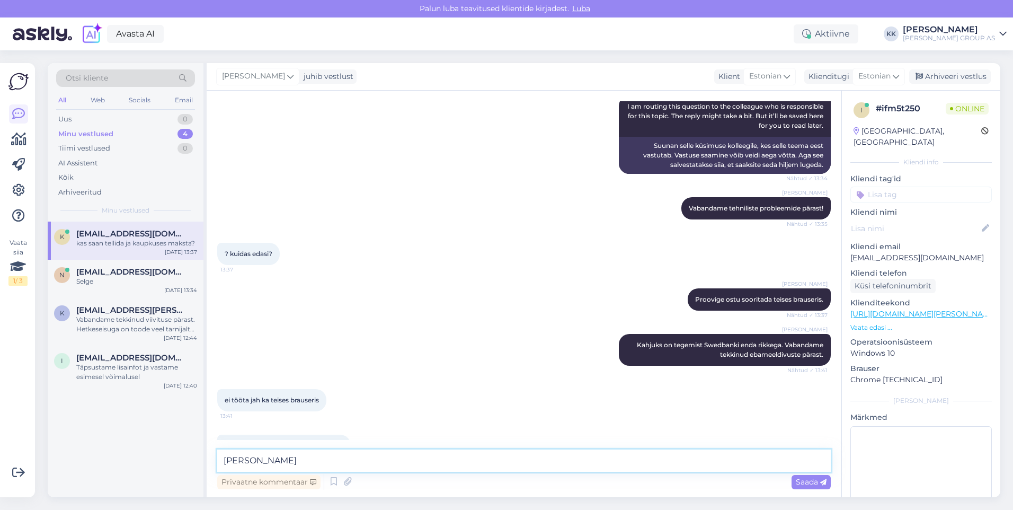
type textarea "J"
type textarea "Kahjuks see võimalus puudub"
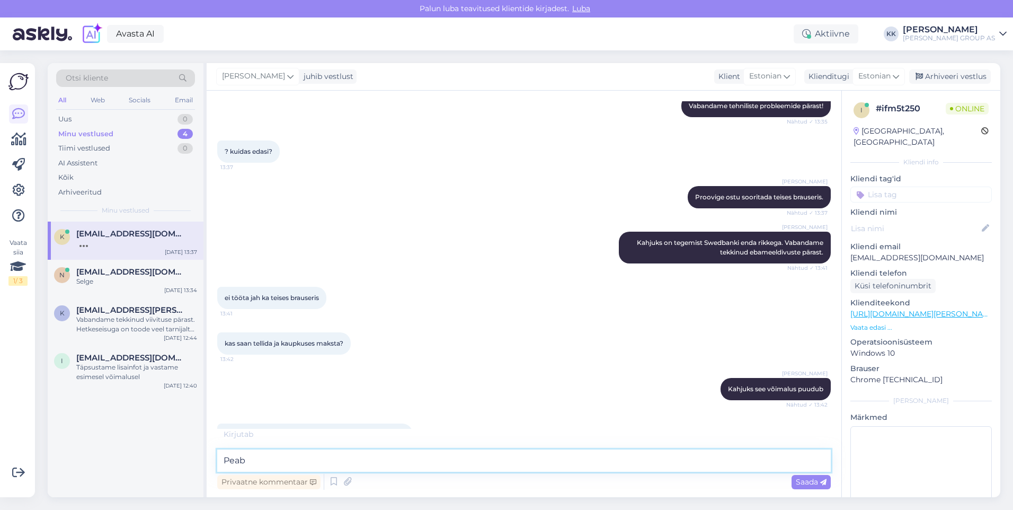
scroll to position [1668, 0]
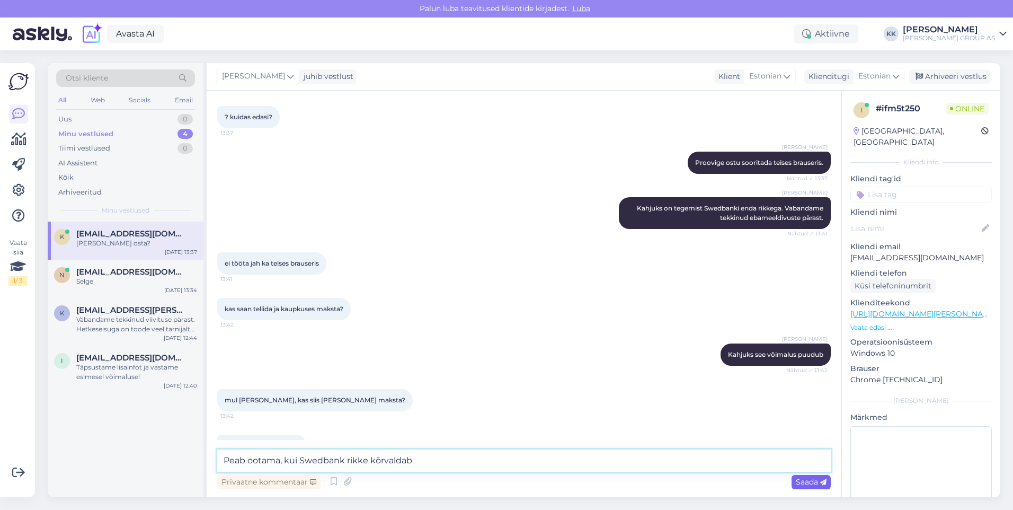
type textarea "Peab ootama, kui Swedbank rikke kõrvaldab"
drag, startPoint x: 809, startPoint y: 484, endPoint x: 800, endPoint y: 473, distance: 14.3
click at [804, 478] on span "Saada" at bounding box center [811, 482] width 31 height 10
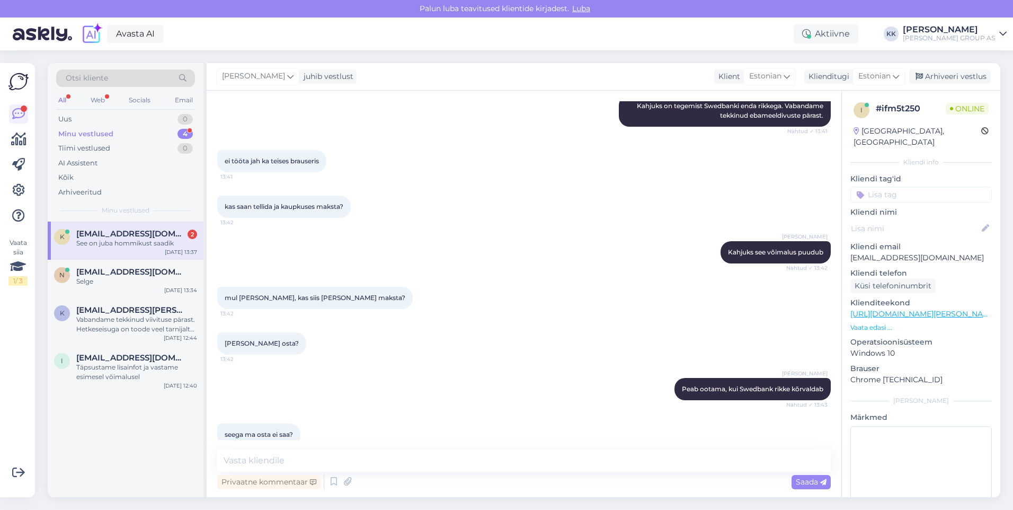
scroll to position [1805, 0]
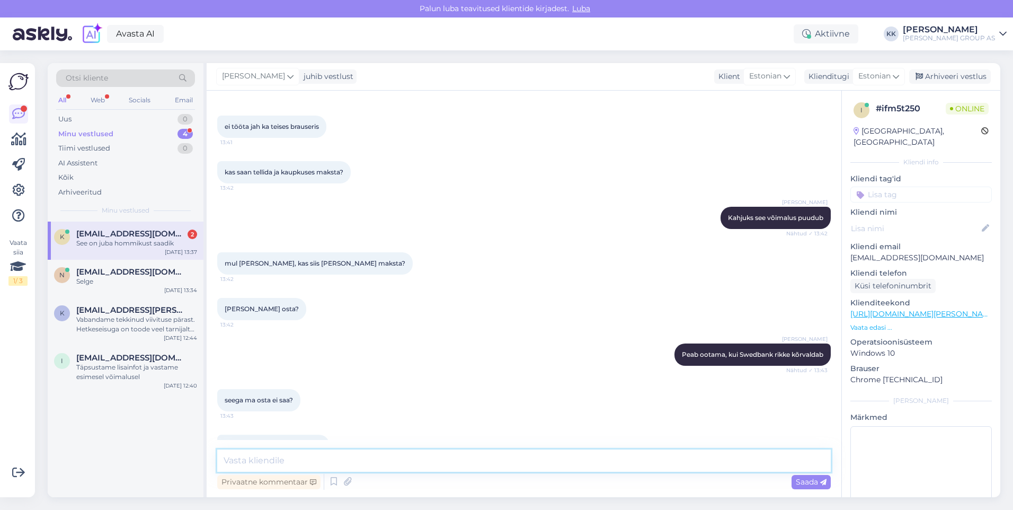
click at [243, 458] on textarea at bounding box center [524, 460] width 614 height 22
type textarea "V"
type textarea "[PERSON_NAME] toodet soovite osta?"
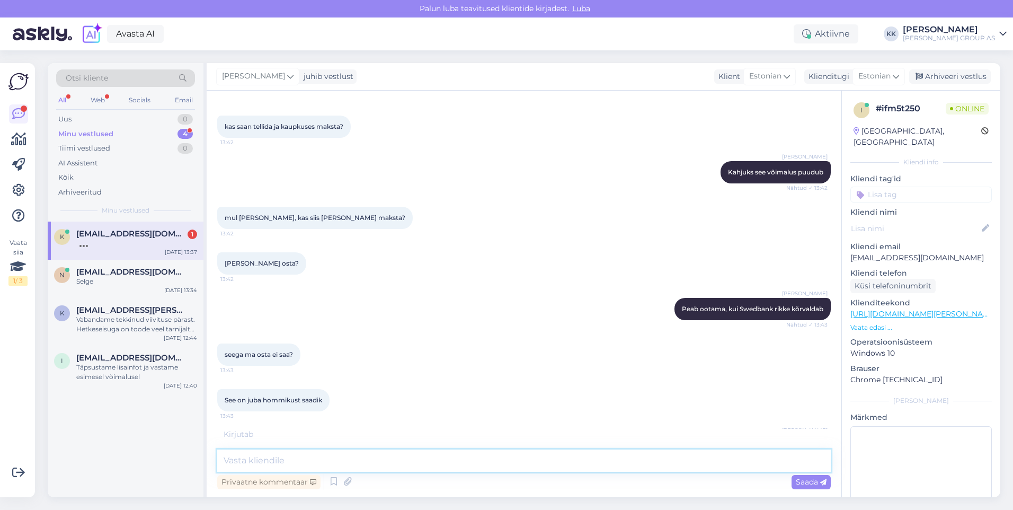
scroll to position [1917, 0]
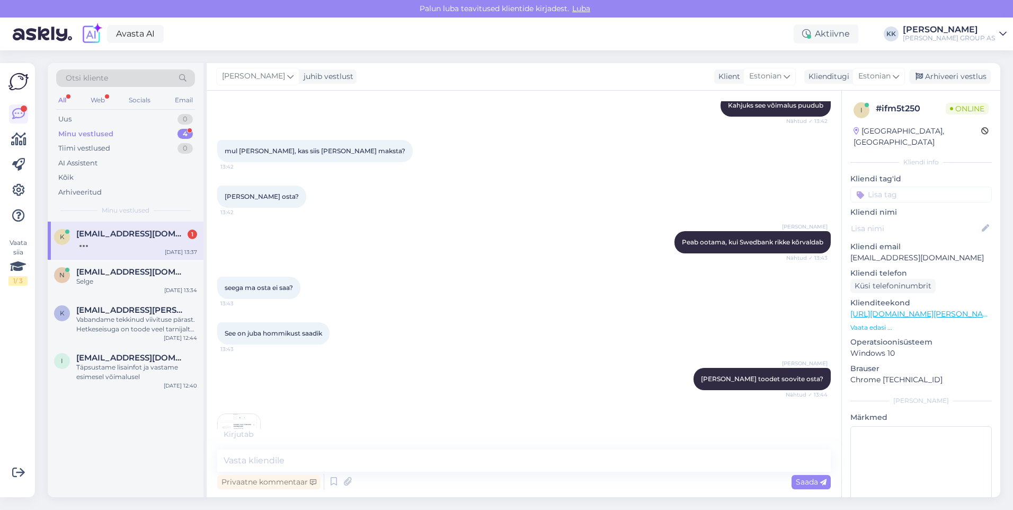
click at [239, 414] on img at bounding box center [239, 435] width 42 height 42
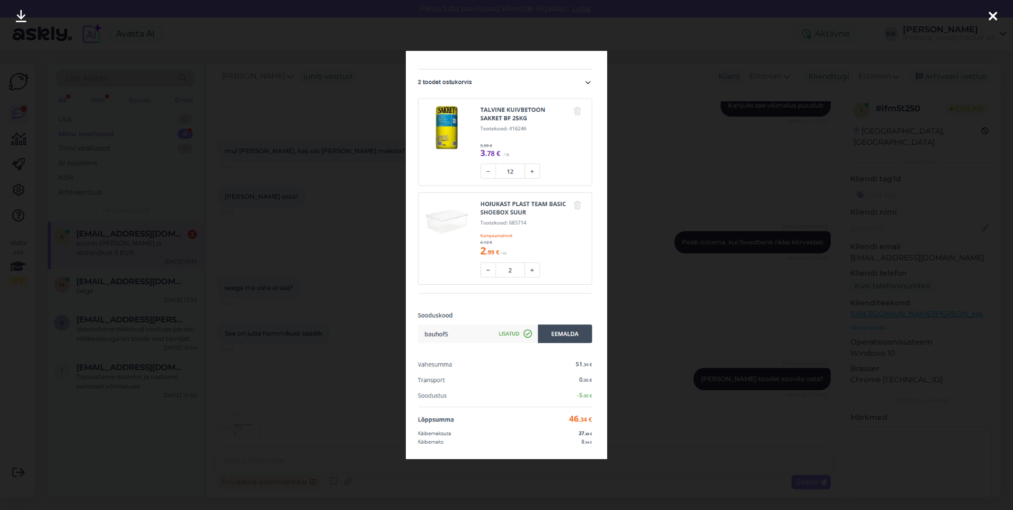
scroll to position [1962, 0]
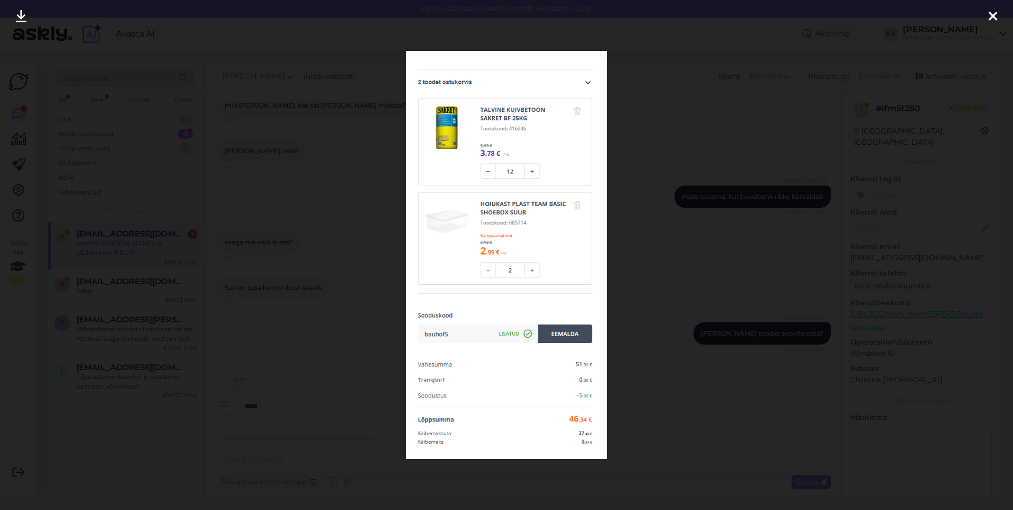
click at [990, 15] on icon at bounding box center [993, 17] width 8 height 14
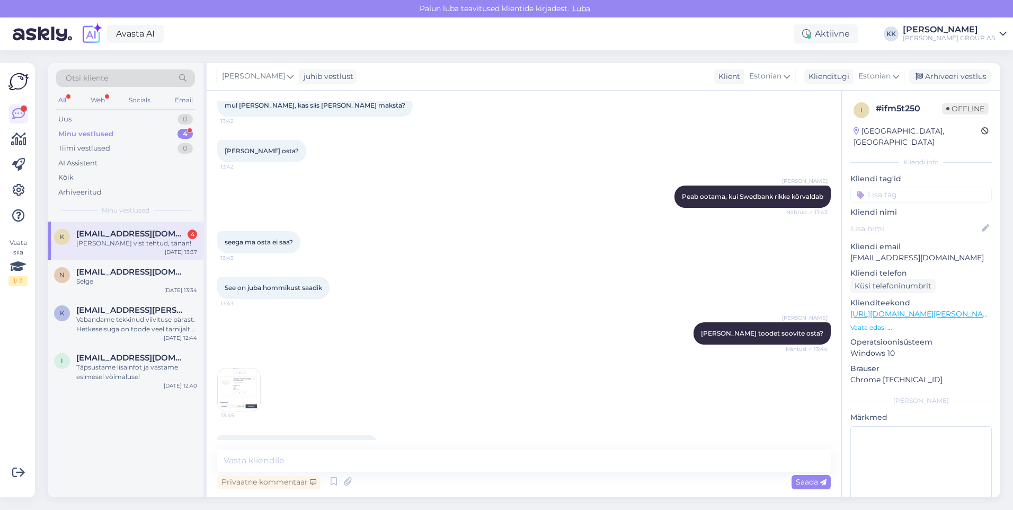
scroll to position [2054, 0]
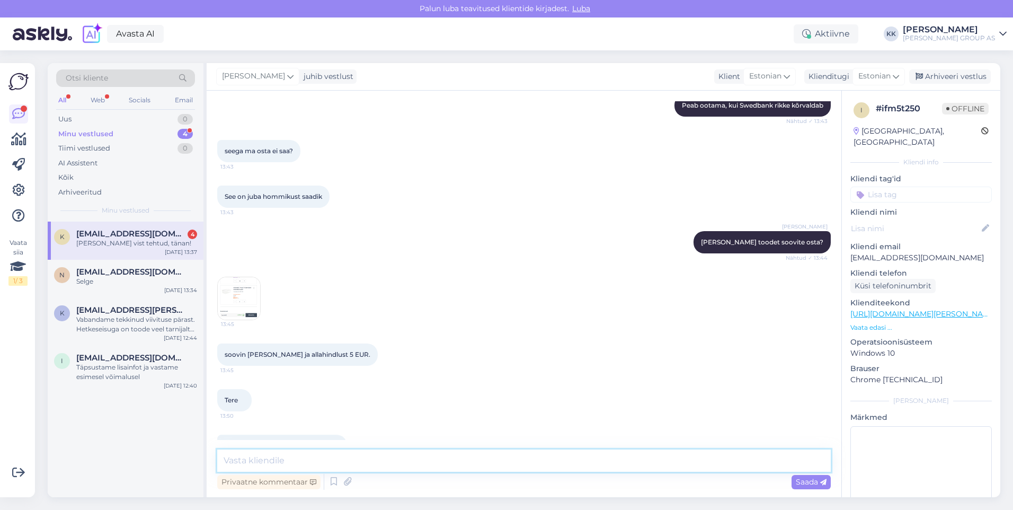
click at [259, 464] on textarea at bounding box center [524, 460] width 614 height 22
type textarea "Palun! Kena päeva jätku!"
drag, startPoint x: 808, startPoint y: 481, endPoint x: 772, endPoint y: 456, distance: 43.7
click at [807, 481] on span "Saada" at bounding box center [811, 482] width 31 height 10
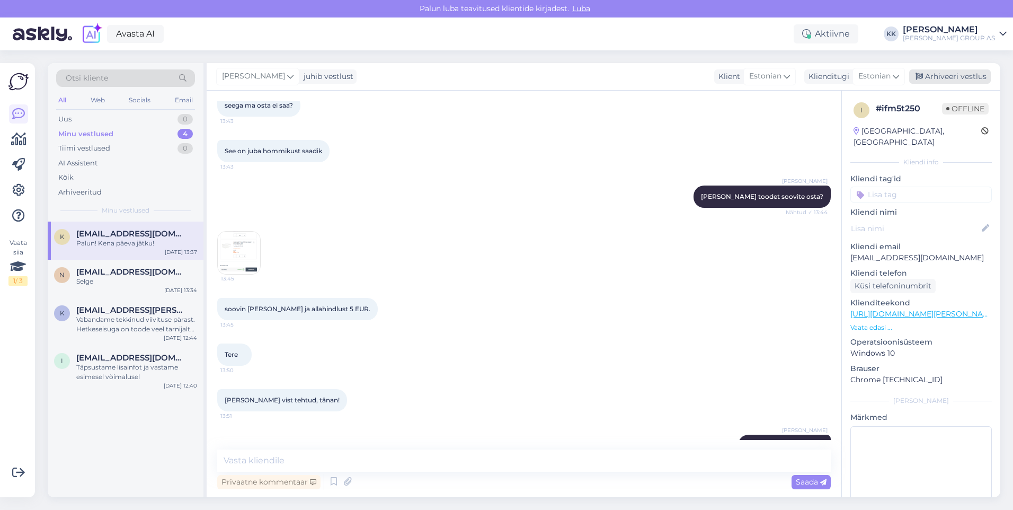
click at [952, 73] on div "Arhiveeri vestlus" at bounding box center [950, 76] width 82 height 14
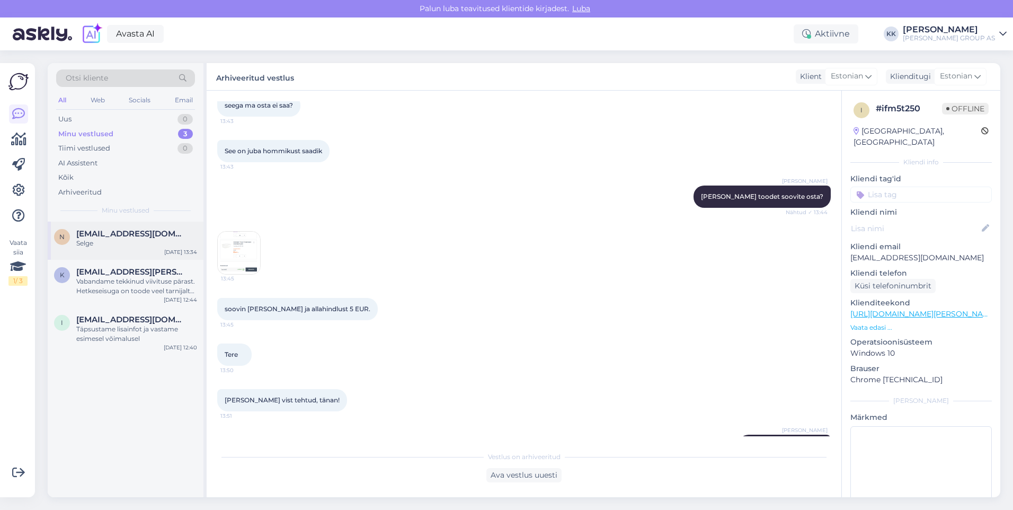
click at [130, 236] on span "[EMAIL_ADDRESS][DOMAIN_NAME]" at bounding box center [131, 234] width 110 height 10
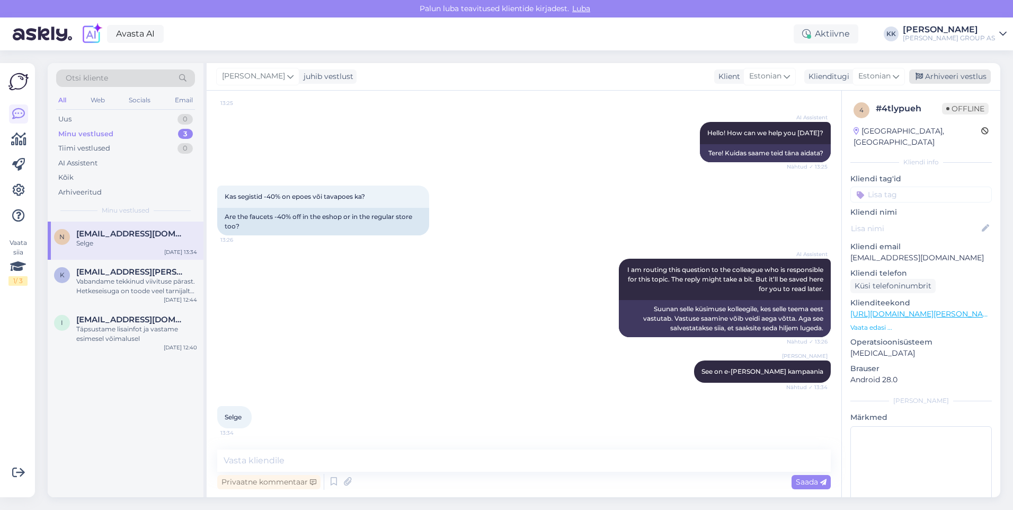
click at [942, 74] on div "Arhiveeri vestlus" at bounding box center [950, 76] width 82 height 14
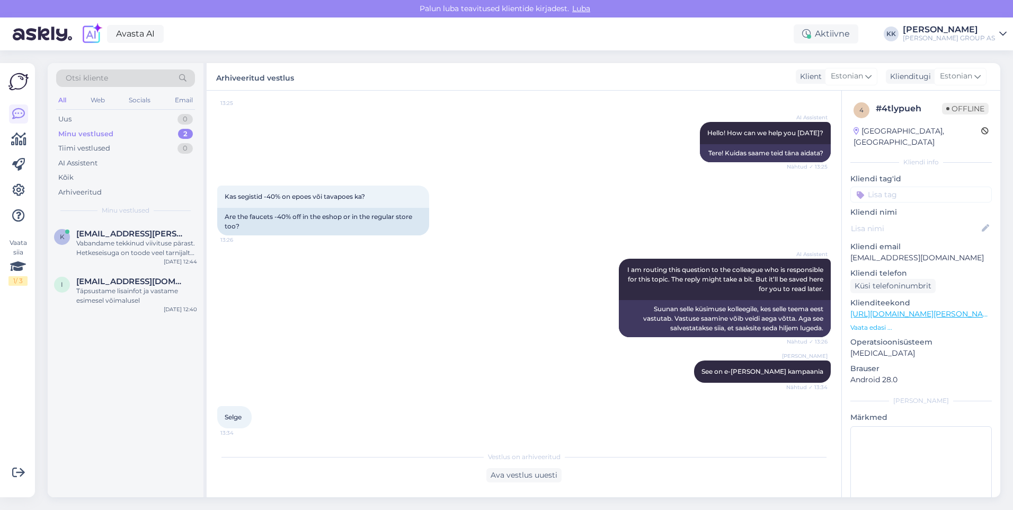
click at [523, 207] on div "Kas segistid -40% on epoes või tavapoes ka? 13:26 Are the faucets -40% off in t…" at bounding box center [524, 210] width 614 height 73
click at [97, 116] on div "Uus 1" at bounding box center [125, 119] width 139 height 15
click at [123, 233] on span "[EMAIL_ADDRESS][DOMAIN_NAME]" at bounding box center [131, 234] width 110 height 10
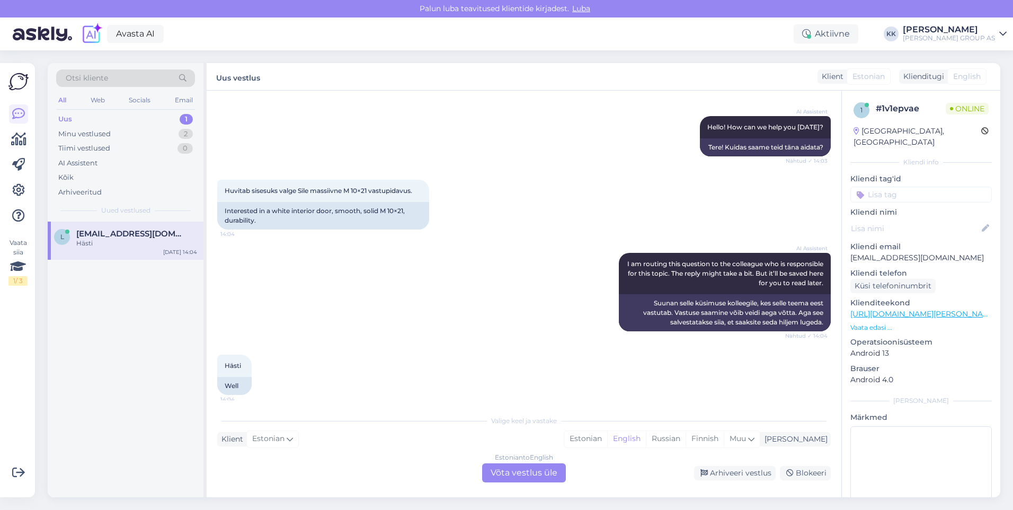
scroll to position [106, 0]
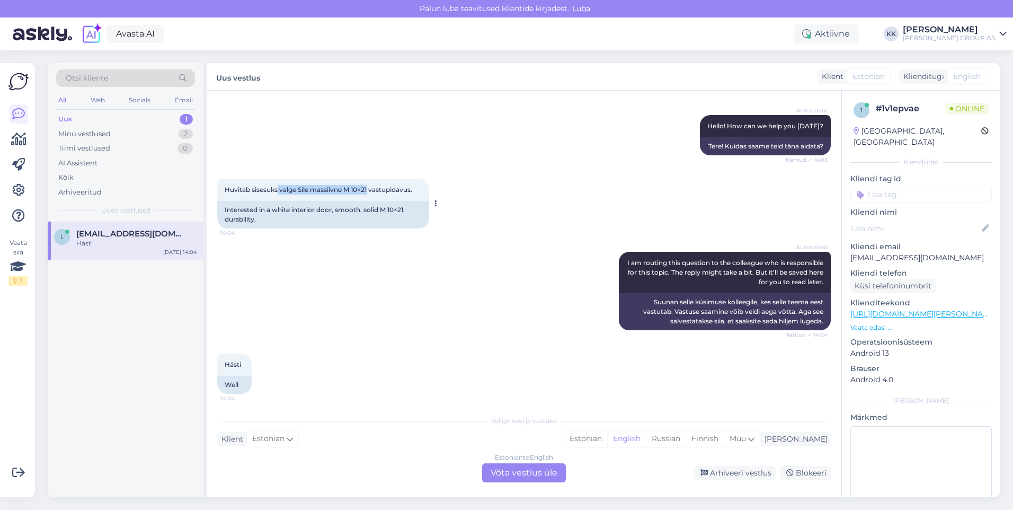
drag, startPoint x: 370, startPoint y: 189, endPoint x: 279, endPoint y: 188, distance: 91.7
click at [279, 188] on span "Huvitab sisesuks valge Sile massiivne M 10×21 vastupidavus." at bounding box center [319, 189] width 188 height 8
drag, startPoint x: 279, startPoint y: 188, endPoint x: 291, endPoint y: 188, distance: 12.2
copy span "valge Sile massiivne M 10×21"
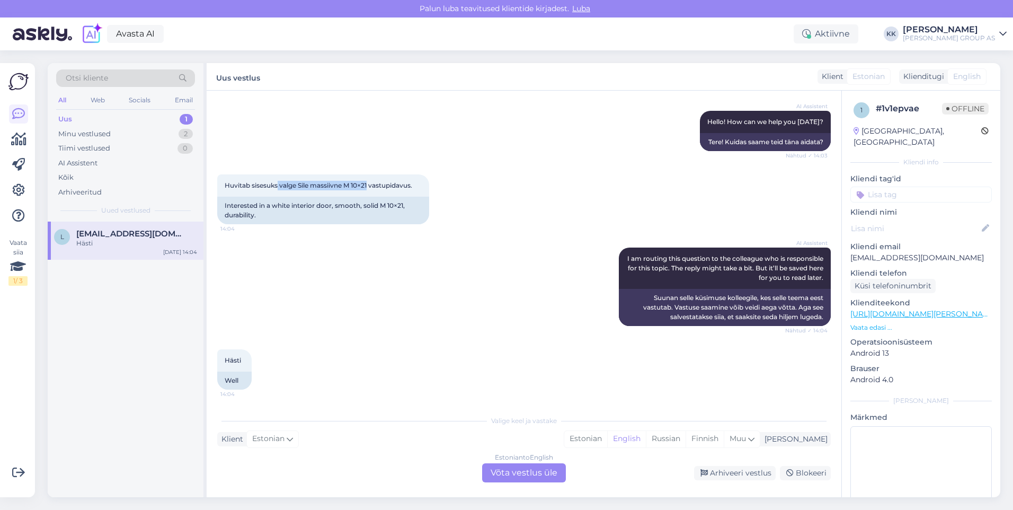
scroll to position [111, 0]
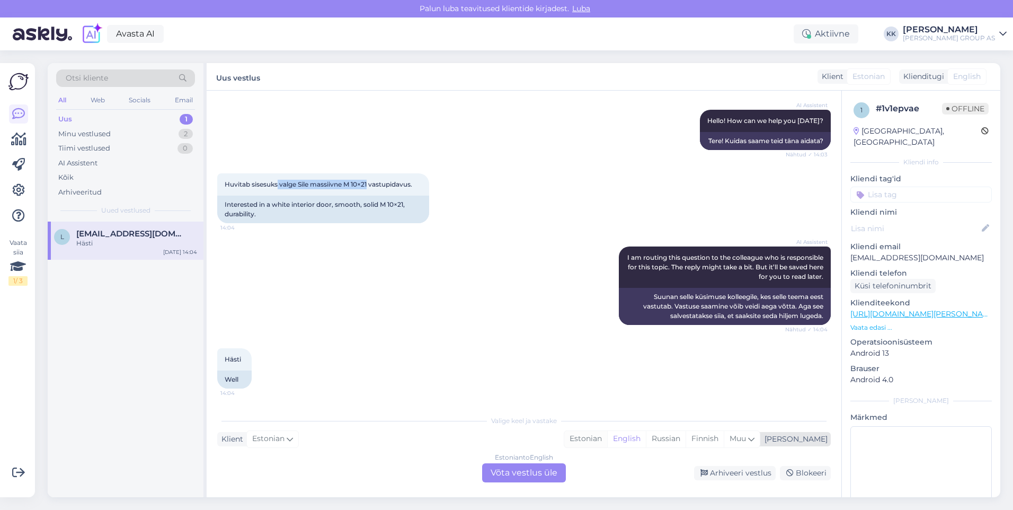
click at [607, 438] on div "Estonian" at bounding box center [585, 439] width 43 height 16
click at [506, 474] on div "Estonian to Estonian Võta vestlus üle" at bounding box center [524, 472] width 84 height 19
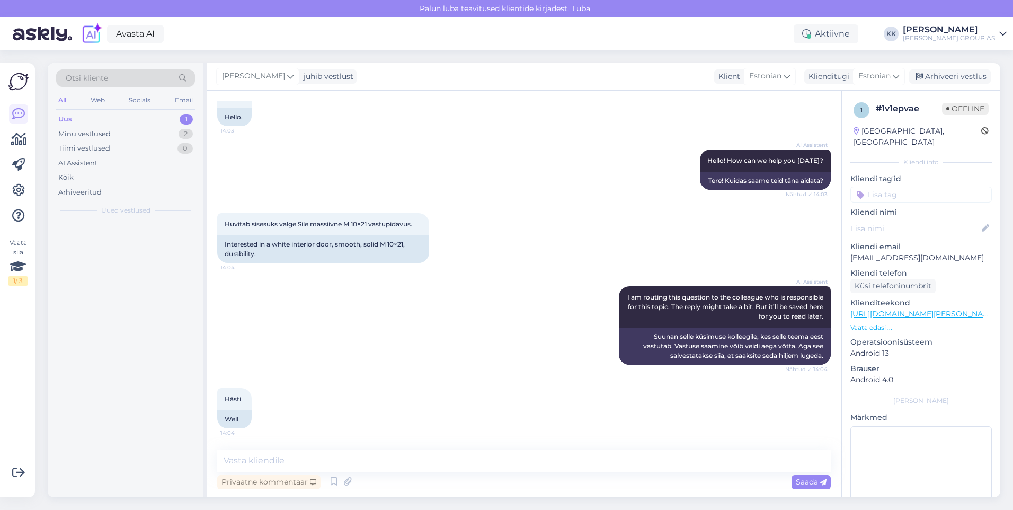
scroll to position [72, 0]
click at [264, 457] on textarea at bounding box center [524, 460] width 614 height 22
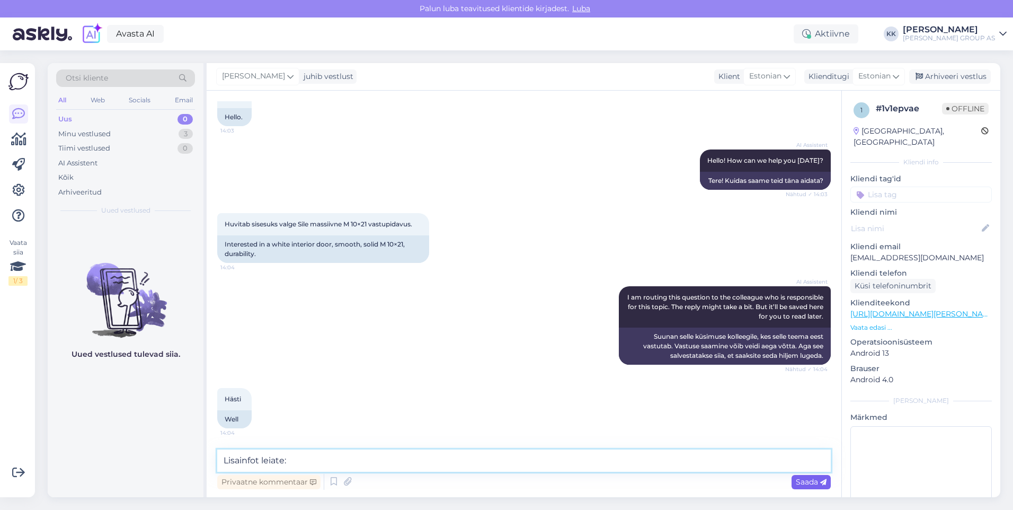
type textarea "Lisainfot leiate:"
drag, startPoint x: 806, startPoint y: 482, endPoint x: 792, endPoint y: 474, distance: 15.7
click at [806, 482] on span "Saada" at bounding box center [811, 482] width 31 height 10
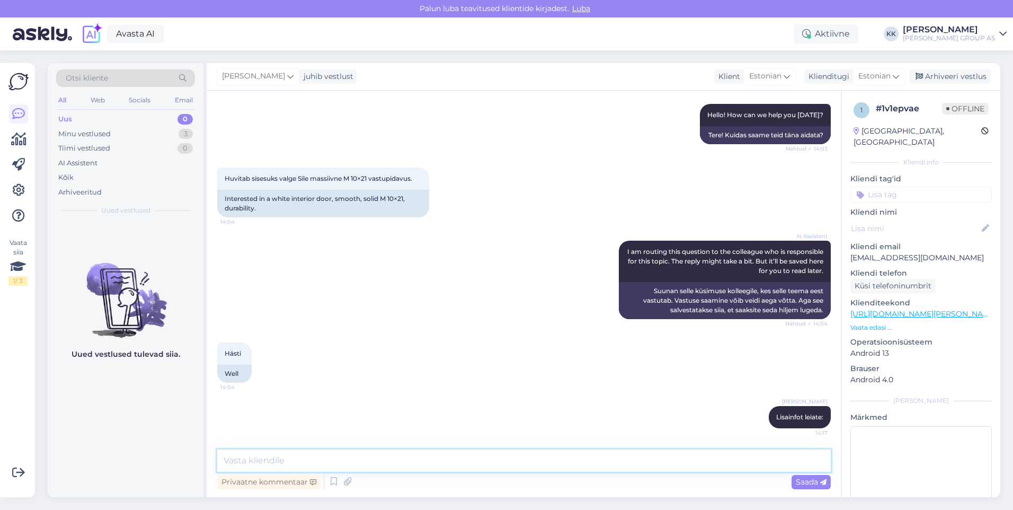
click at [264, 463] on textarea at bounding box center [524, 460] width 614 height 22
paste textarea "[URL][DOMAIN_NAME]"
type textarea "[URL][DOMAIN_NAME]"
click at [794, 475] on div "Saada" at bounding box center [811, 482] width 39 height 14
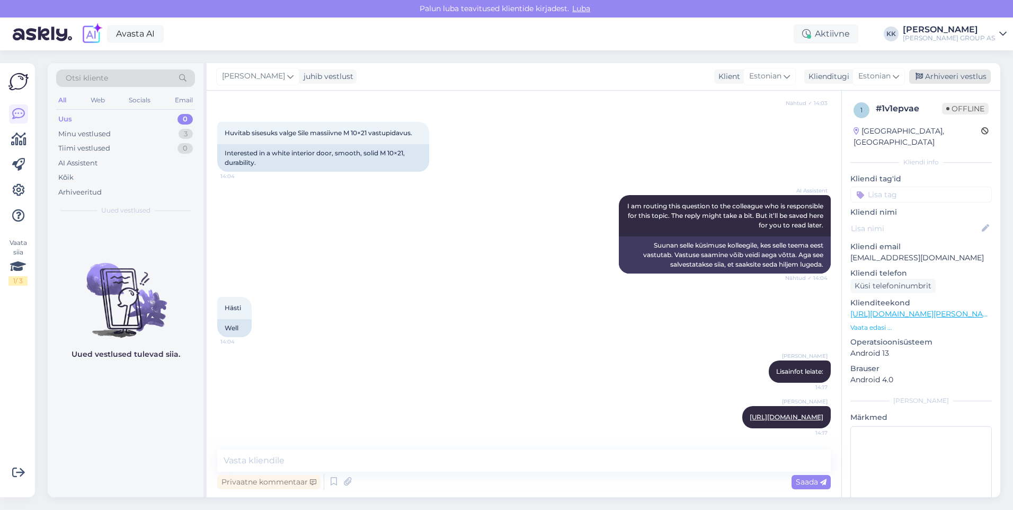
click at [950, 75] on div "Arhiveeri vestlus" at bounding box center [950, 76] width 82 height 14
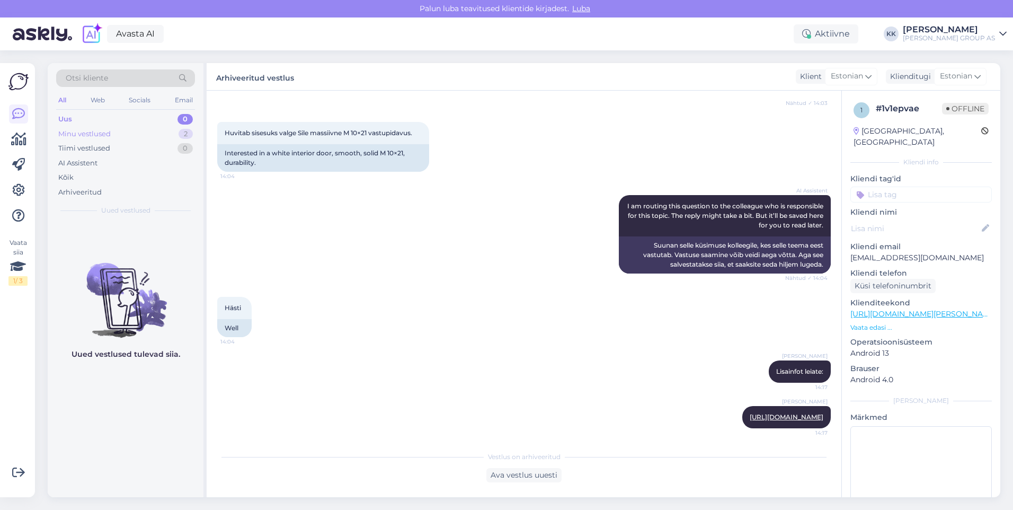
click at [81, 130] on div "Minu vestlused" at bounding box center [84, 134] width 52 height 11
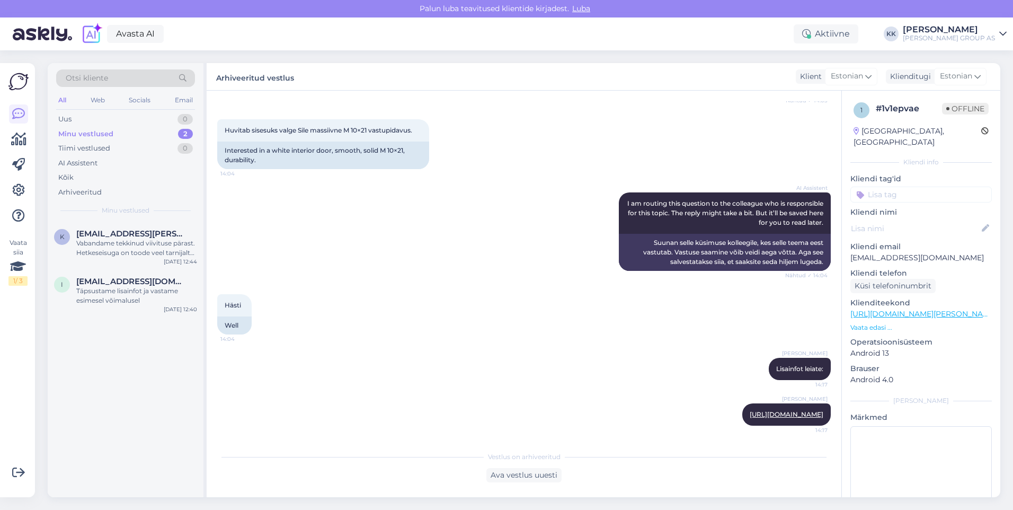
scroll to position [166, 0]
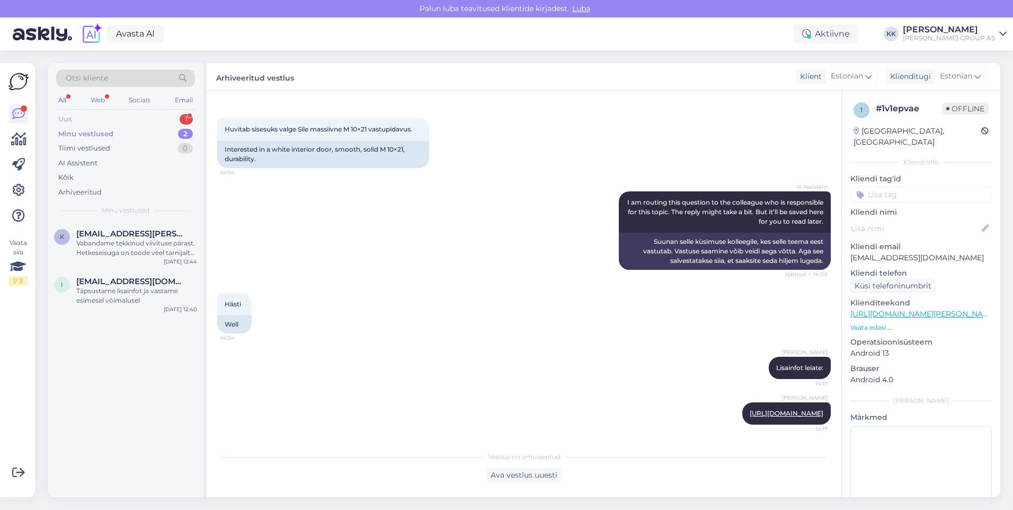
click at [78, 118] on div "Uus 1" at bounding box center [125, 119] width 139 height 15
click at [122, 239] on div "Hello, I am routing this question to the colleague who is responsible for this …" at bounding box center [136, 247] width 121 height 19
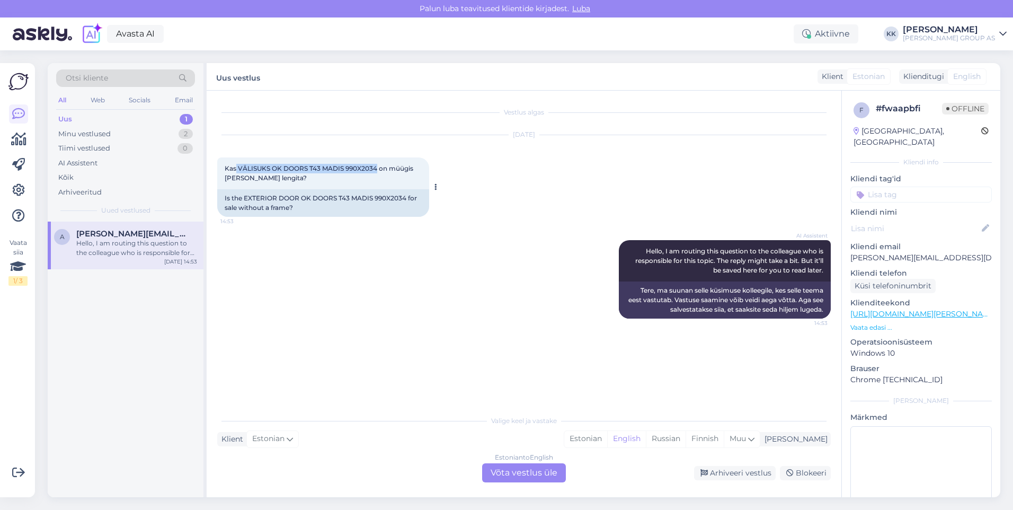
drag, startPoint x: 375, startPoint y: 168, endPoint x: 236, endPoint y: 164, distance: 138.4
click at [236, 164] on div "Kas VÄLISUKS OK DOORS T43 MADIS 990X2034 on müügis [PERSON_NAME] lengita? 14:53" at bounding box center [323, 173] width 212 height 32
drag, startPoint x: 236, startPoint y: 164, endPoint x: 254, endPoint y: 167, distance: 17.8
copy span "VÄLISUKS OK DOORS T43 MADIS 990X2034"
drag, startPoint x: 621, startPoint y: 435, endPoint x: 564, endPoint y: 471, distance: 66.9
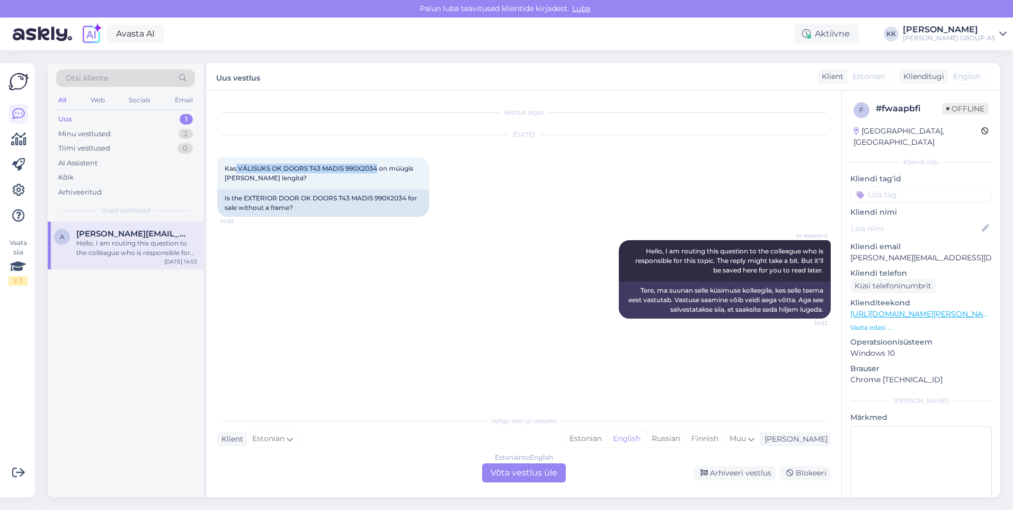
click at [607, 435] on div "Estonian" at bounding box center [585, 439] width 43 height 16
click at [524, 474] on div "Estonian to Estonian Võta vestlus üle" at bounding box center [524, 472] width 84 height 19
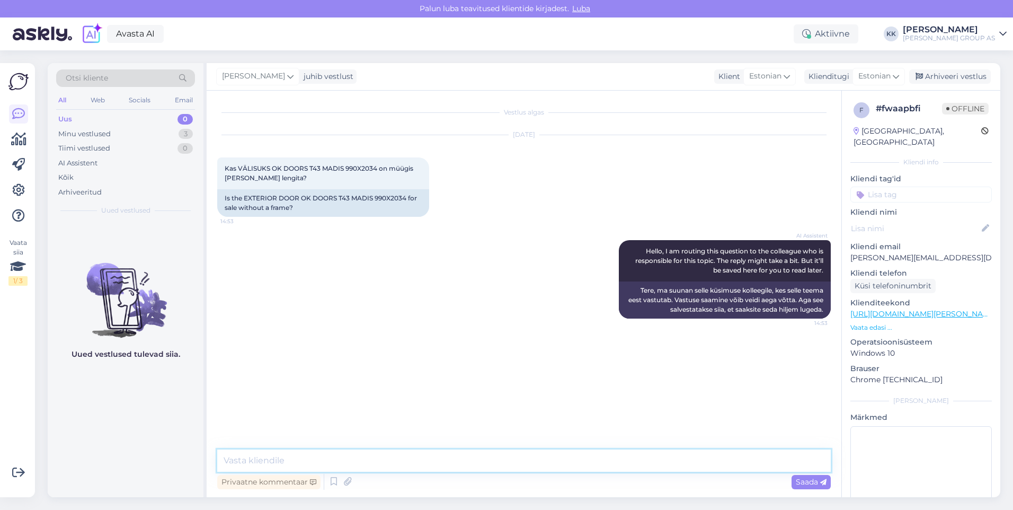
click at [242, 460] on textarea at bounding box center [524, 460] width 614 height 22
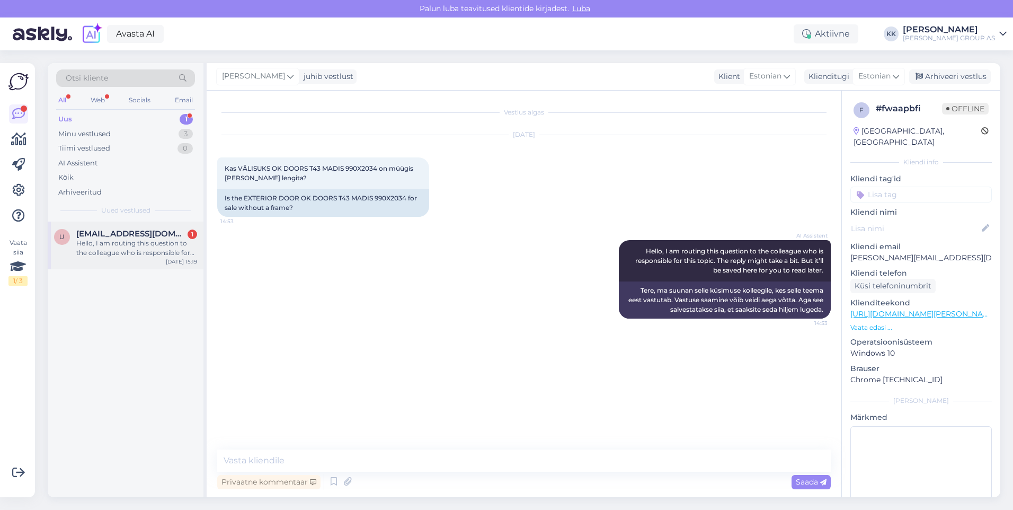
click at [128, 246] on div "Hello, I am routing this question to the colleague who is responsible for this …" at bounding box center [136, 247] width 121 height 19
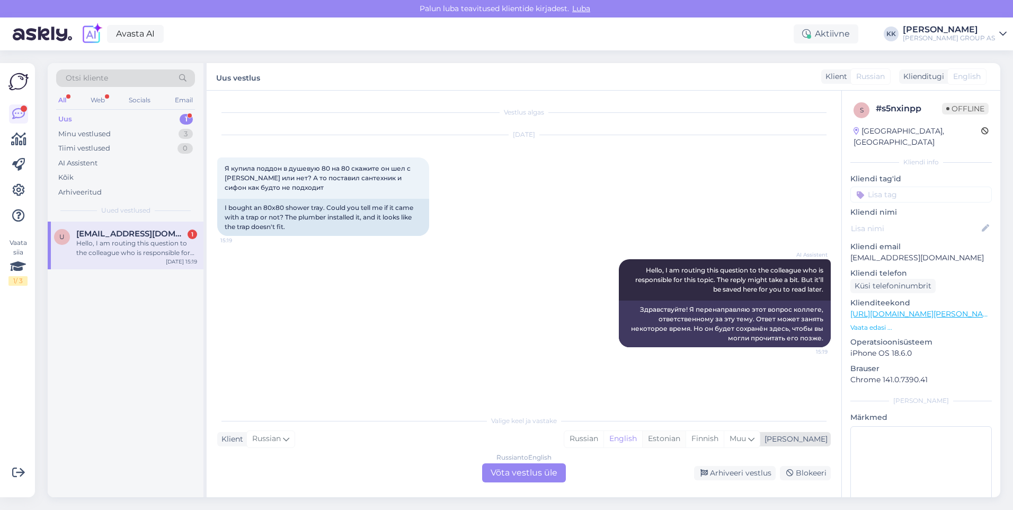
click at [686, 436] on div "Estonian" at bounding box center [663, 439] width 43 height 16
click at [532, 468] on div "Russian to Estonian Võta vestlus üle" at bounding box center [524, 472] width 84 height 19
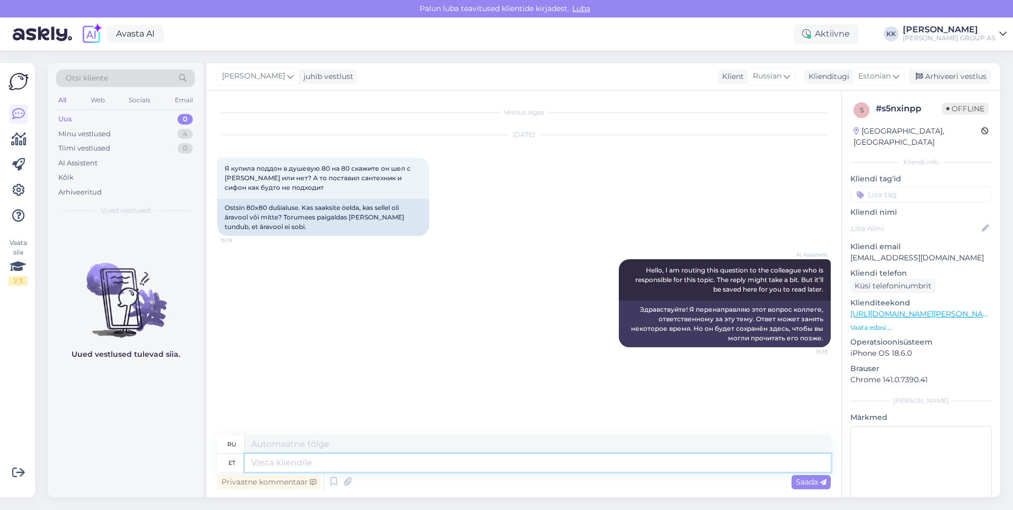
click at [278, 462] on textarea at bounding box center [538, 463] width 586 height 18
type textarea "sell"
type textarea "это"
type textarea "selle"
type textarea "его"
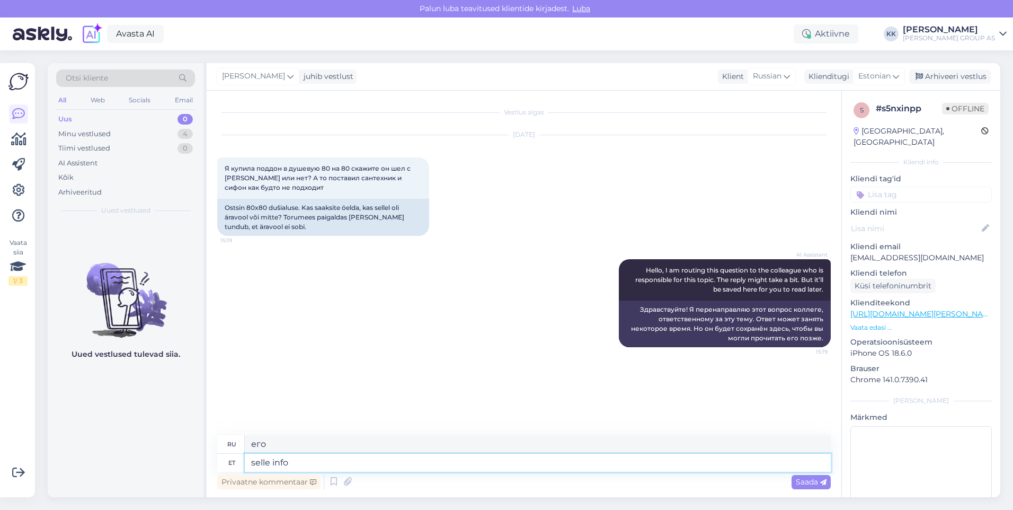
type textarea "selle info"
type textarea "эта информация"
type textarea "selle info leiate"
type textarea "вы можете найти эту информацию"
type textarea "selle info leiate tootejuhendist,"
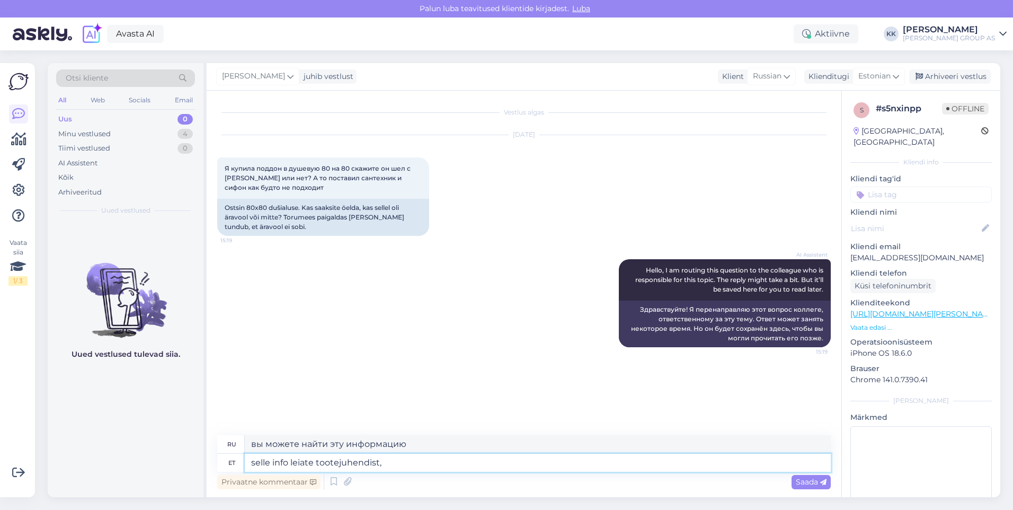
type textarea "Эту информацию вы можете найти в руководстве по продукту."
type textarea "selle info leiate tootejuhendist, m"
type textarea "Эту информацию вы можете найти в руководстве по продукту,"
type textarea "selle info leiate tootejuhendist, mis"
type textarea "Эту информацию вы можете найти в руководстве по продукту, которое"
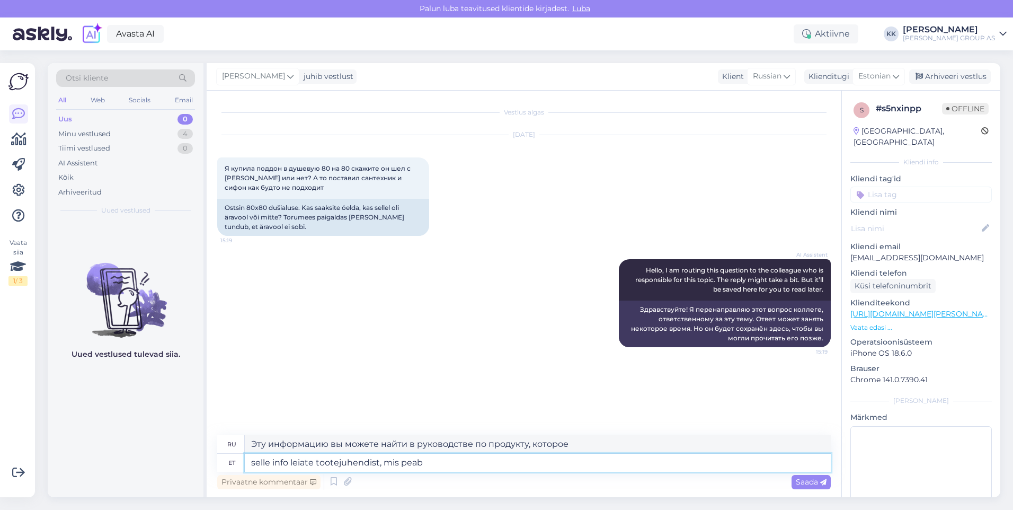
type textarea "selle info leiate tootejuhendist, mis peab"
type textarea "Эту информацию вы можете найти в руководстве по эксплуатации изделия, которое д…"
type textarea "selle info leiate tootejuhendist, mis peab olema"
type textarea "Эту информацию вы можете найти в руководстве по эксплуатации изделия, которое д…"
type textarea "selle info leiate tootejuhendist, mis peab olema pakendis"
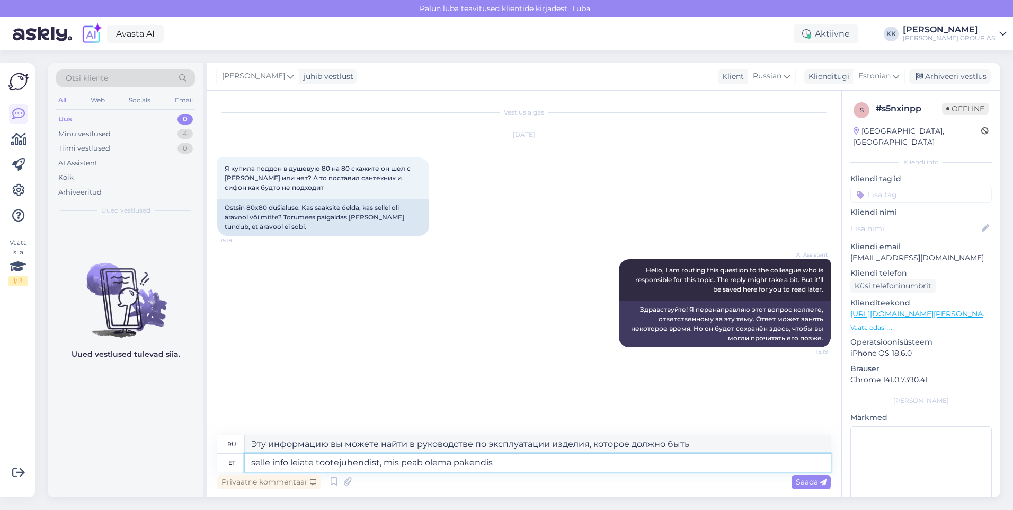
type textarea "Эту информацию можно найти в руководстве по эксплуатации изделия, которое должн…"
type textarea "selle info leiate tootejuhendist, mis peab olema pakendis"
click at [807, 480] on span "Saada" at bounding box center [811, 482] width 31 height 10
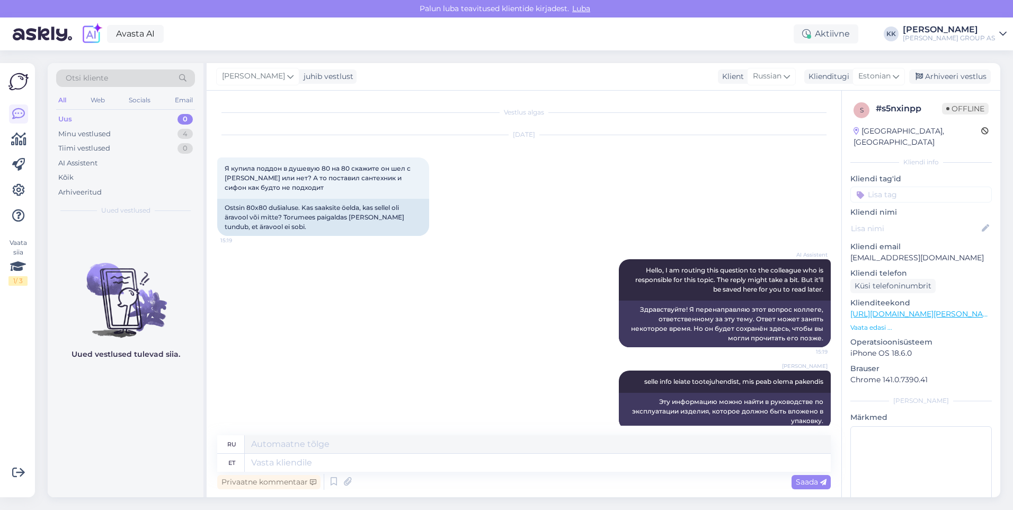
scroll to position [16, 0]
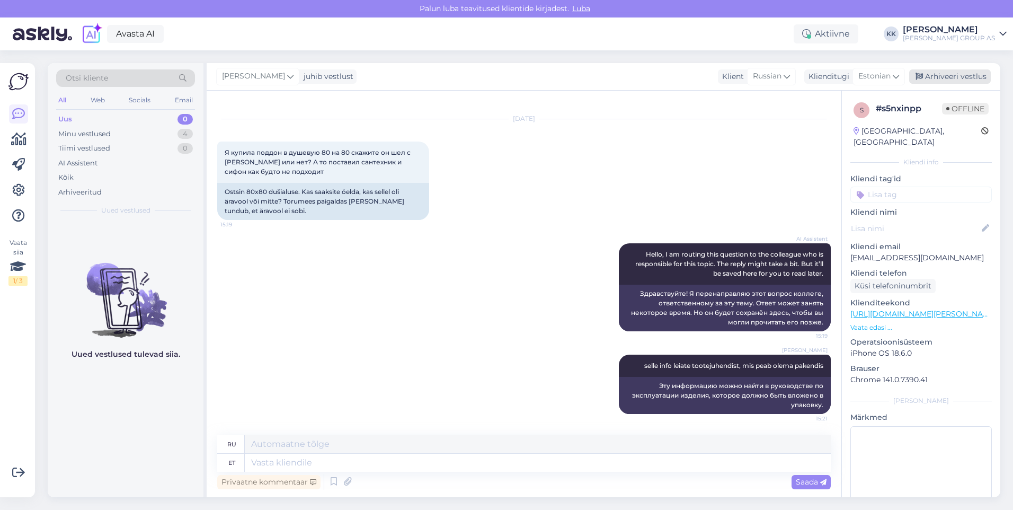
click at [941, 75] on div "Arhiveeri vestlus" at bounding box center [950, 76] width 82 height 14
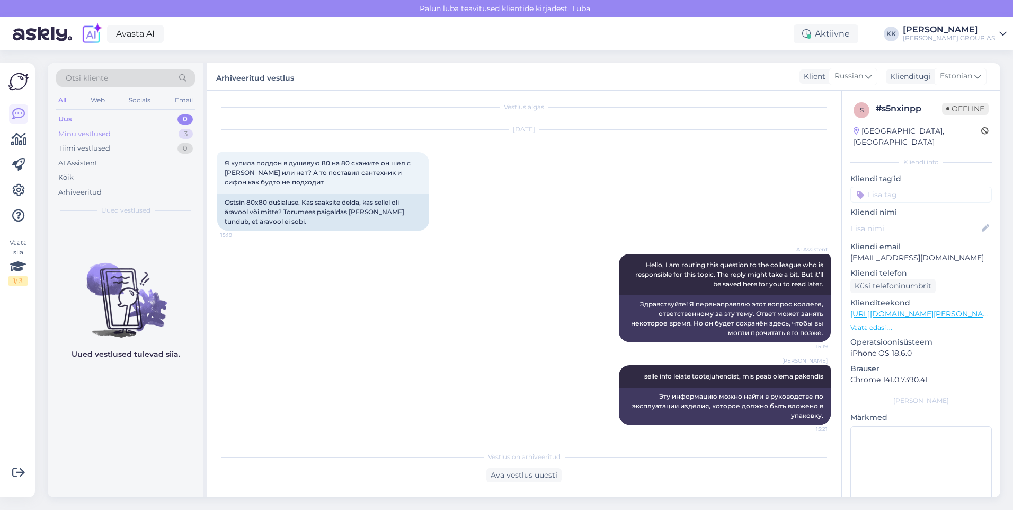
click at [82, 130] on div "Minu vestlused" at bounding box center [84, 134] width 52 height 11
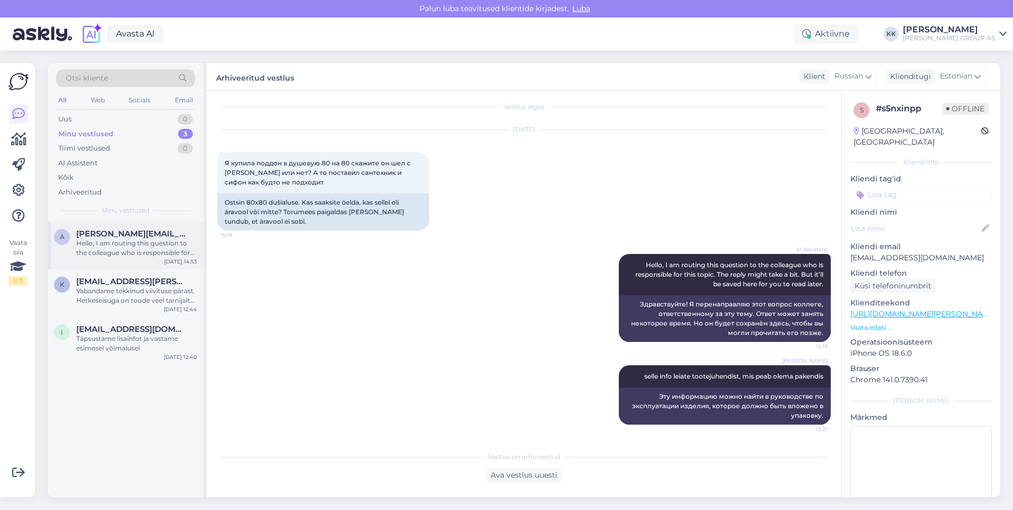
click at [119, 240] on div "Hello, I am routing this question to the colleague who is responsible for this …" at bounding box center [136, 247] width 121 height 19
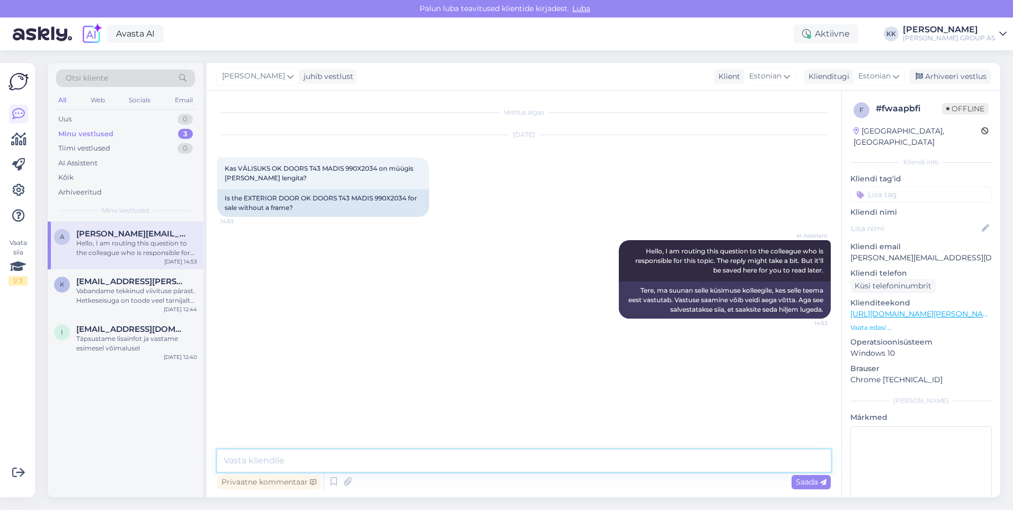
click at [251, 462] on textarea at bounding box center [524, 460] width 614 height 22
type textarea "Välisustel kuulub leng komplekti"
click at [808, 477] on span "Saada" at bounding box center [811, 482] width 31 height 10
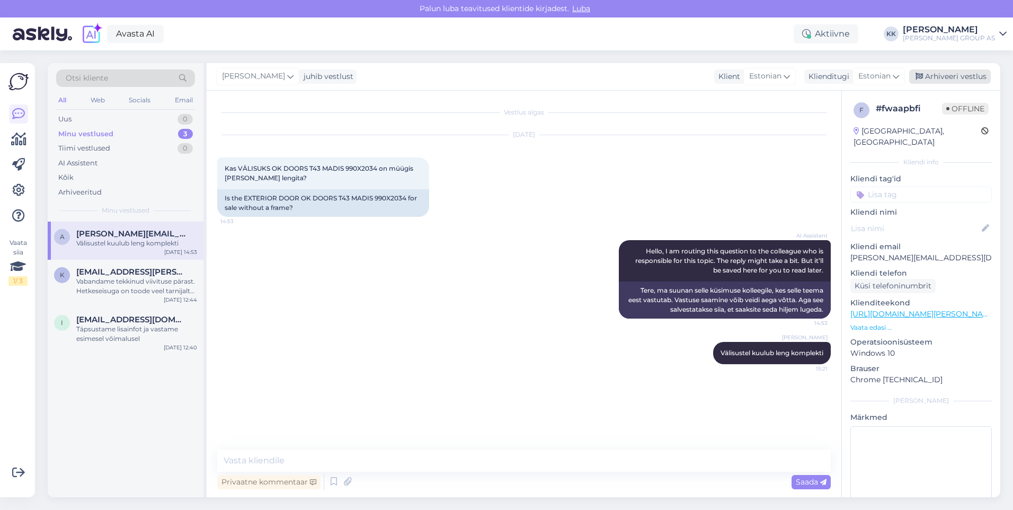
click at [947, 73] on div "Arhiveeri vestlus" at bounding box center [950, 76] width 82 height 14
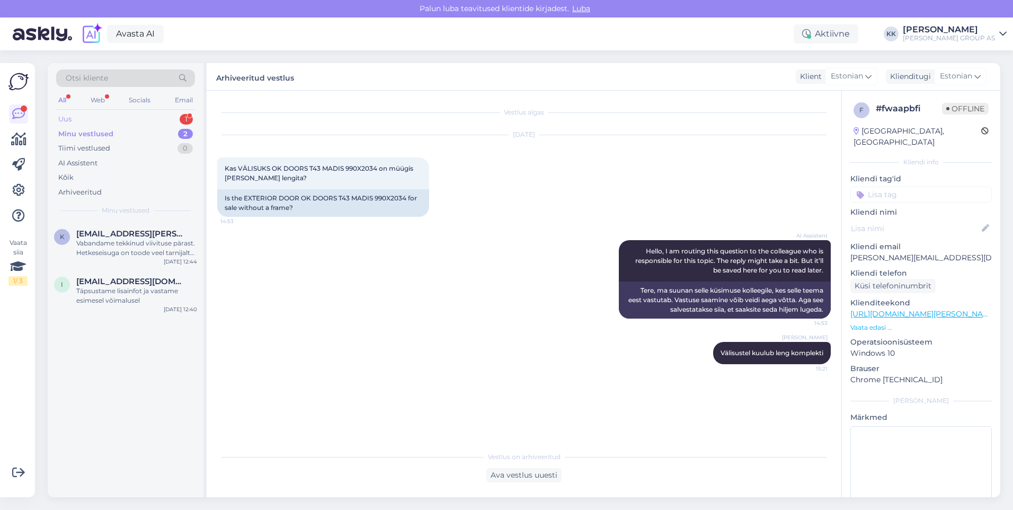
click at [87, 116] on div "Uus 1" at bounding box center [125, 119] width 139 height 15
click at [123, 238] on span "[EMAIL_ADDRESS][DOMAIN_NAME]" at bounding box center [131, 234] width 110 height 10
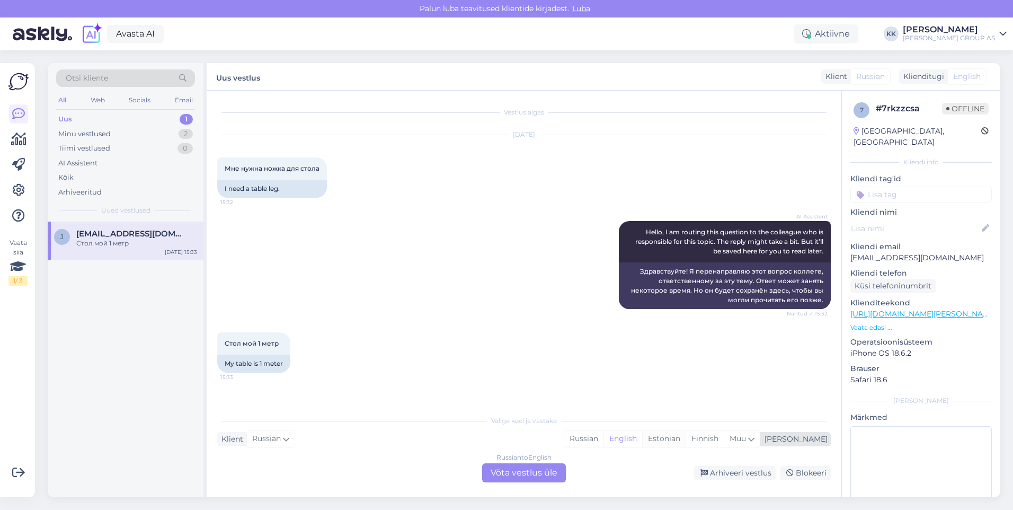
click at [686, 437] on div "Estonian" at bounding box center [663, 439] width 43 height 16
click at [518, 467] on div "Russian to Estonian Võta vestlus üle" at bounding box center [524, 472] width 84 height 19
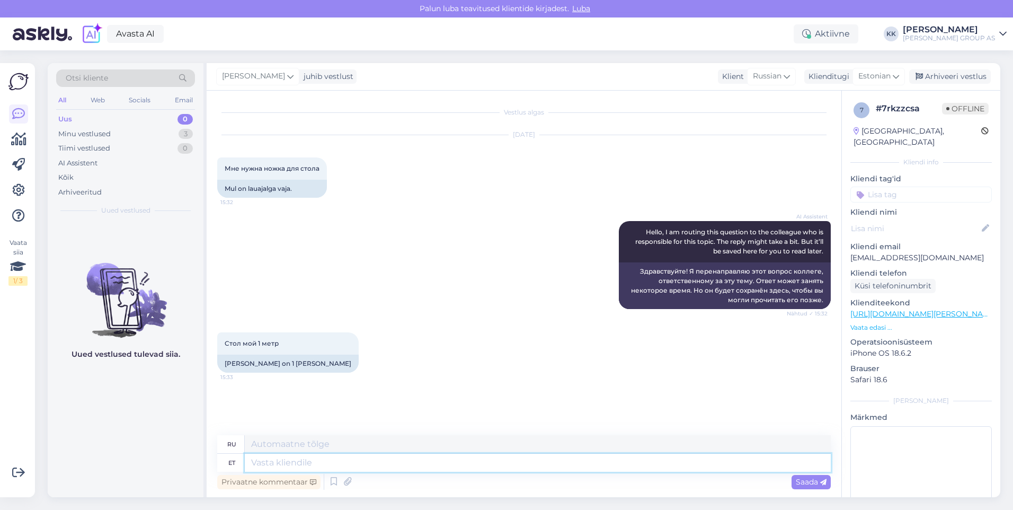
click at [270, 465] on textarea at bounding box center [538, 463] width 586 height 18
paste textarea "[URL][DOMAIN_NAME][PERSON_NAME]"
type textarea "[URL][DOMAIN_NAME][PERSON_NAME]"
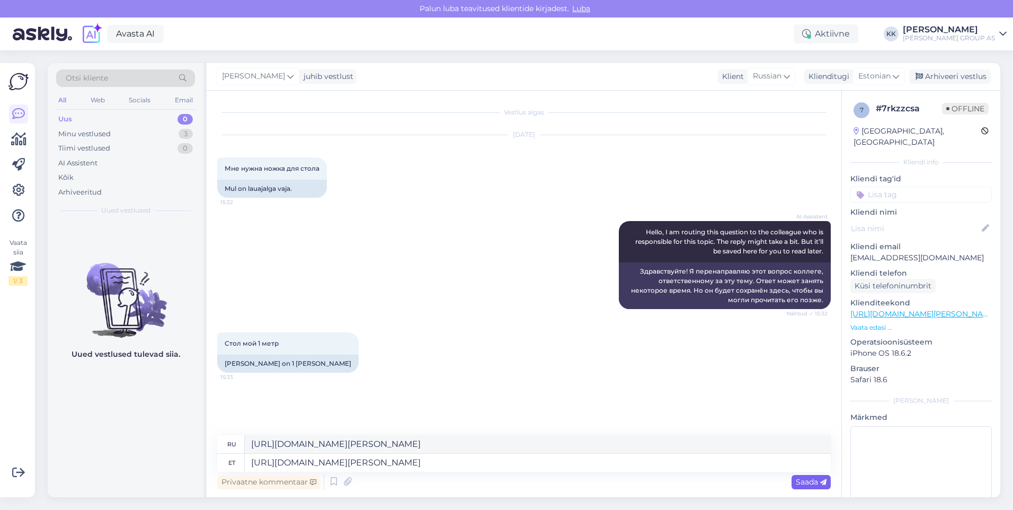
click at [807, 481] on span "Saada" at bounding box center [811, 482] width 31 height 10
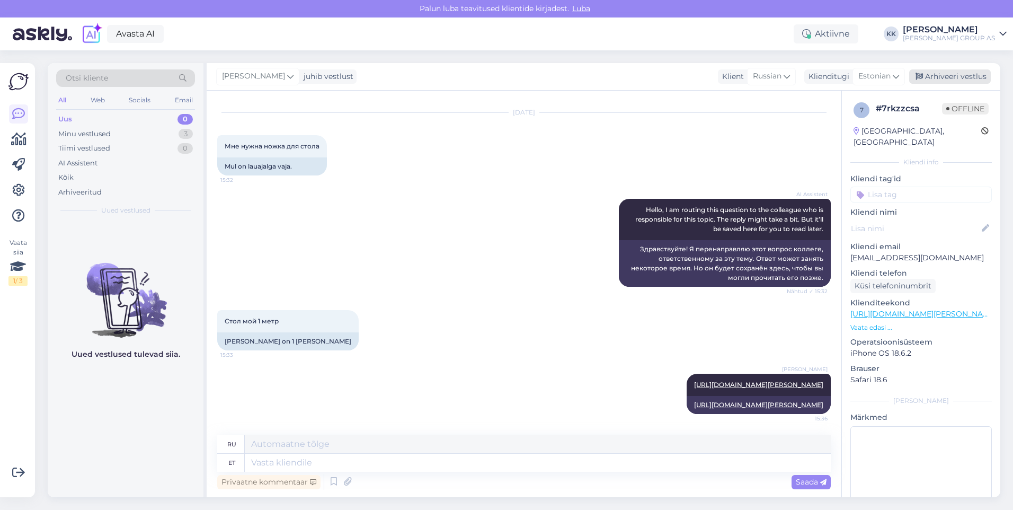
click at [948, 77] on div "Arhiveeri vestlus" at bounding box center [950, 76] width 82 height 14
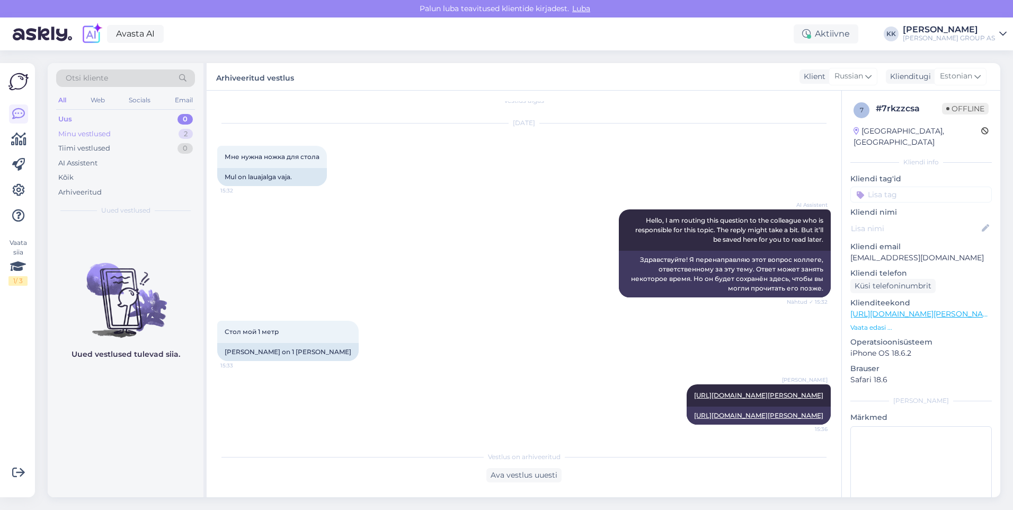
click at [86, 131] on div "Minu vestlused" at bounding box center [84, 134] width 52 height 11
